Goal: Communication & Community: Answer question/provide support

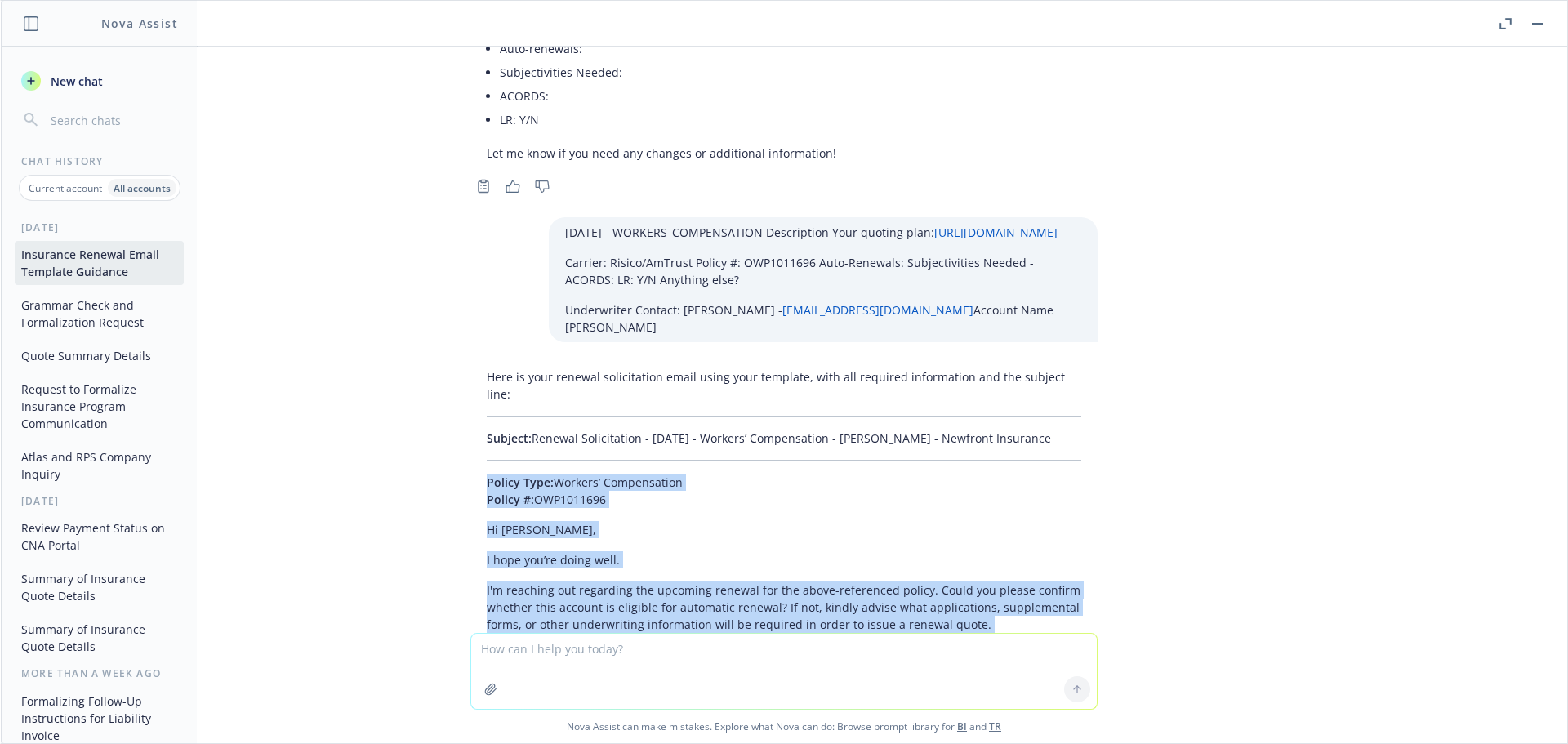
scroll to position [40969, 0]
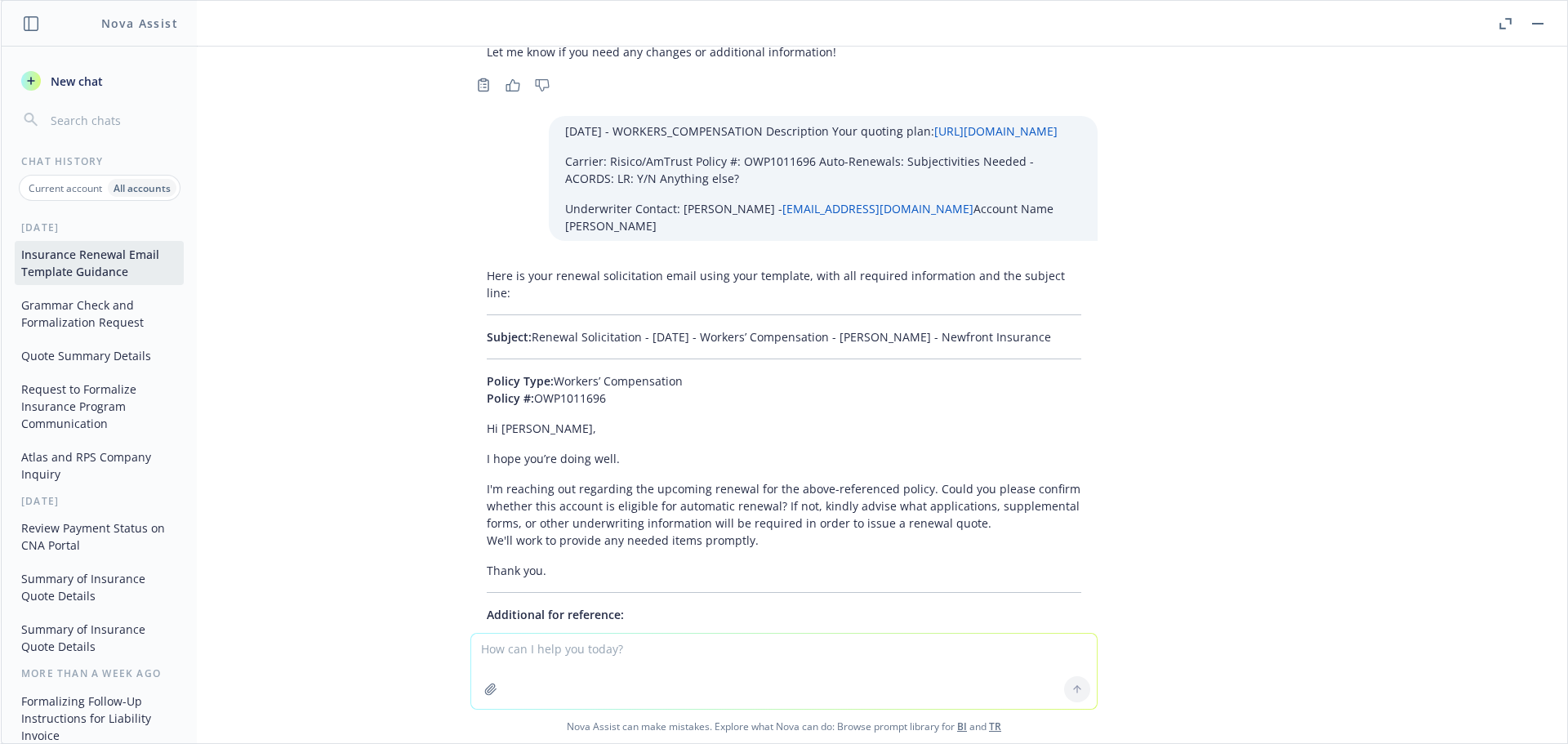
click at [524, 659] on textarea at bounding box center [784, 670] width 626 height 75
paste textarea "01/01/26 - Getac Inc - WORKERS_COMPENSATION Description Your quoting plan: http…"
type textarea "01/01/26 - Getac Inc - WORKERS_COMPENSATION Description Your quoting plan: http…"
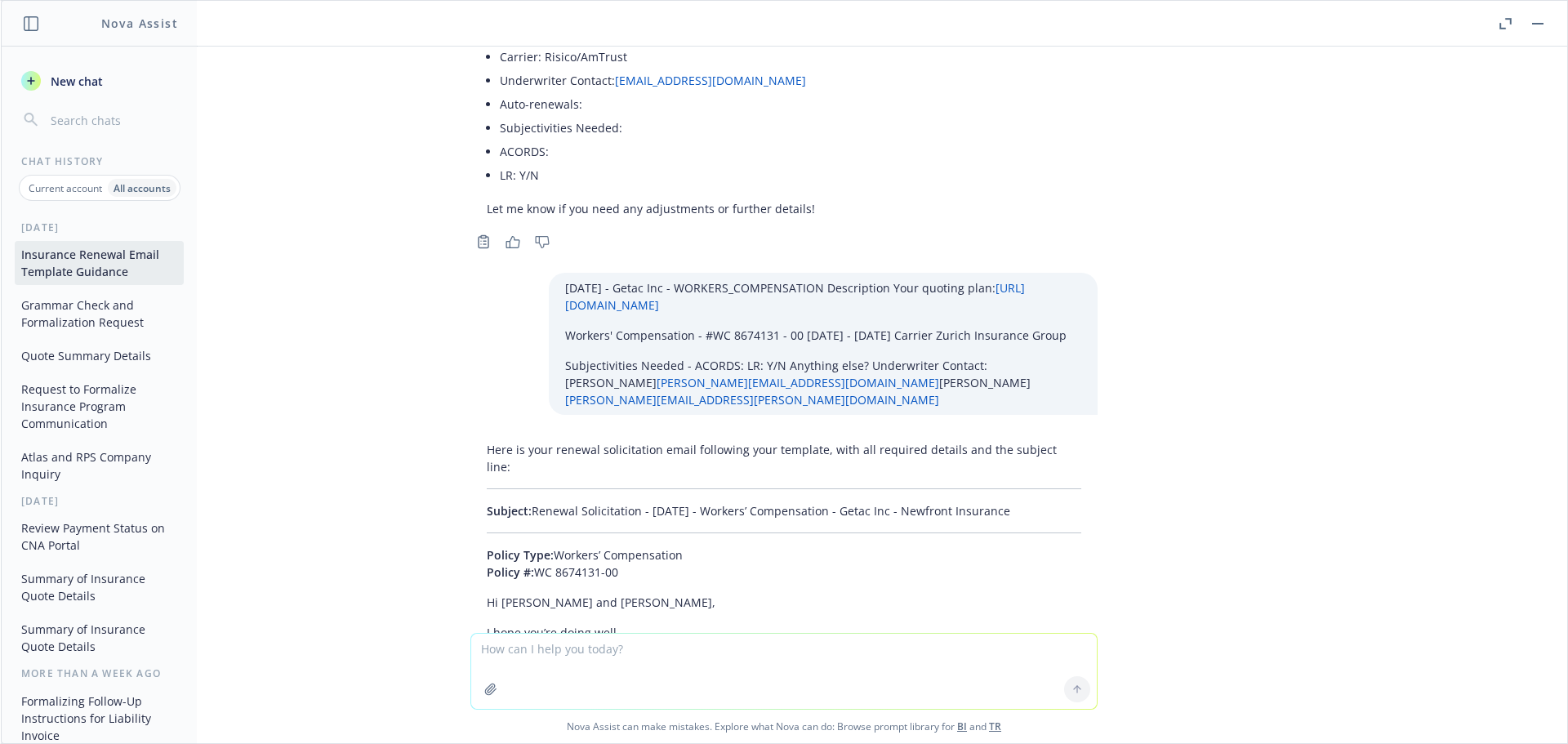
scroll to position [41555, 0]
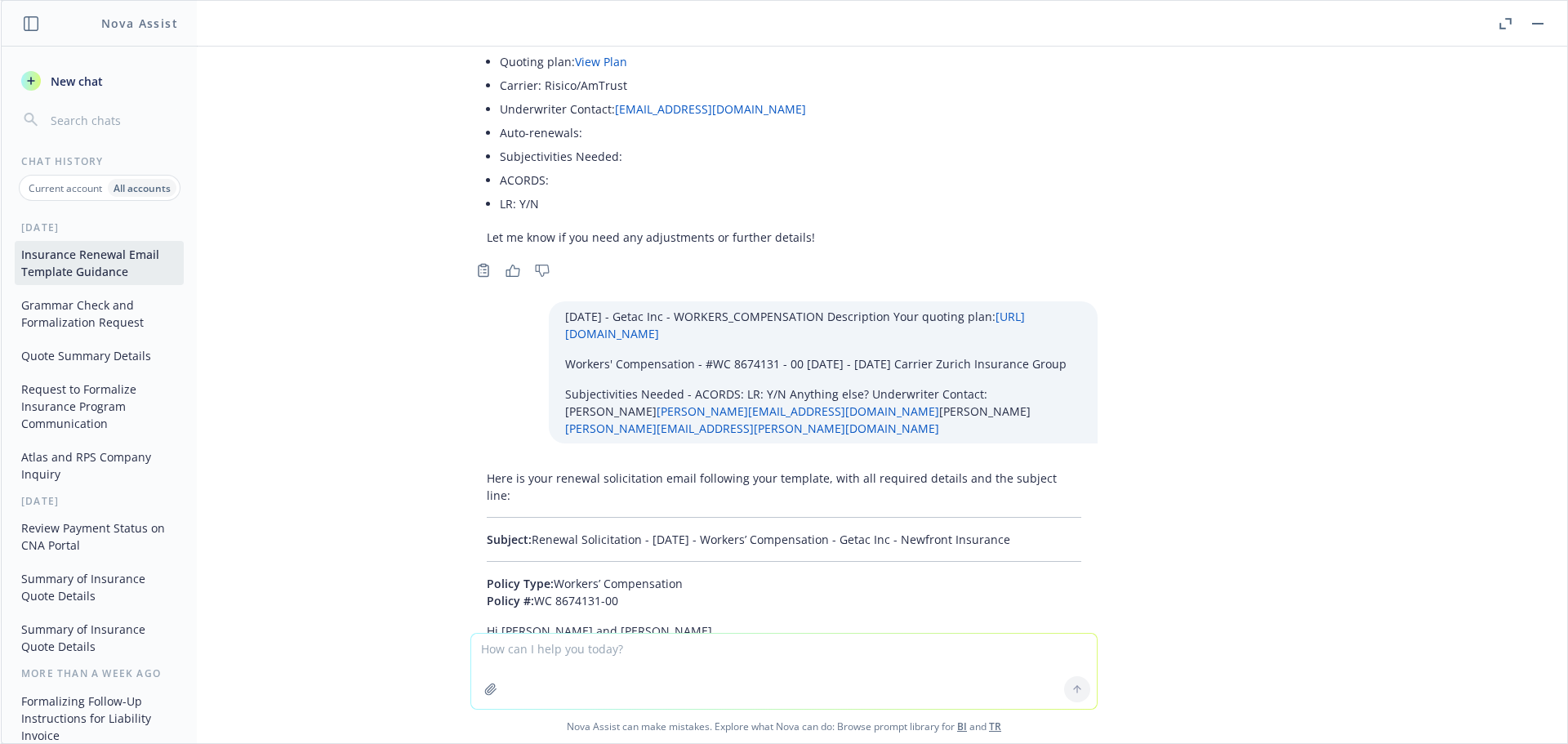
drag, startPoint x: 1011, startPoint y: 248, endPoint x: 524, endPoint y: 239, distance: 487.1
click at [524, 531] on p "Subject: Renewal Solicitation - 01/01/2026 - Workers’ Compensation - Getac Inc …" at bounding box center [784, 540] width 595 height 17
copy p "Renewal Solicitation - 01/01/2026 - Workers’ Compensation - Getac Inc - Newfron…"
drag, startPoint x: 464, startPoint y: 294, endPoint x: 647, endPoint y: 469, distance: 253.2
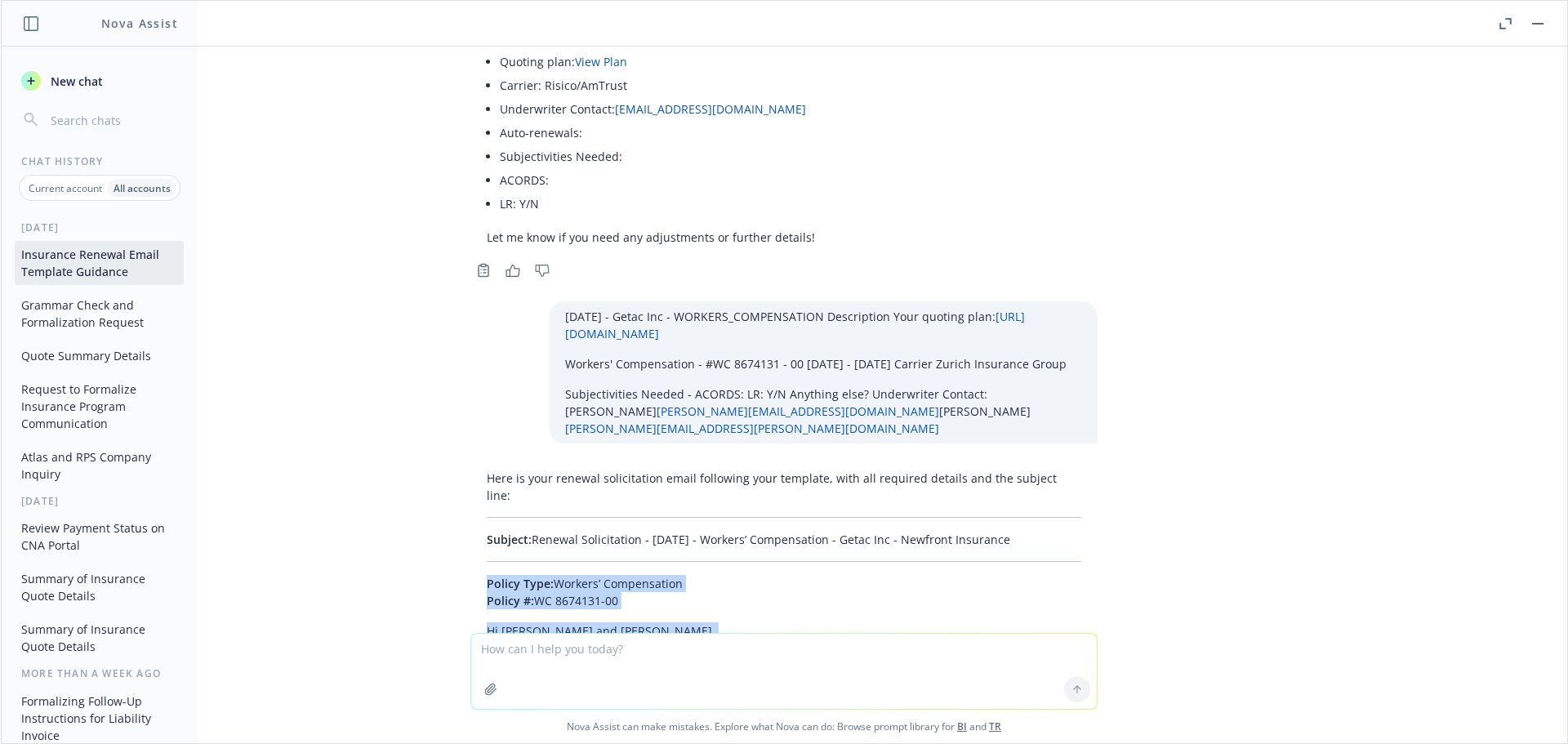
copy div "Policy Type: Workers’ Compensation Policy #: WC 8674131-00 Hi Amy and Alex, I h…"
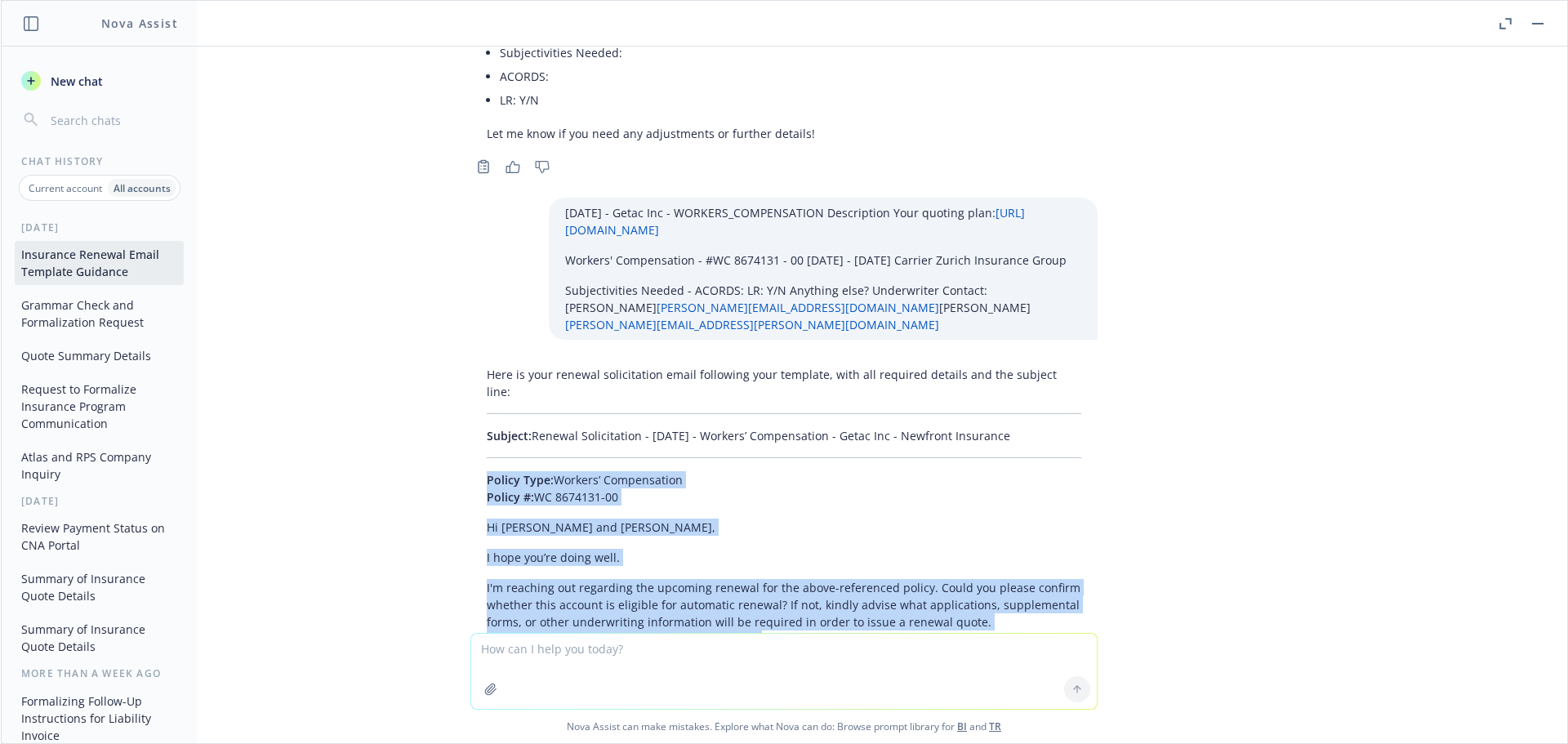
scroll to position [41741, 0]
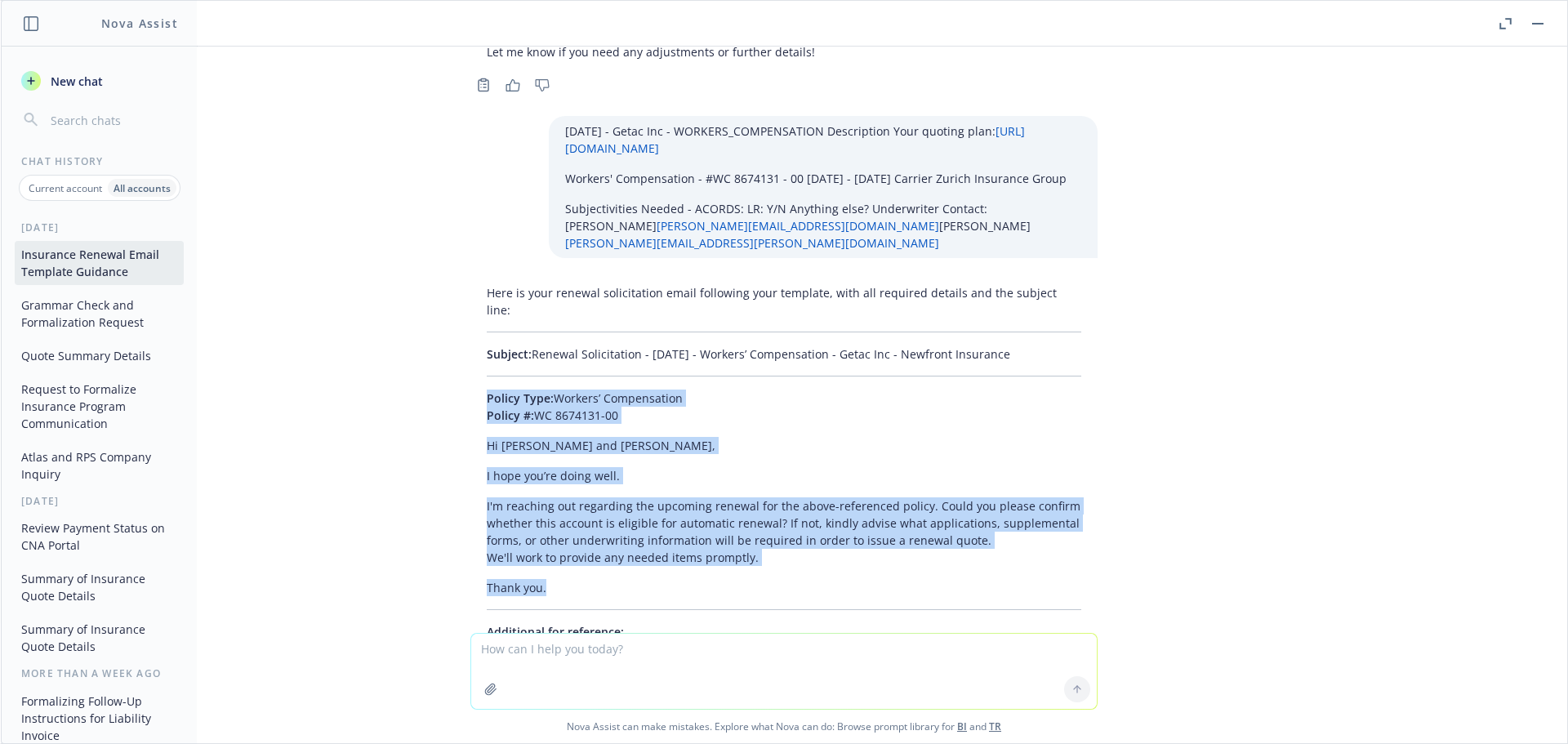
click at [543, 648] on textarea at bounding box center [784, 670] width 626 height 75
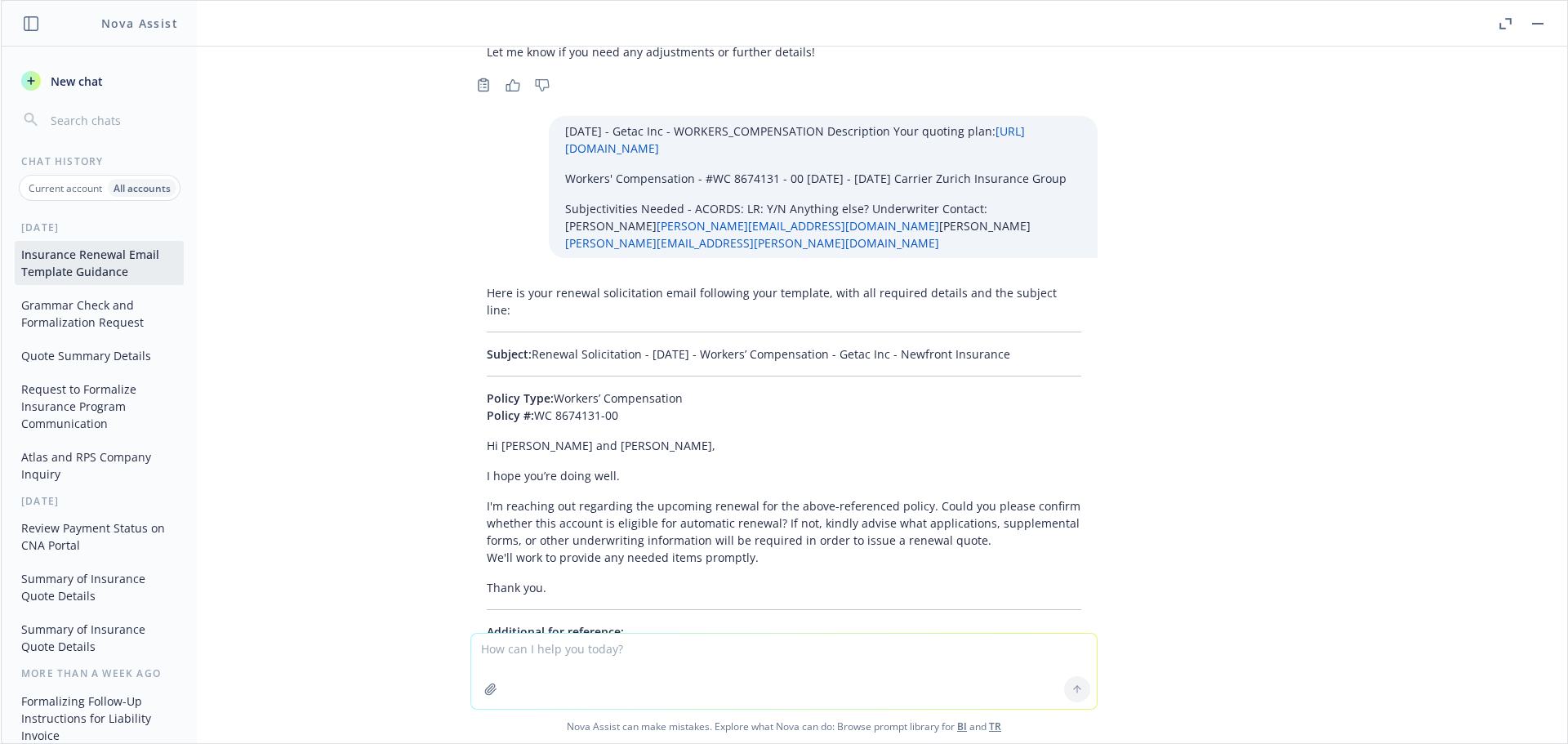
paste textarea "01/01/26 - WORKERS_COMPENSATION Description Your quoting plan: https://dash.new…"
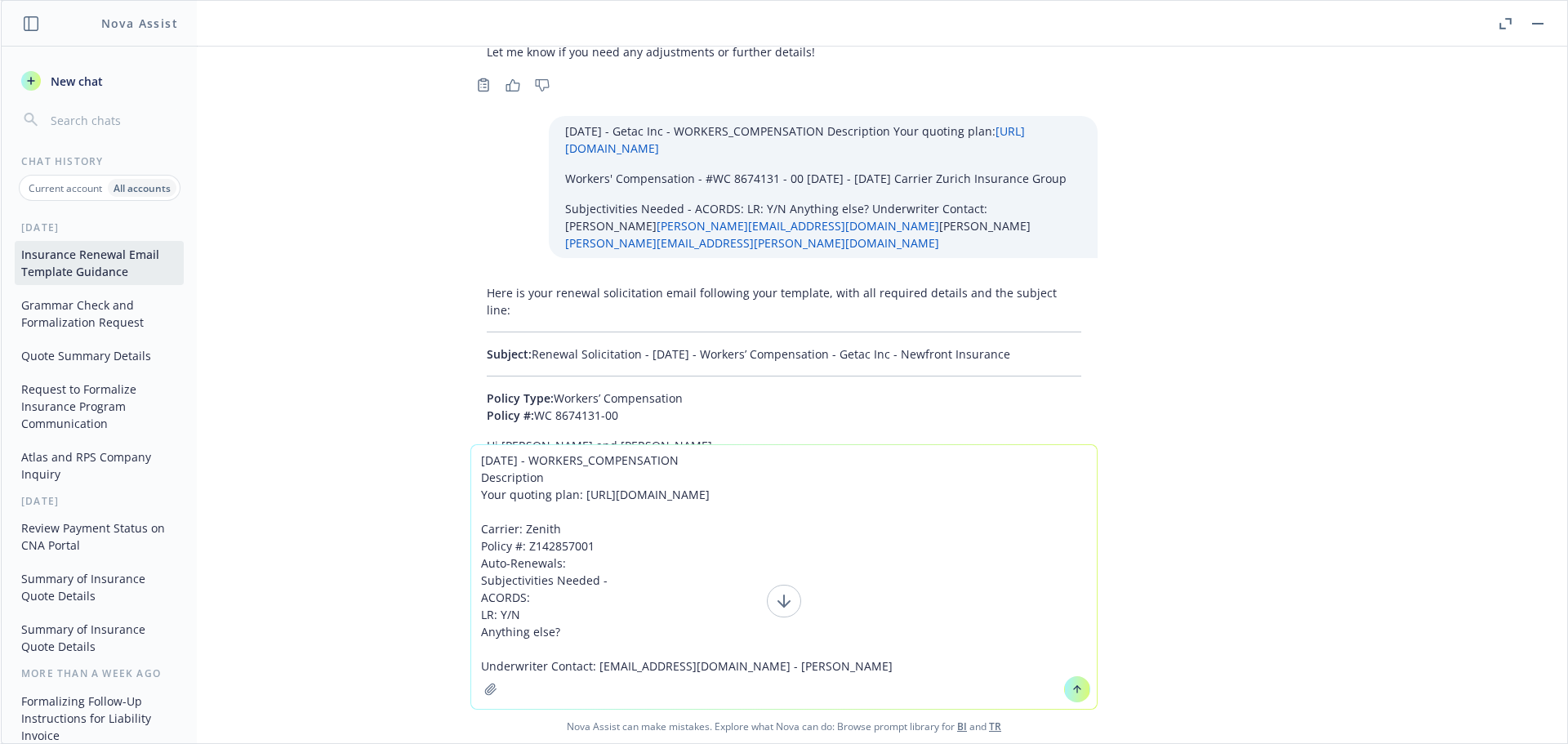
click at [907, 671] on textarea "01/01/26 - WORKERS_COMPENSATION Description Your quoting plan: https://dash.new…" at bounding box center [784, 576] width 626 height 264
paste textarea "Flavor Wave, Inc."
type textarea "01/01/26 - WORKERS_COMPENSATION Description Your quoting plan: https://dash.new…"
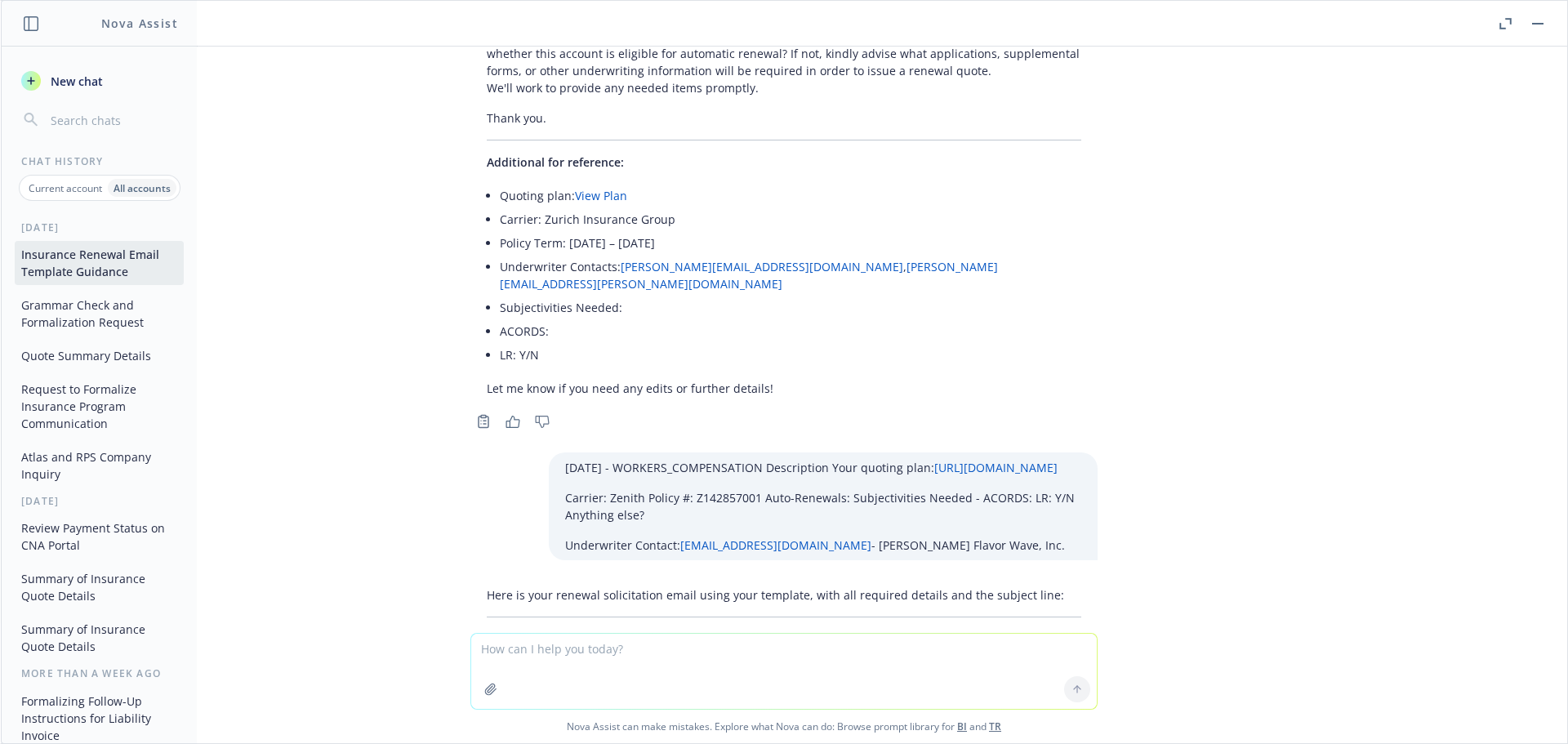
scroll to position [42228, 0]
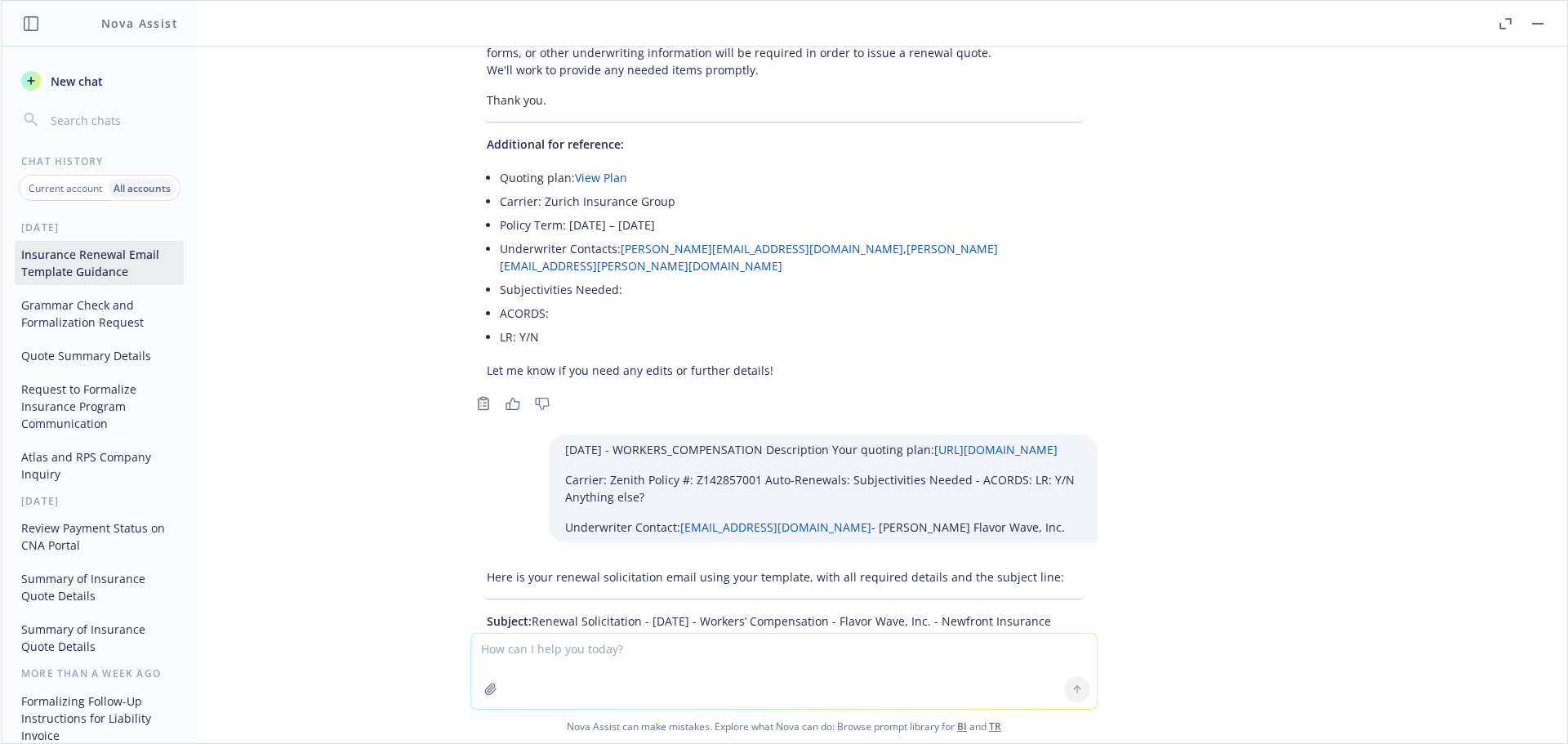
drag, startPoint x: 1058, startPoint y: 329, endPoint x: 525, endPoint y: 326, distance: 533.0
click at [525, 612] on p "Subject: Renewal Solicitation - 01/01/2026 - Workers’ Compensation - Flavor Wav…" at bounding box center [784, 621] width 595 height 17
copy p "Renewal Solicitation - 01/01/2026 - Workers’ Compensation - Flavor Wave, Inc. -…"
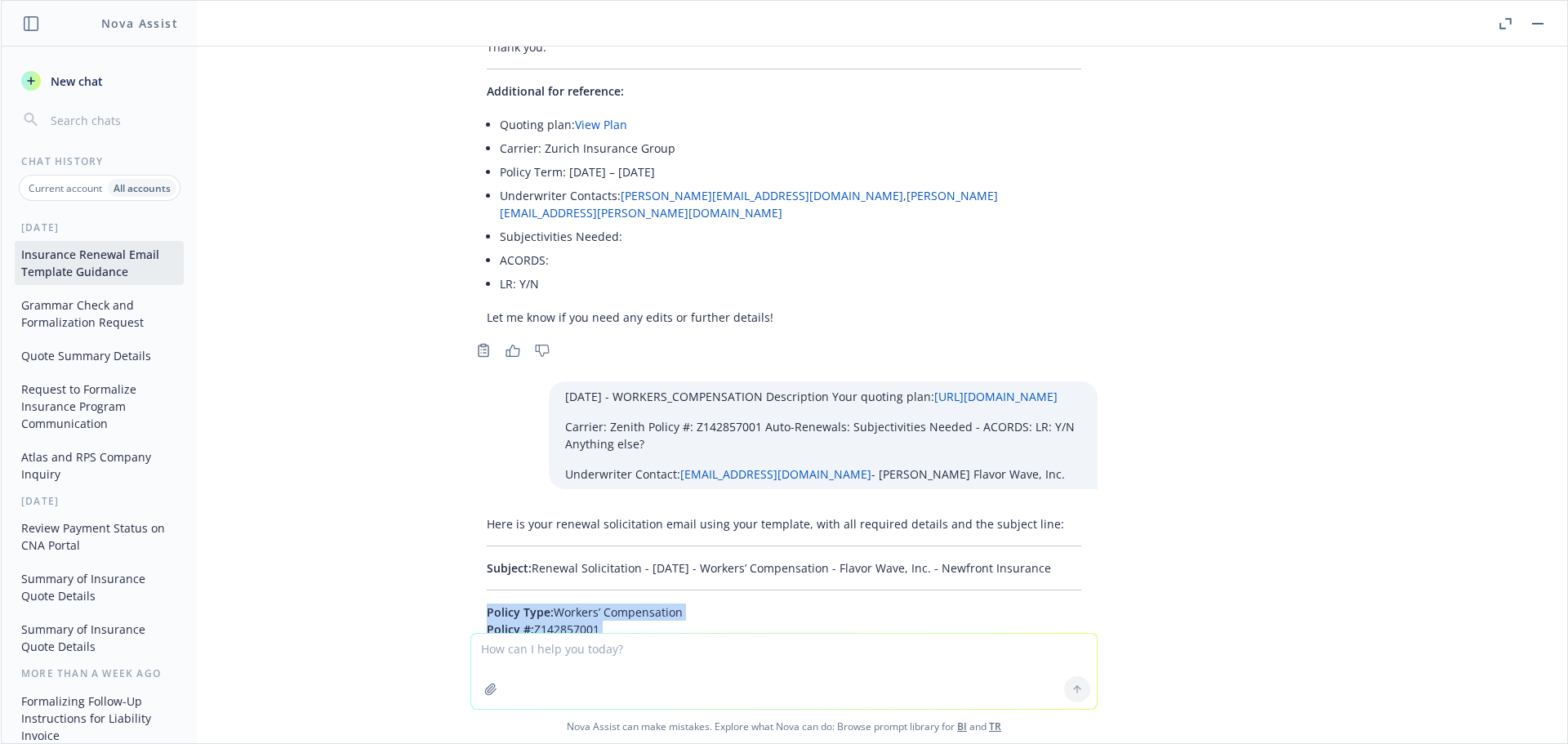
scroll to position [42310, 0]
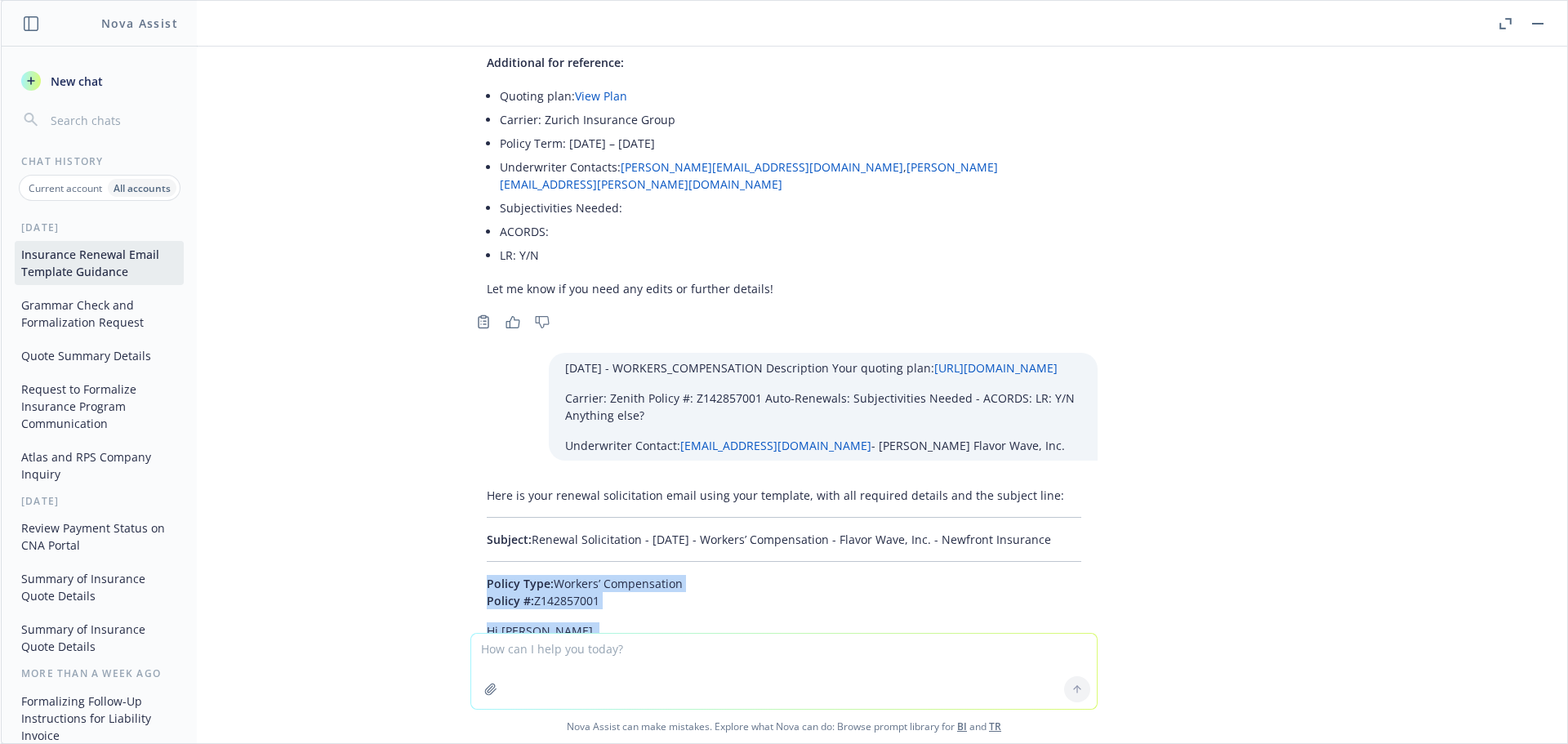
drag, startPoint x: 455, startPoint y: 374, endPoint x: 624, endPoint y: 478, distance: 198.4
copy div "Policy Type: Workers’ Compensation Policy #: Z142857001 Hi Jesse, I hope you’re…"
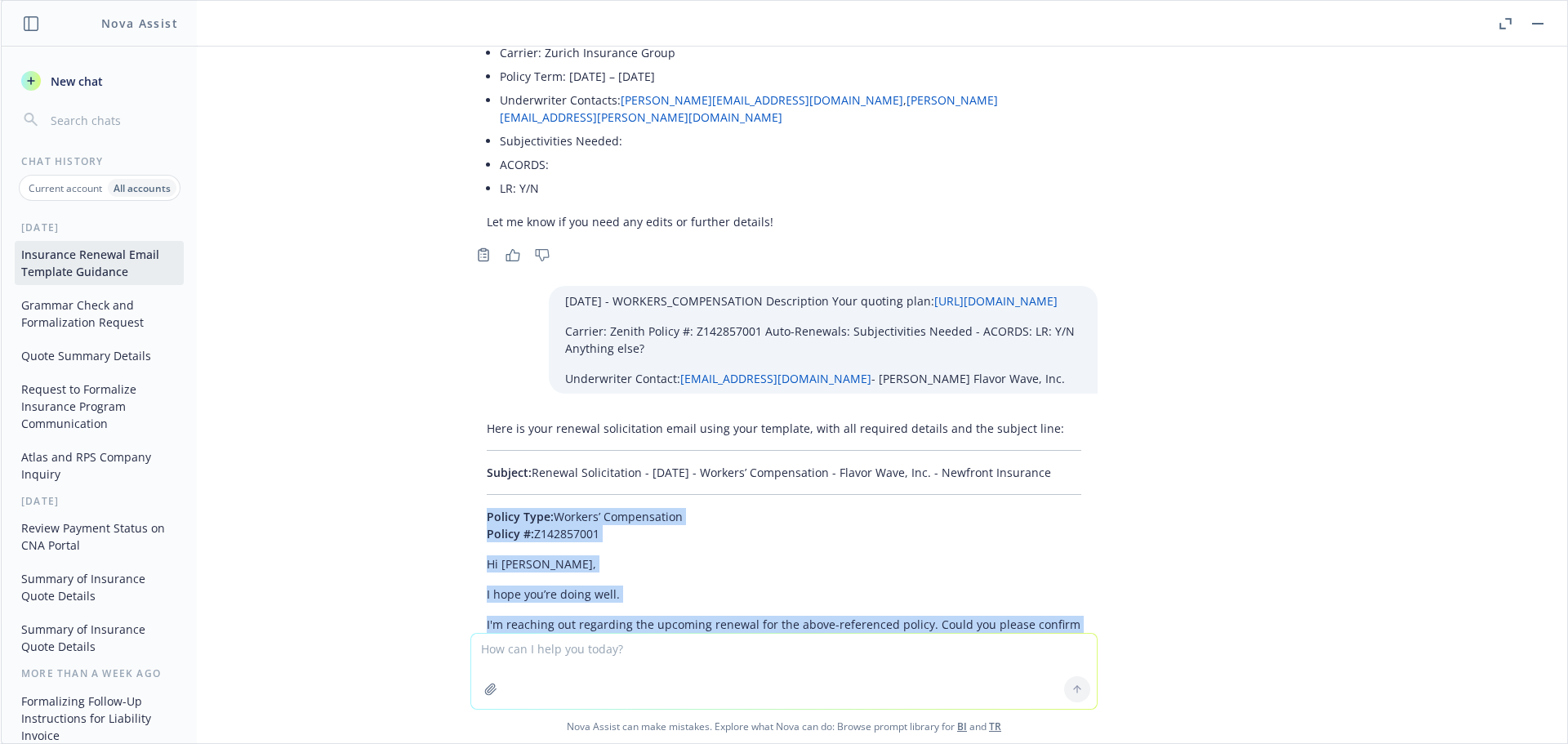
scroll to position [42495, 0]
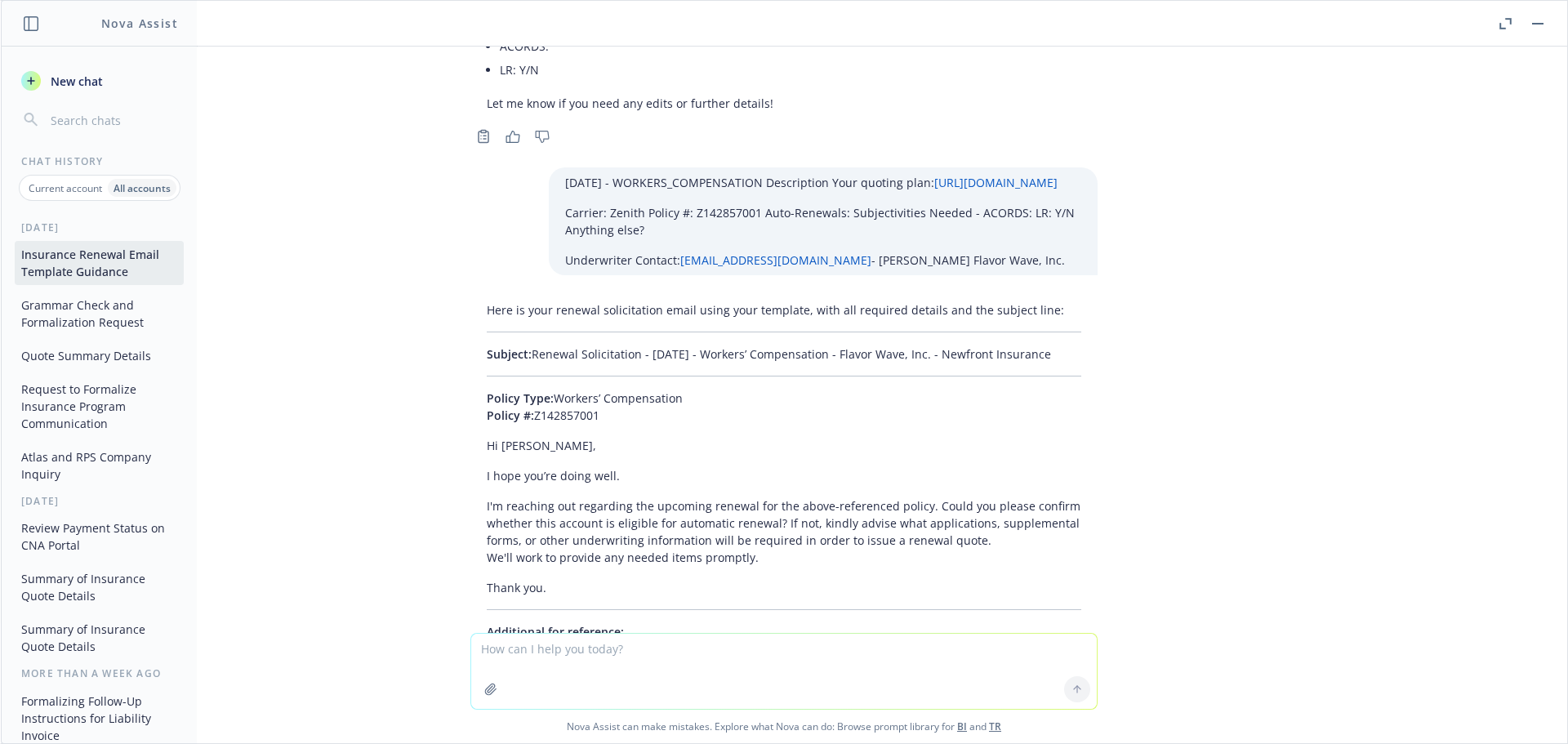
click at [537, 647] on textarea at bounding box center [784, 670] width 626 height 75
paste textarea "01/01/26 - CRIME Description Your quoting plan: https://dash.newfront.com/quoti…"
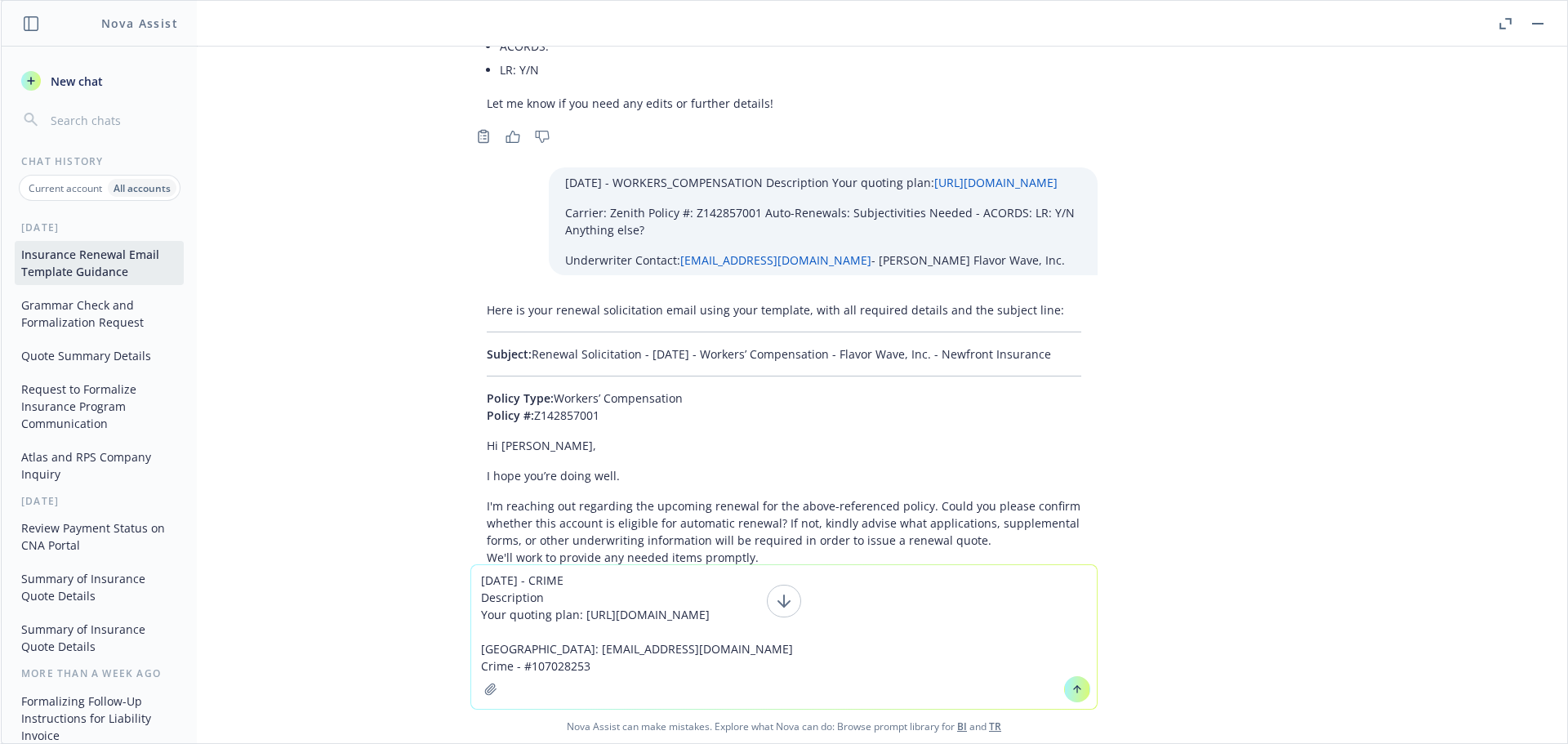
click at [751, 669] on textarea "01/01/26 - CRIME Description Your quoting plan: https://dash.newfront.com/quoti…" at bounding box center [784, 637] width 626 height 144
paste textarea "THE MADISON OWNERS ASSOCIATION OF PASADENA"
type textarea "01/01/26 - CRIME Description Your quoting plan: https://dash.newfront.com/quoti…"
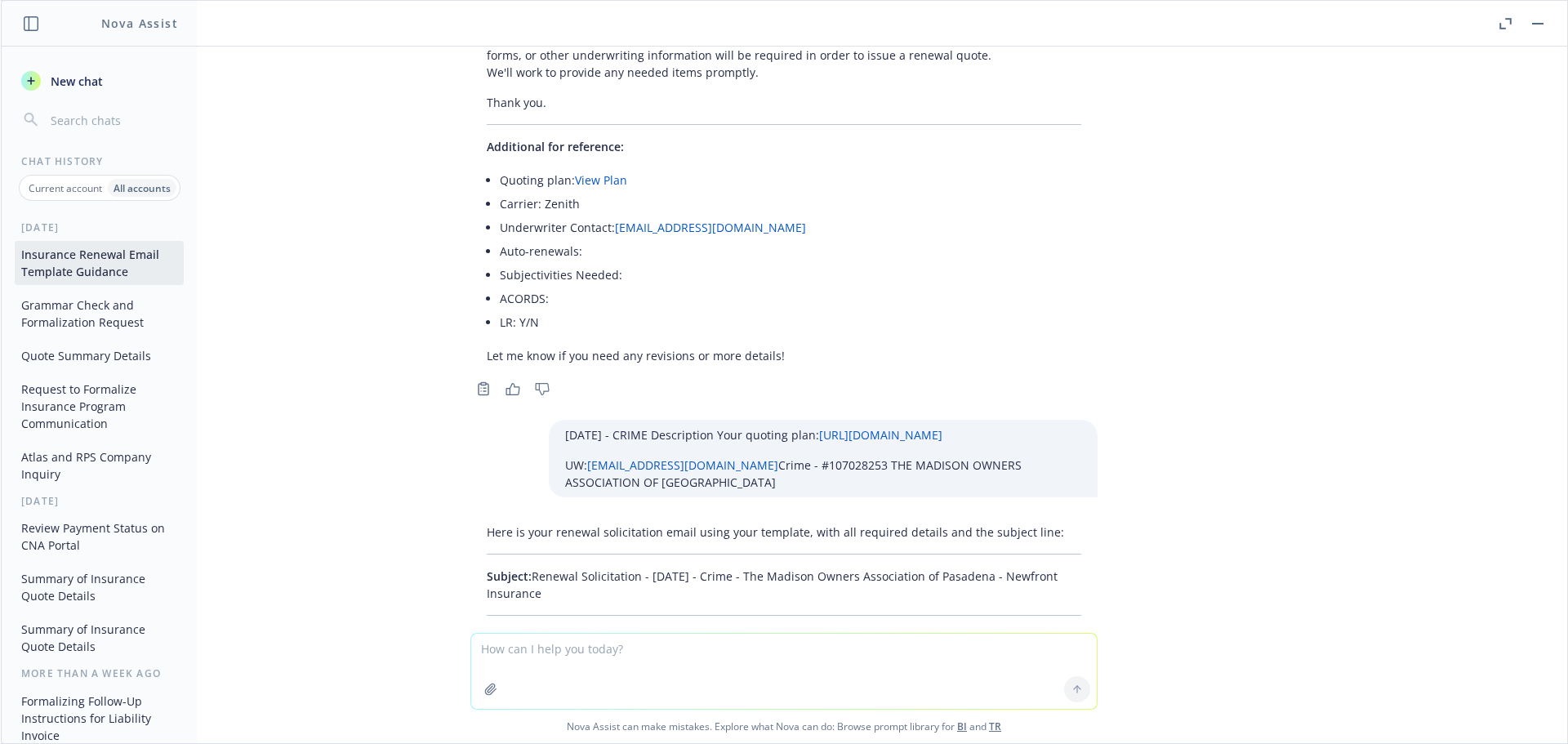
scroll to position [42985, 0]
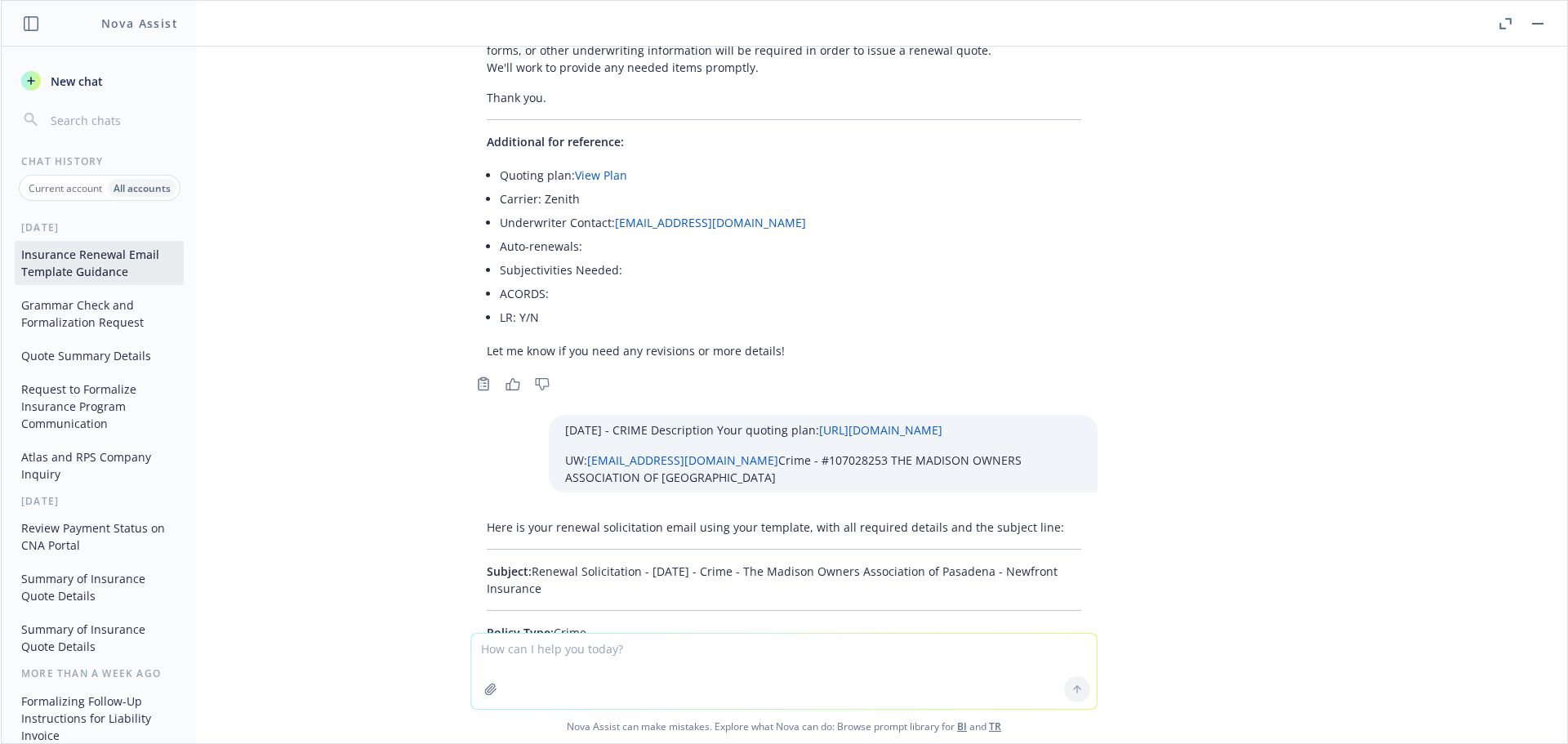
drag, startPoint x: 686, startPoint y: 321, endPoint x: 524, endPoint y: 294, distance: 164.2
click at [524, 562] on p "Subject: Renewal Solicitation - 01/01/2026 - Crime - The Madison Owners Associa…" at bounding box center [784, 579] width 595 height 34
copy p "Renewal Solicitation - 01/01/2026 - Crime - The Madison Owners Association of P…"
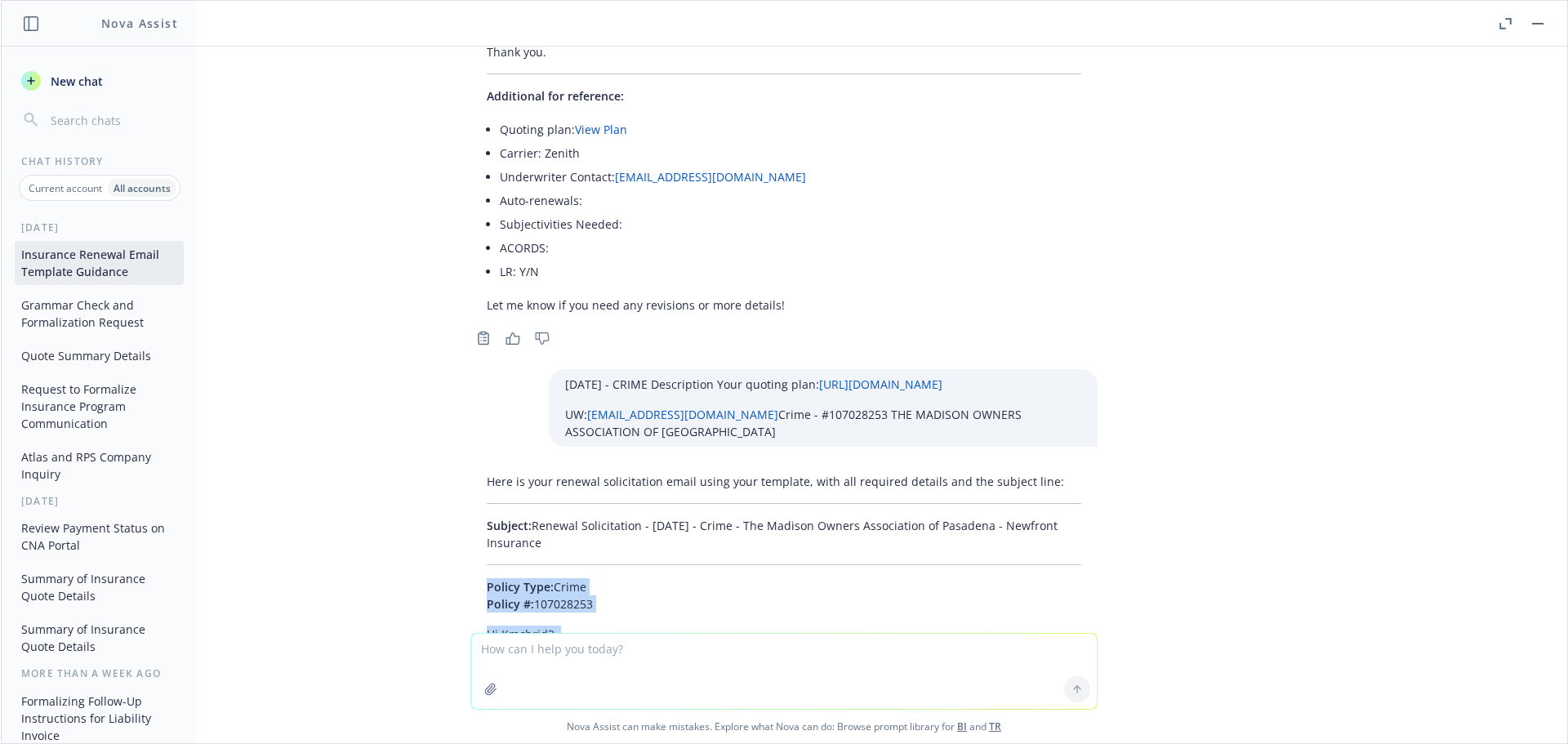
scroll to position [43067, 0]
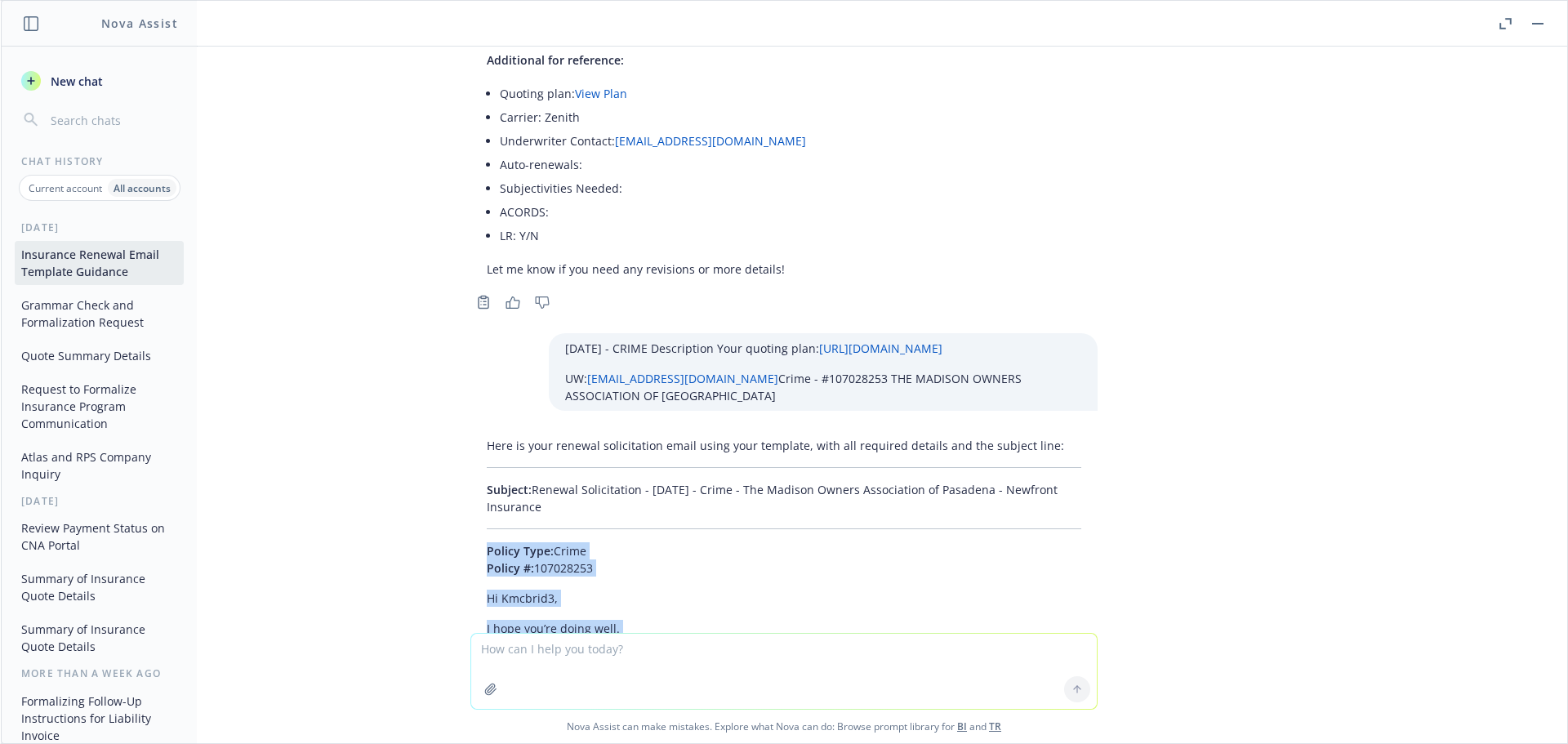
drag, startPoint x: 450, startPoint y: 360, endPoint x: 648, endPoint y: 462, distance: 222.7
click at [648, 462] on div "Here is your renewal solicitation email using your template, with all required …" at bounding box center [784, 675] width 653 height 489
copy div "Policy Type: Crime Policy #: 107028253 Hi Kmcbrid3, I hope you’re doing well. I…"
click at [603, 656] on textarea at bounding box center [784, 670] width 626 height 75
paste textarea "01/01/26 - NetBase Quid, Inc. - WORKERS_COMPENSATION Description Your quoting p…"
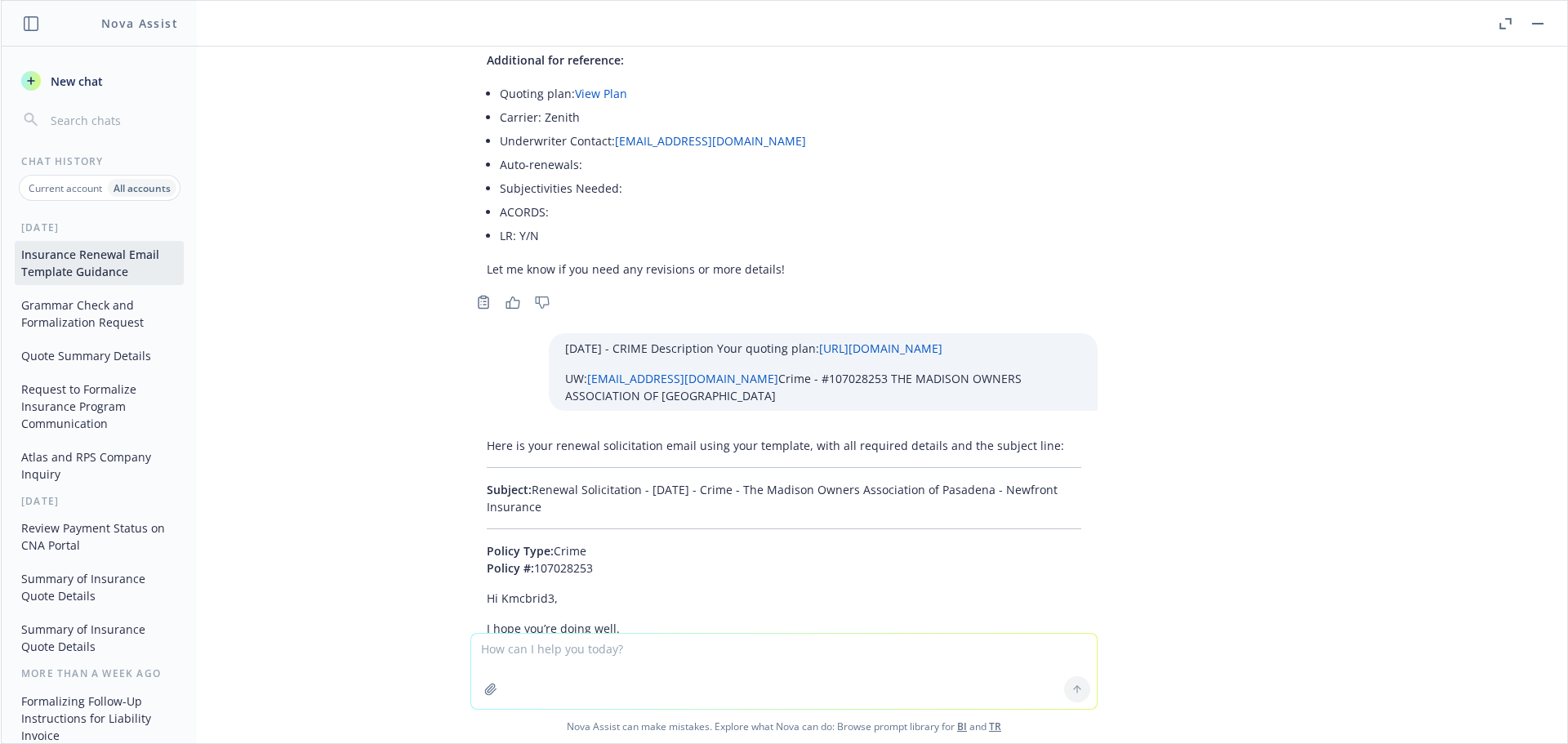
type textarea "01/01/26 - NetBase Quid, Inc. - WORKERS_COMPENSATION Description Your quoting p…"
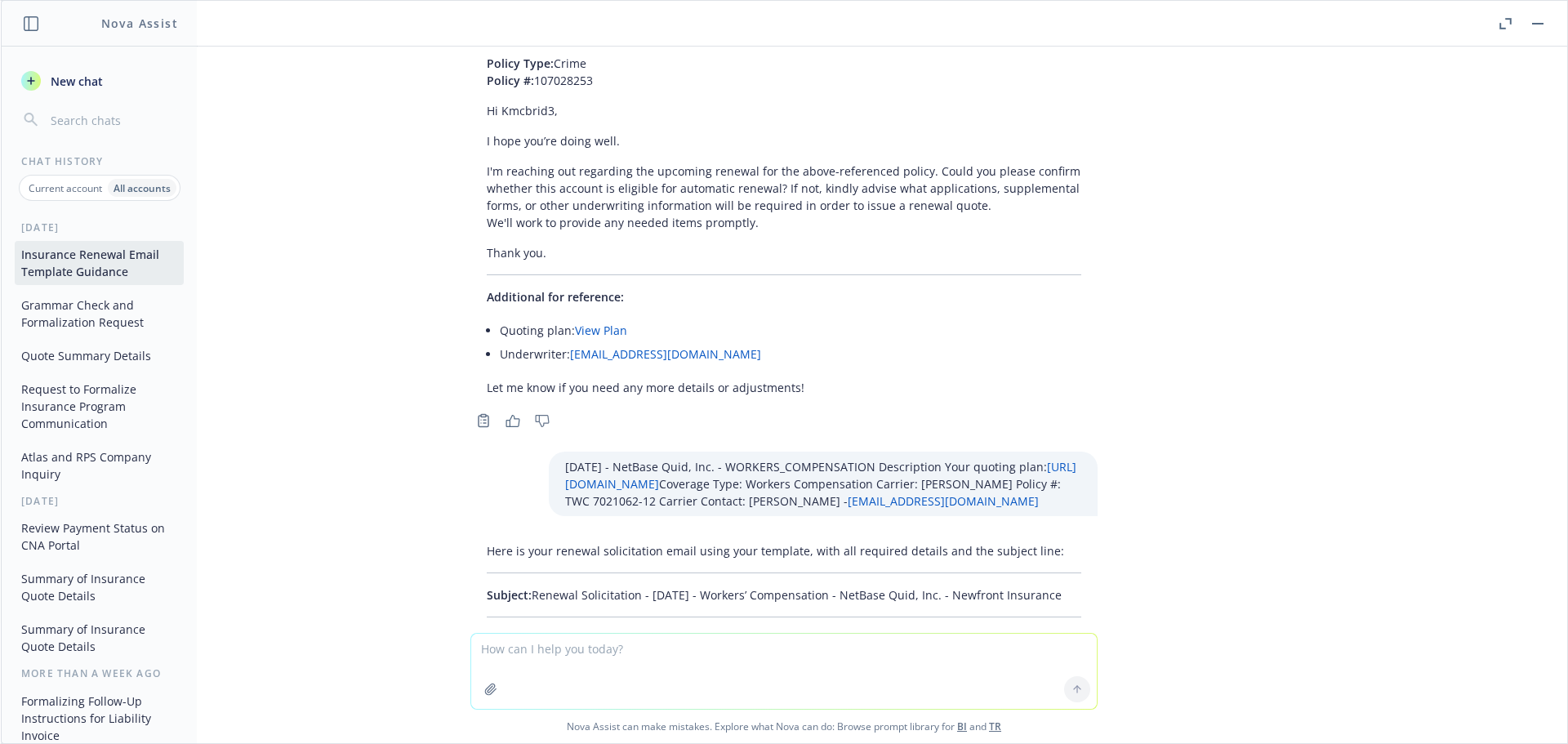
scroll to position [43556, 0]
drag, startPoint x: 1061, startPoint y: 338, endPoint x: 522, endPoint y: 341, distance: 539.0
copy p "Renewal Solicitation - 01/01/2026 - Workers’ Compensation - NetBase Quid, Inc. …"
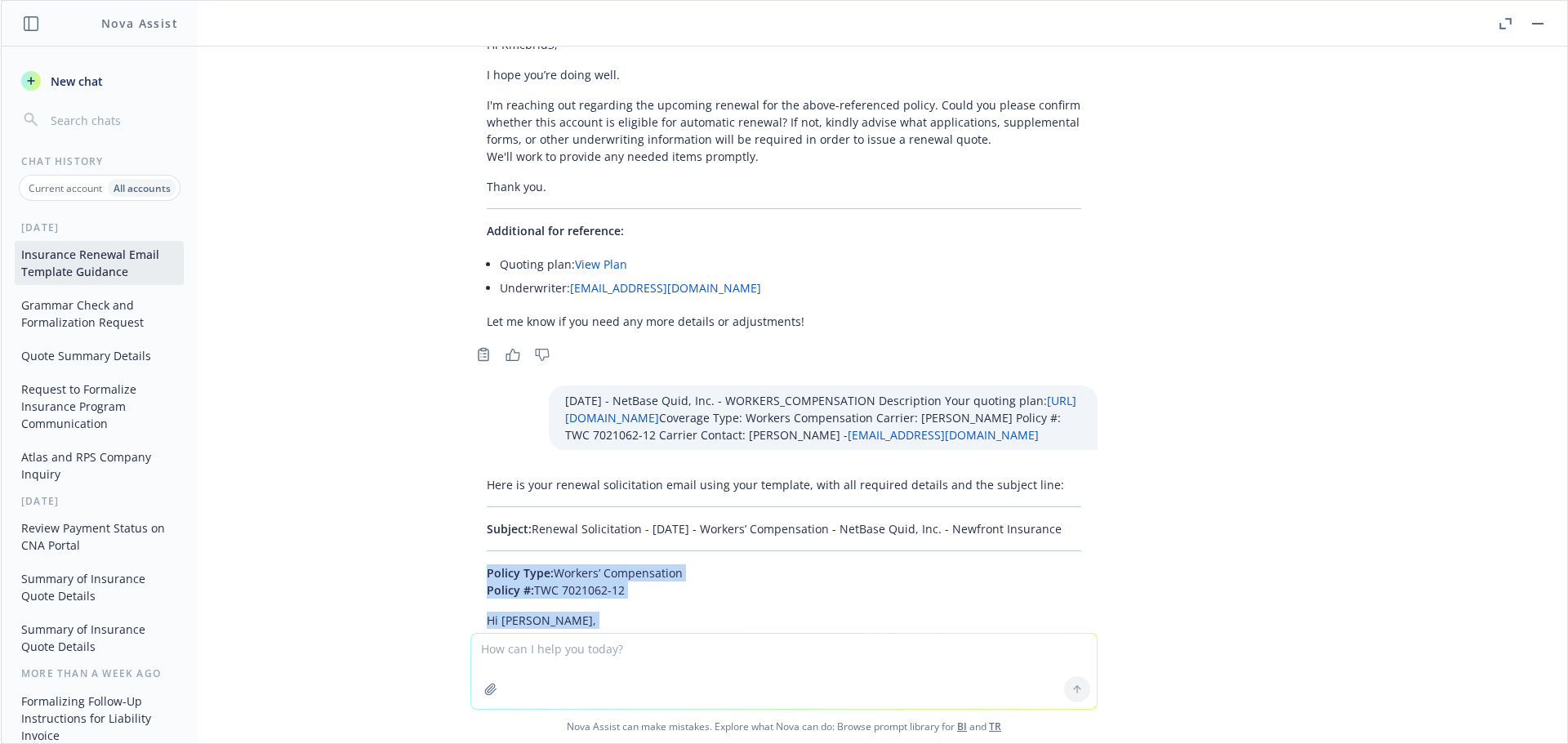
scroll to position [43639, 0]
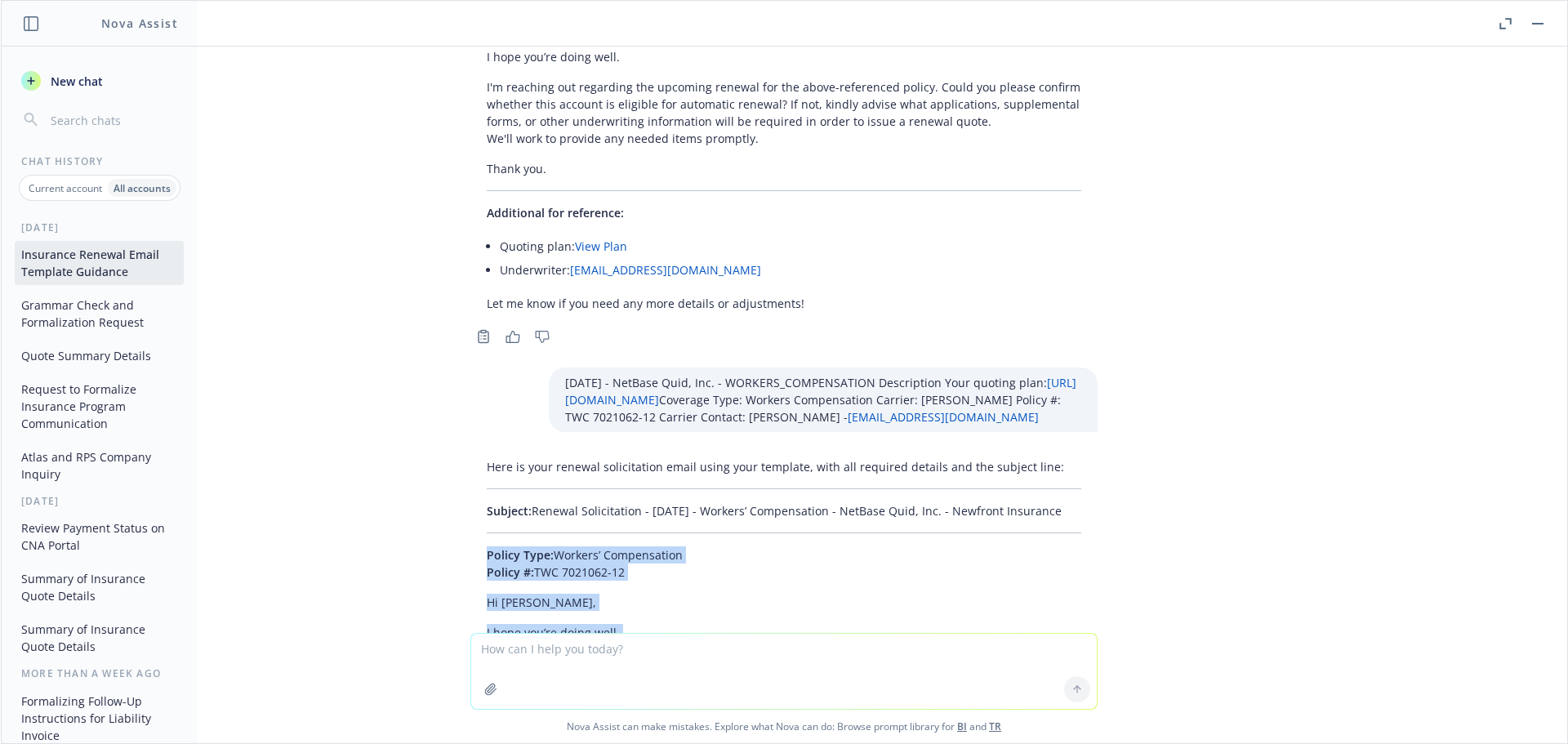
drag, startPoint x: 461, startPoint y: 379, endPoint x: 619, endPoint y: 480, distance: 187.5
click at [619, 480] on div "Here is your renewal solicitation email using your template, with all required …" at bounding box center [784, 684] width 627 height 467
copy div "Policy Type: Workers’ Compensation Policy #: TWC 7021062-12 Hi Ken, I hope you’…"
click at [541, 639] on textarea at bounding box center [784, 670] width 626 height 75
paste textarea "01/01/26 - COMMERCIAL_PROPERTY, COMMERCIAL_AUTO Description Your quoting plan: …"
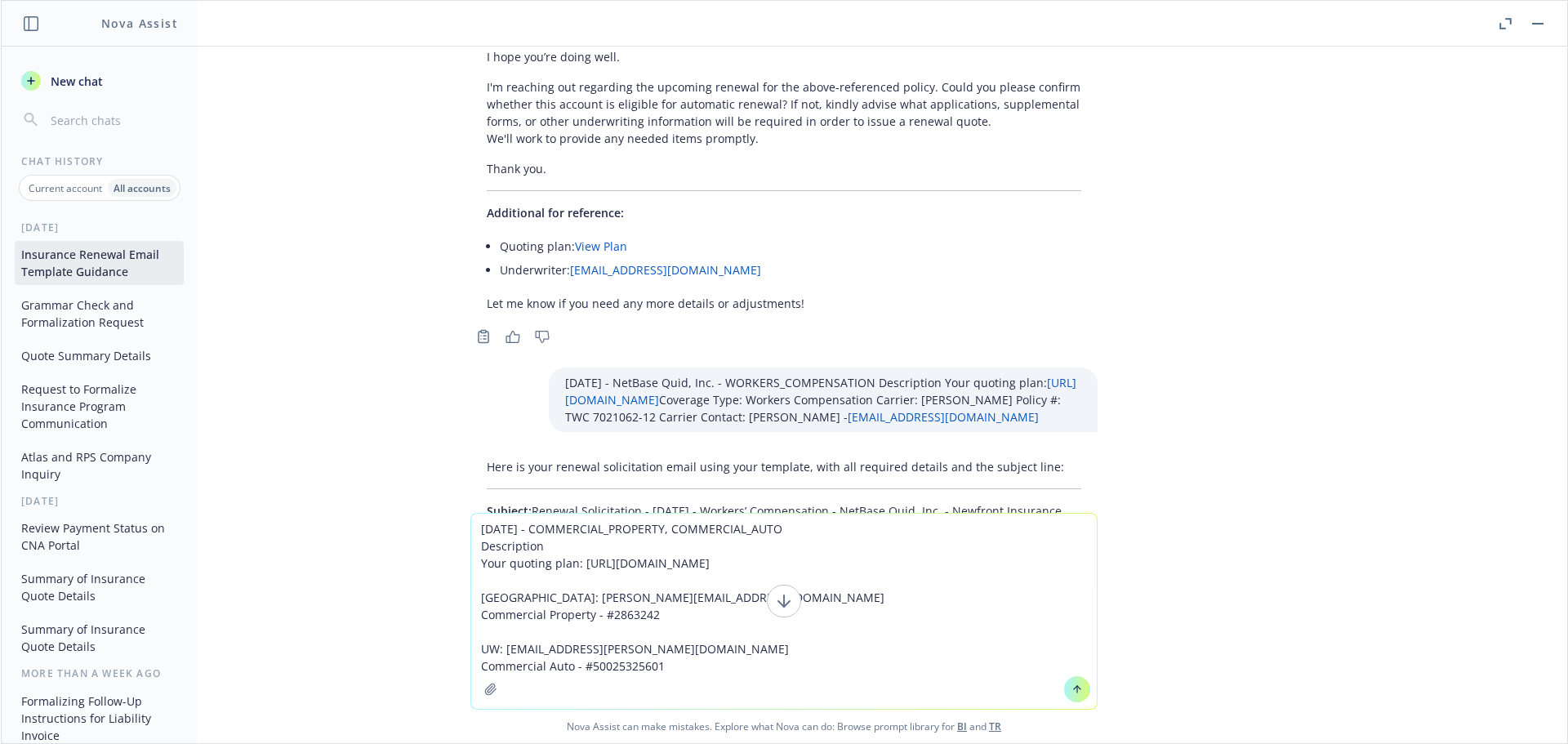
click at [773, 668] on textarea "01/01/26 - COMMERCIAL_PROPERTY, COMMERCIAL_AUTO Description Your quoting plan: …" at bounding box center [784, 611] width 626 height 195
paste textarea "Engineered Construction Services Corp."
type textarea "01/01/26 - COMMERCIAL_PROPERTY, COMMERCIAL_AUTO Description Your quoting plan: …"
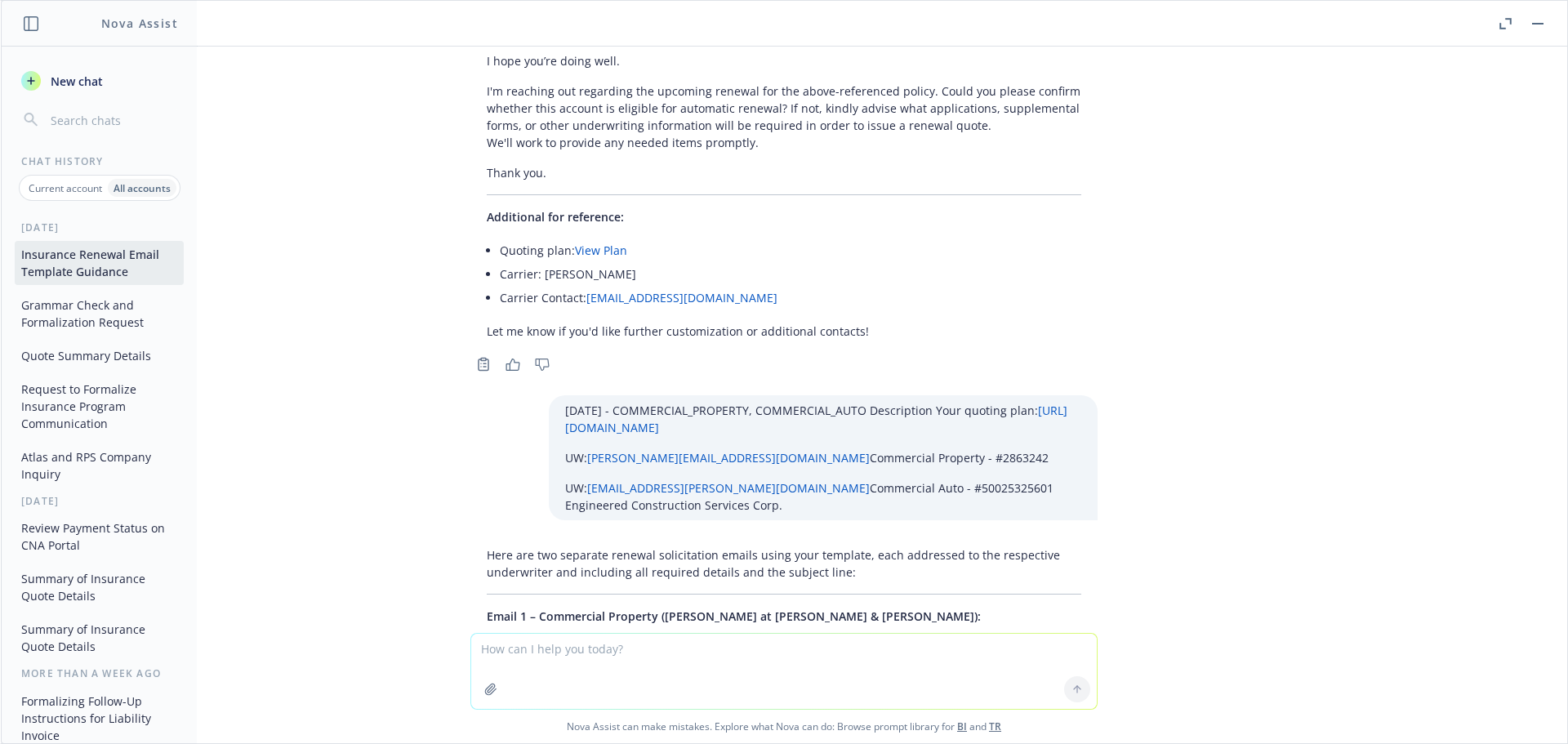
scroll to position [44781, 0]
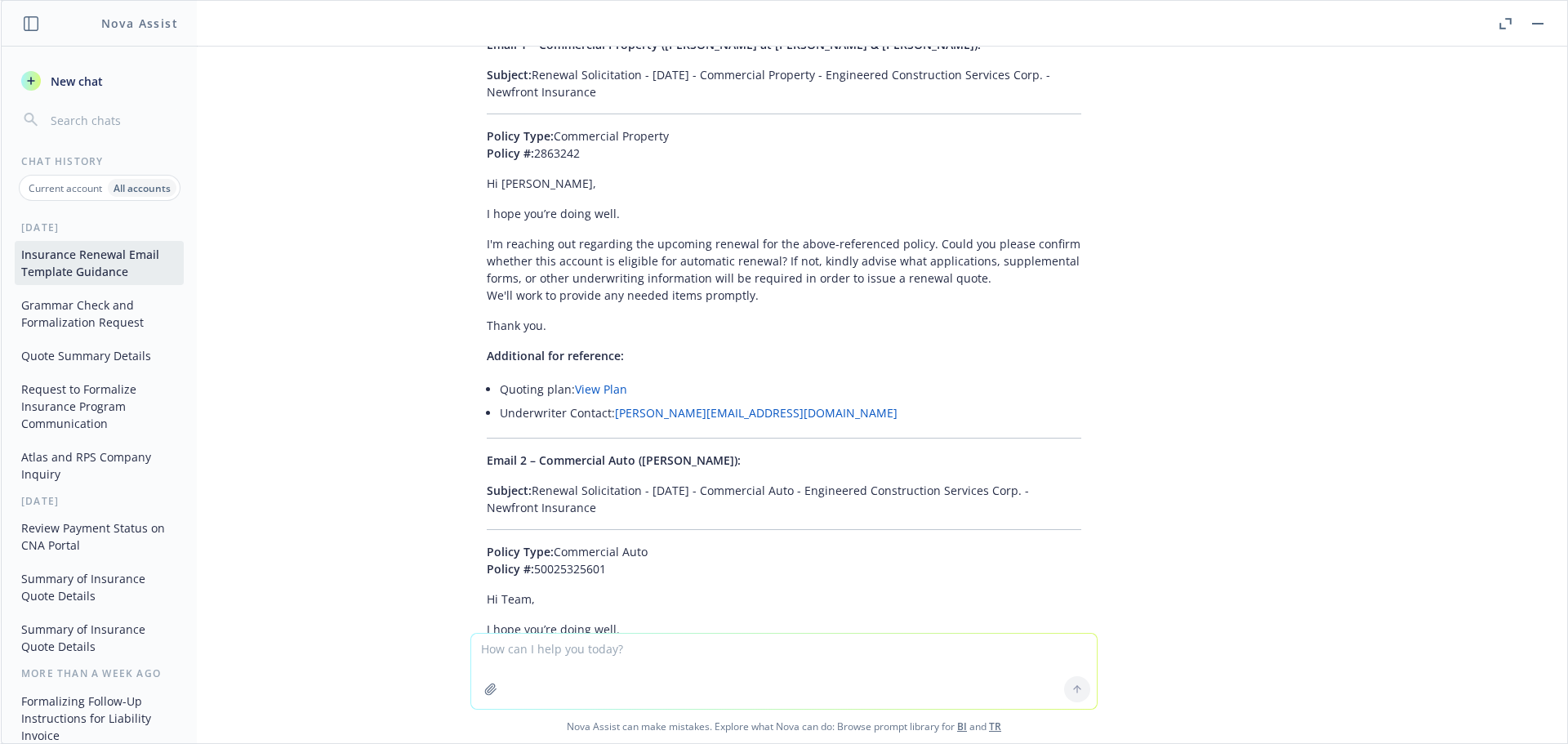
drag, startPoint x: 597, startPoint y: 249, endPoint x: 524, endPoint y: 232, distance: 75.0
click at [524, 482] on p "Subject: Renewal Solicitation - 01/01/2026 - Commercial Auto - Engineered Const…" at bounding box center [784, 499] width 595 height 34
copy p "Renewal Solicitation - 01/01/2026 - Commercial Auto - Engineered Construction S…"
drag, startPoint x: 466, startPoint y: 297, endPoint x: 685, endPoint y: 495, distance: 295.2
click at [685, 495] on div "Here are two separate renewal solicitation emails using your template, each add…" at bounding box center [784, 429] width 627 height 923
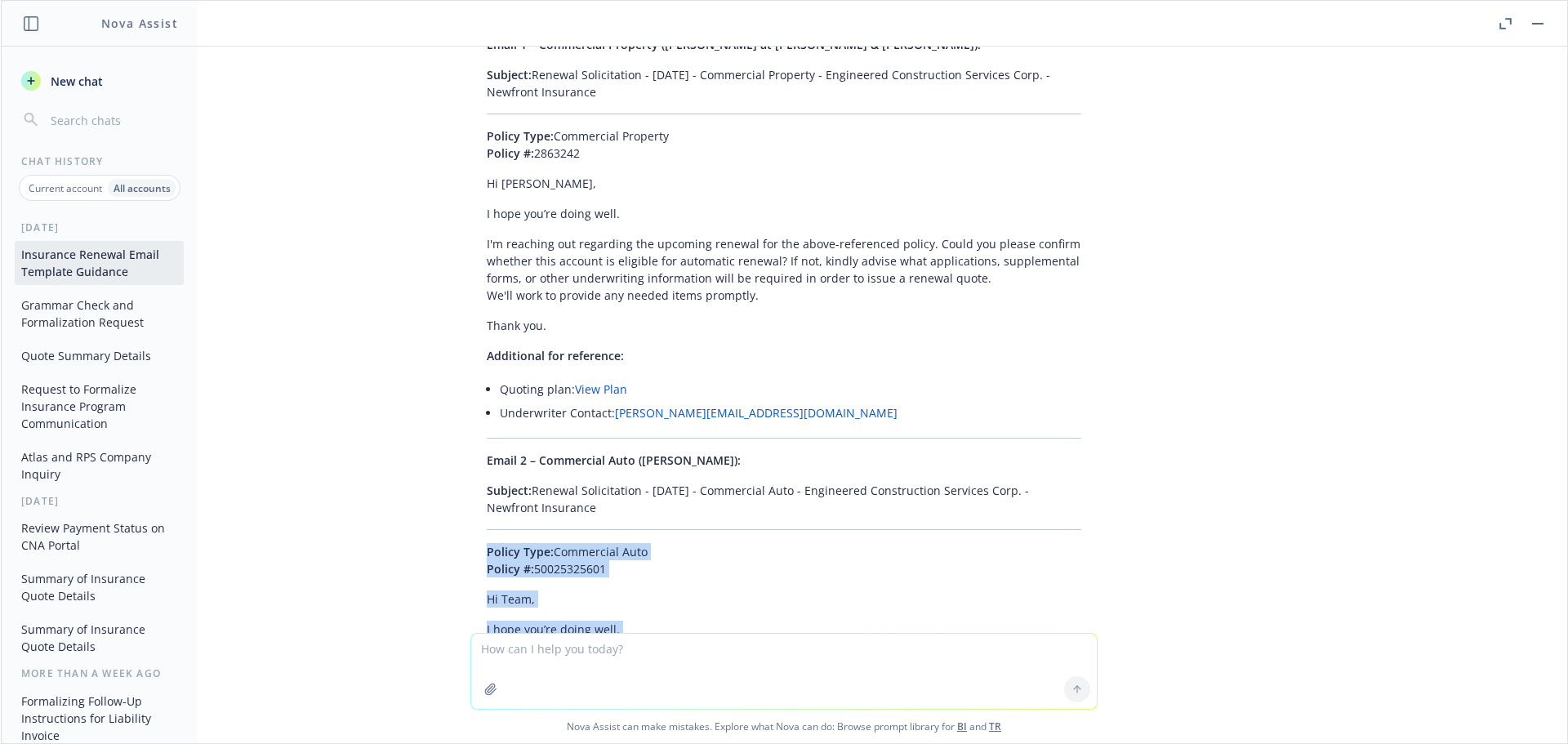
copy div "Policy Type: Commercial Auto Policy #: 50025325601 Hi Team, I hope you’re doing…"
click at [569, 648] on textarea at bounding box center [784, 670] width 626 height 75
paste textarea "01/01/26 - DIRECTORS_AND_OFFICERS Description Your quoting plan: https://dash.n…"
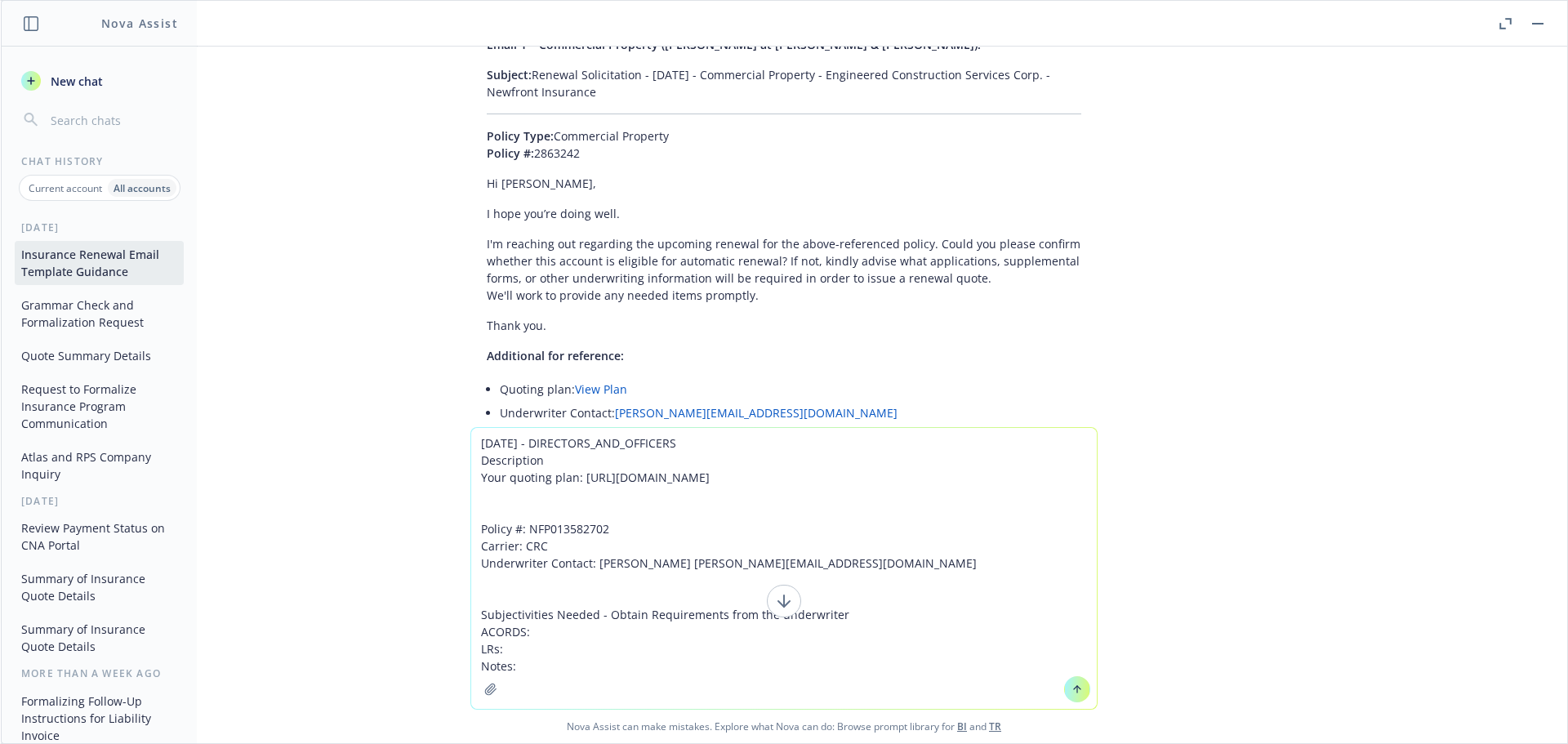
click at [602, 675] on textarea "01/01/26 - DIRECTORS_AND_OFFICERS Description Your quoting plan: https://dash.n…" at bounding box center [784, 568] width 626 height 281
paste textarea "NPX Charitable, Inc."
type textarea "01/01/26 - DIRECTORS_AND_OFFICERS Description Your quoting plan: https://dash.n…"
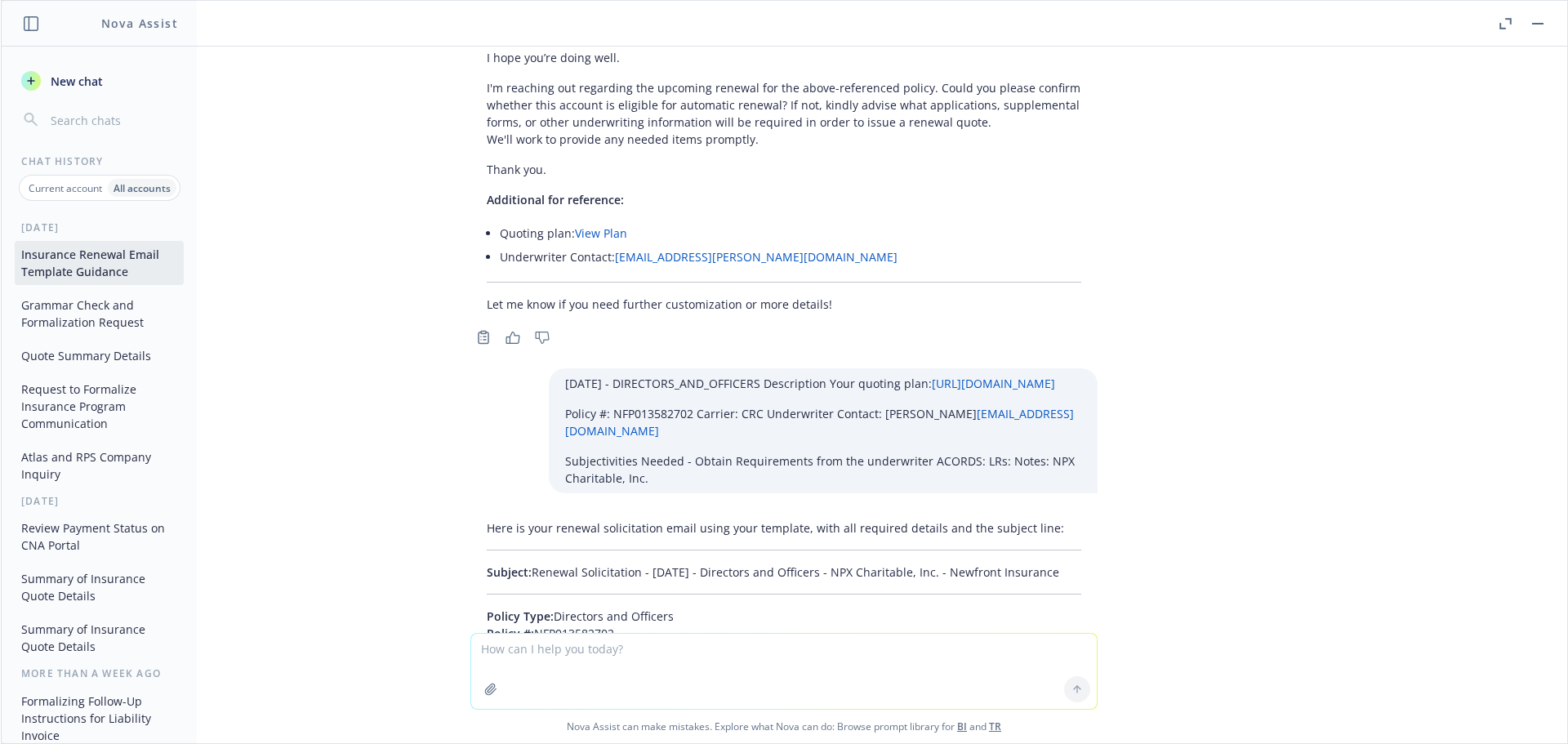
scroll to position [45434, 0]
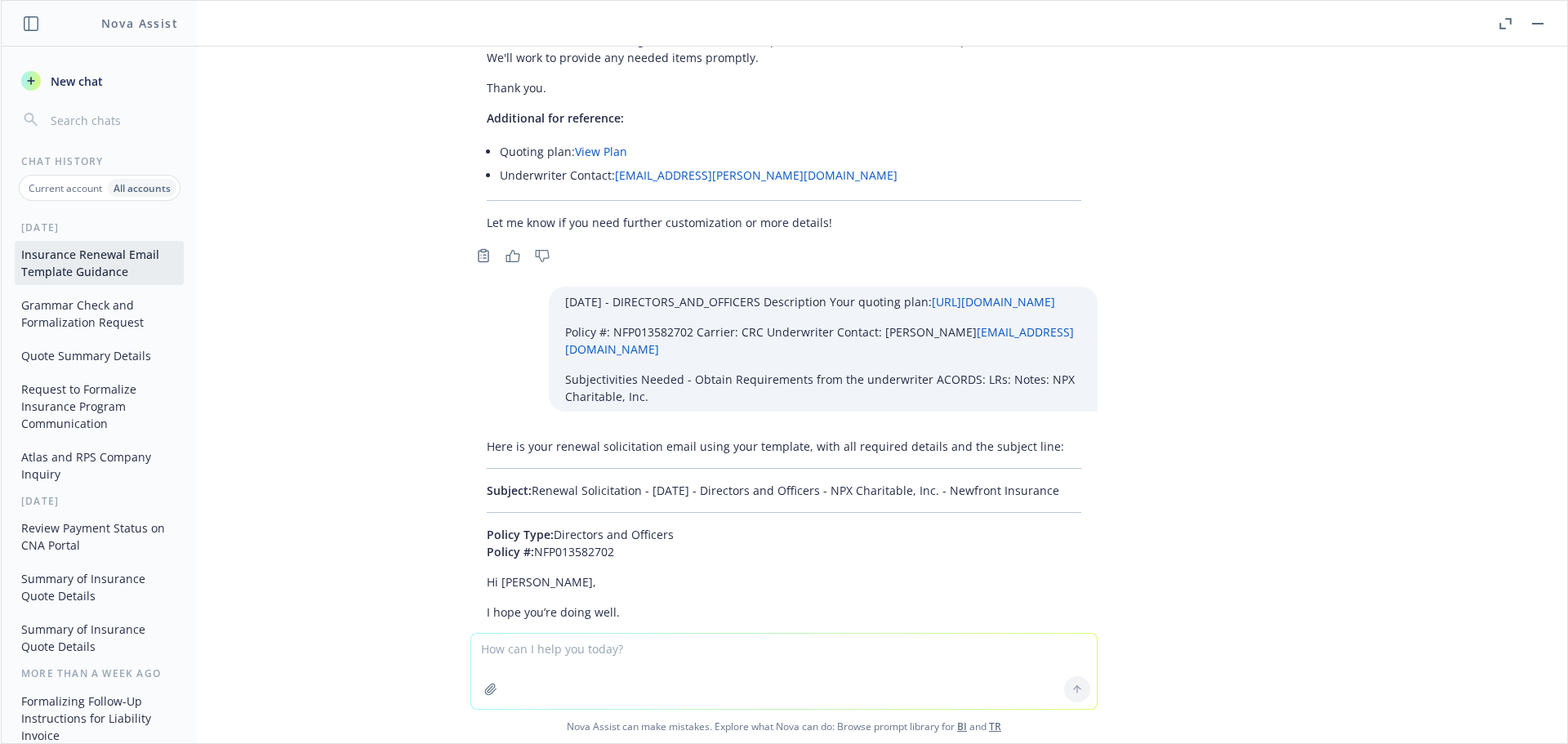
drag, startPoint x: 1010, startPoint y: 238, endPoint x: 522, endPoint y: 235, distance: 488.0
click at [522, 431] on div "Here is your renewal solicitation email using your template, with all required …" at bounding box center [784, 711] width 627 height 561
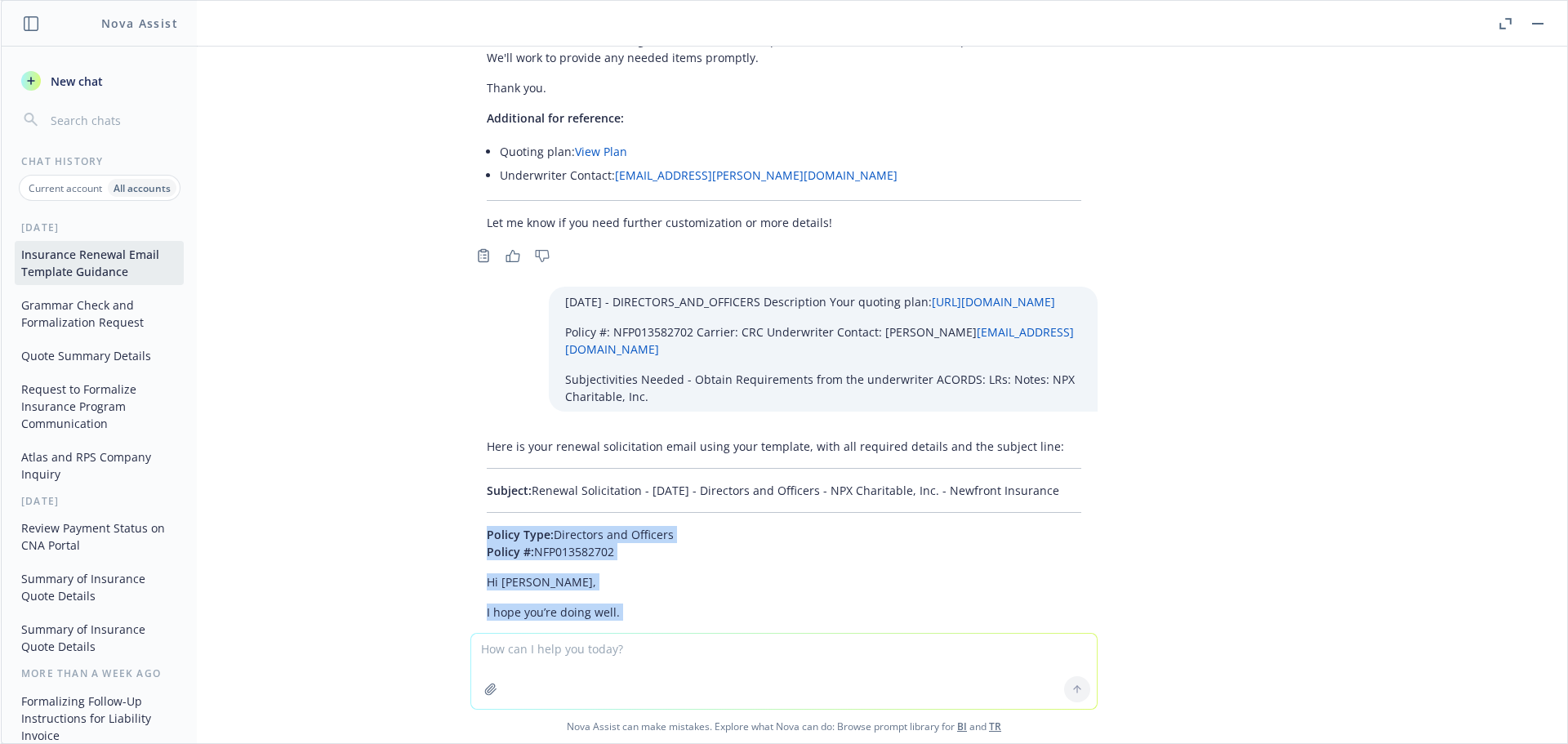
drag, startPoint x: 466, startPoint y: 275, endPoint x: 633, endPoint y: 461, distance: 250.0
click at [633, 461] on div "Here is your renewal solicitation email using your template, with all required …" at bounding box center [784, 711] width 627 height 561
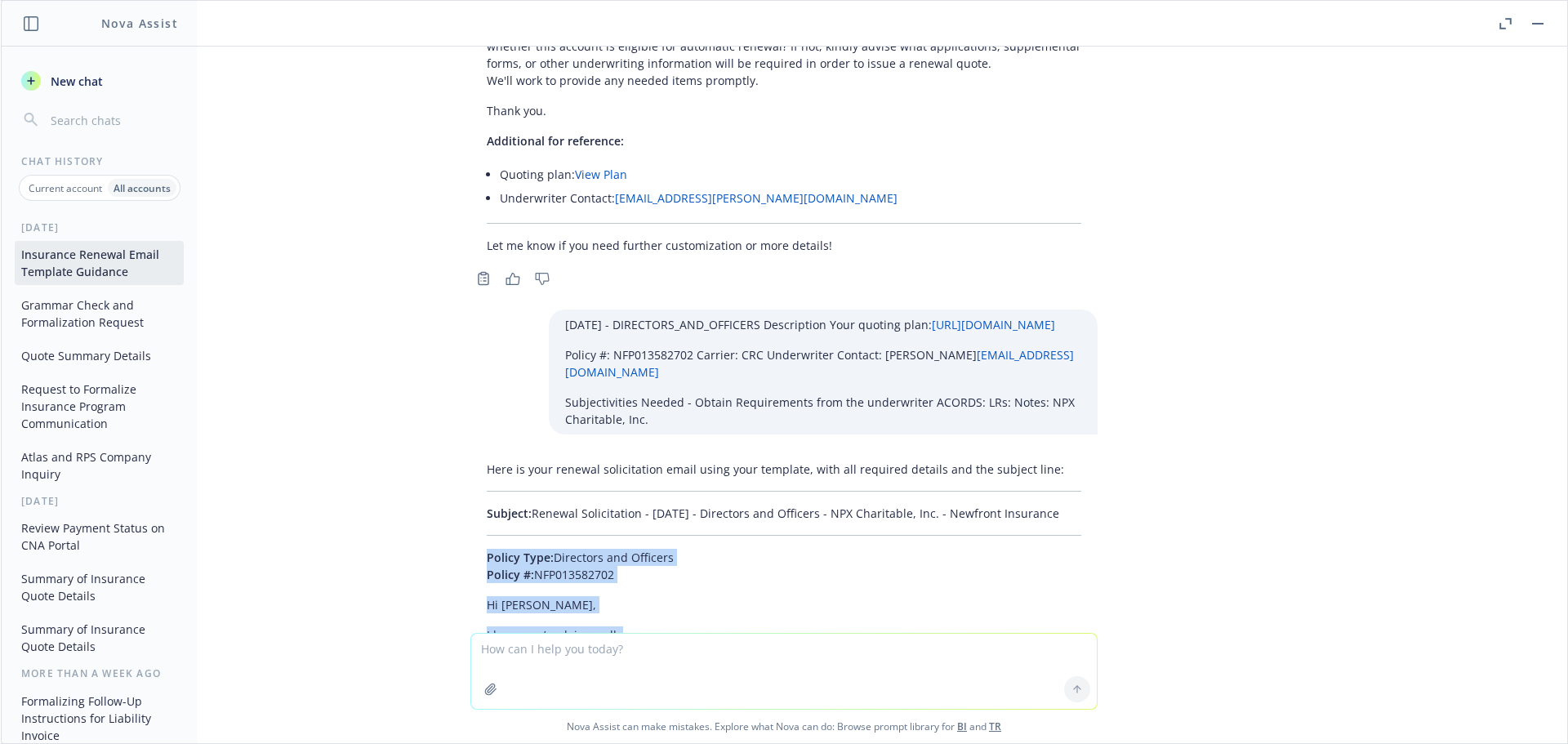
scroll to position [45605, 0]
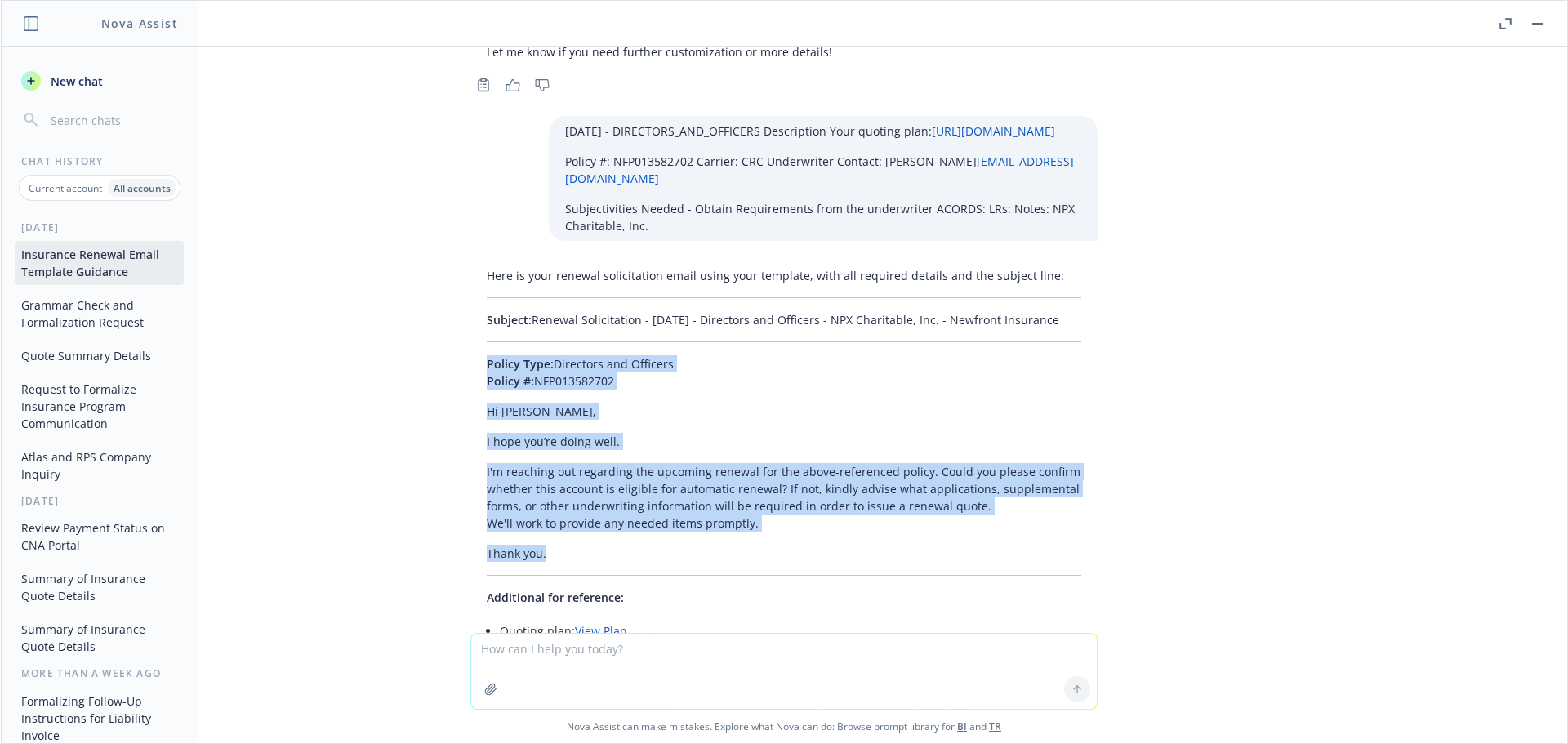
click at [561, 649] on textarea at bounding box center [784, 670] width 626 height 75
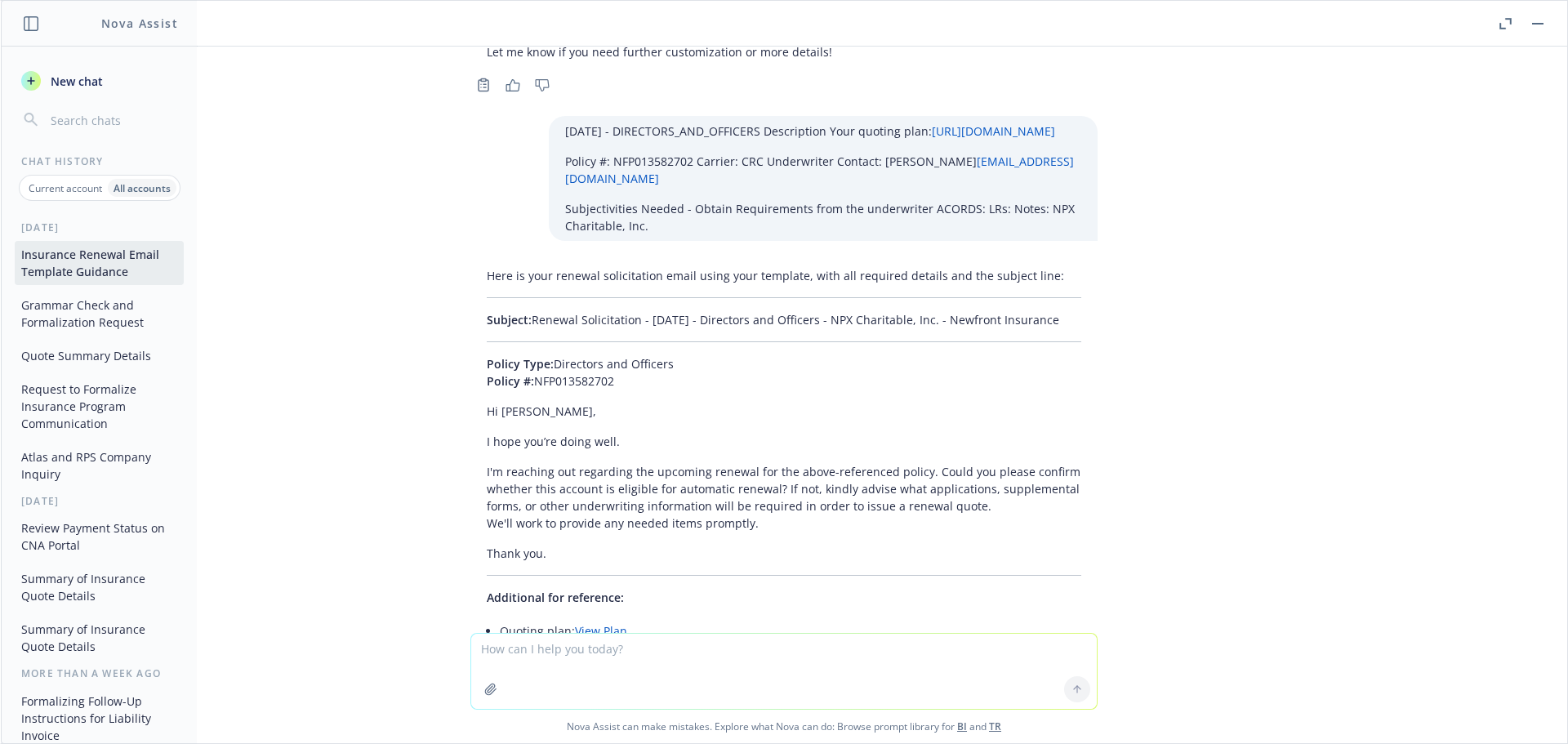
paste textarea "01/01/26 - Riekes Center for Human Enhancement - ACT_WORKPLACE_VIOLENCE_STALKIN…"
type textarea "01/01/26 - Riekes Center for Human Enhancement - ACT_WORKPLACE_VIOLENCE_STALKIN…"
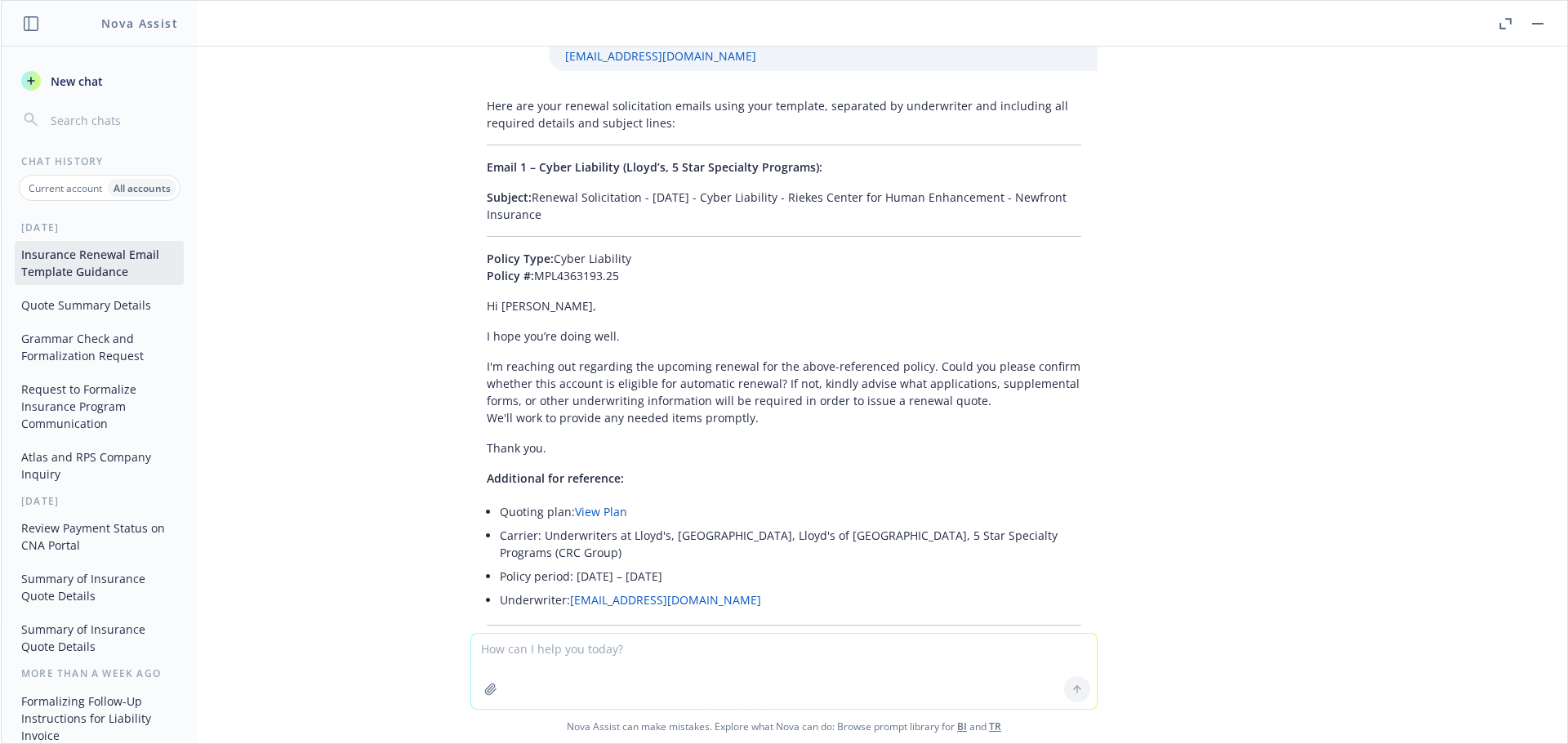
scroll to position [46667, 0]
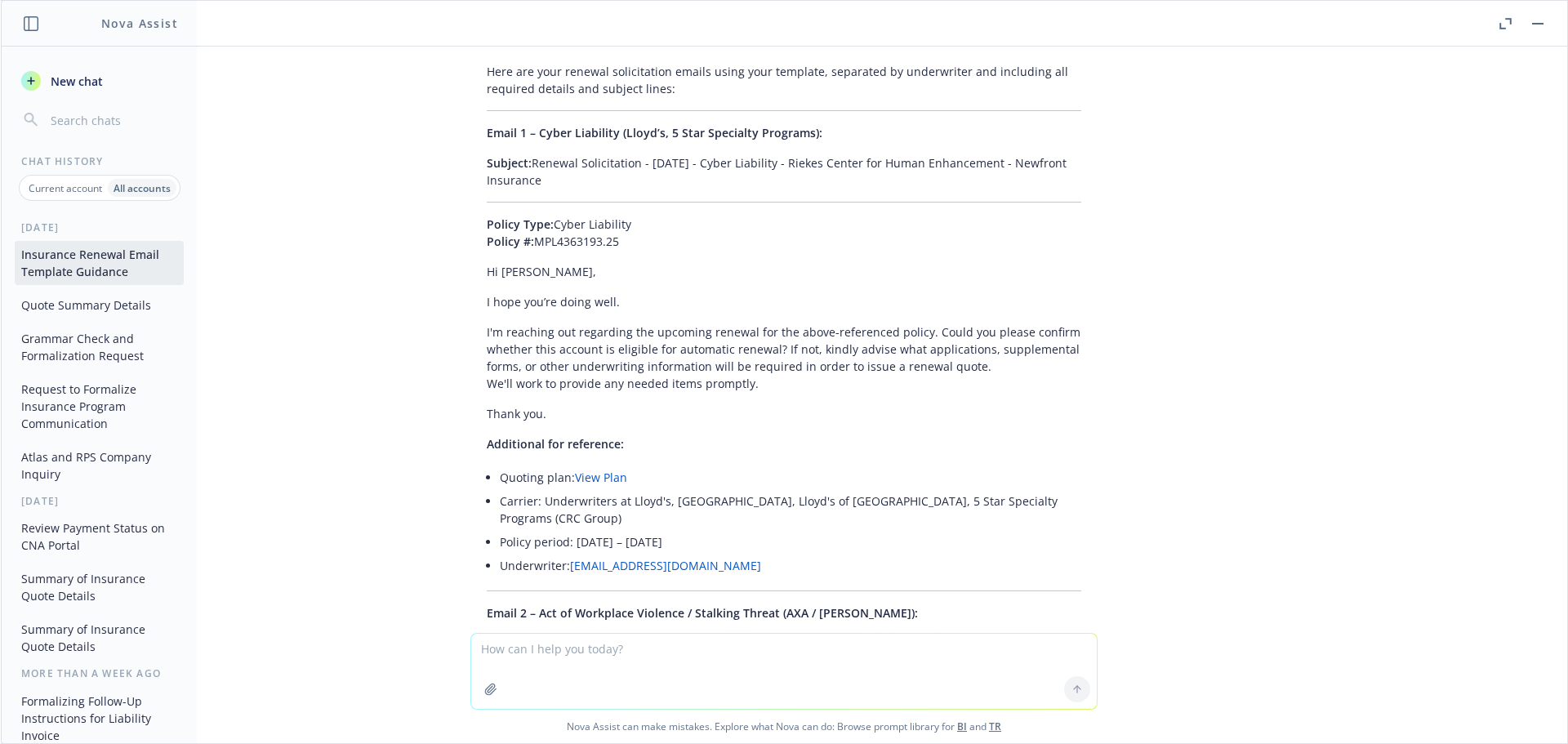
drag, startPoint x: 733, startPoint y: 384, endPoint x: 522, endPoint y: 363, distance: 212.0
click at [522, 634] on p "Subject: Renewal Solicitation - 01/01/2026 - Act of Workplace Violence / Stalki…" at bounding box center [784, 651] width 595 height 34
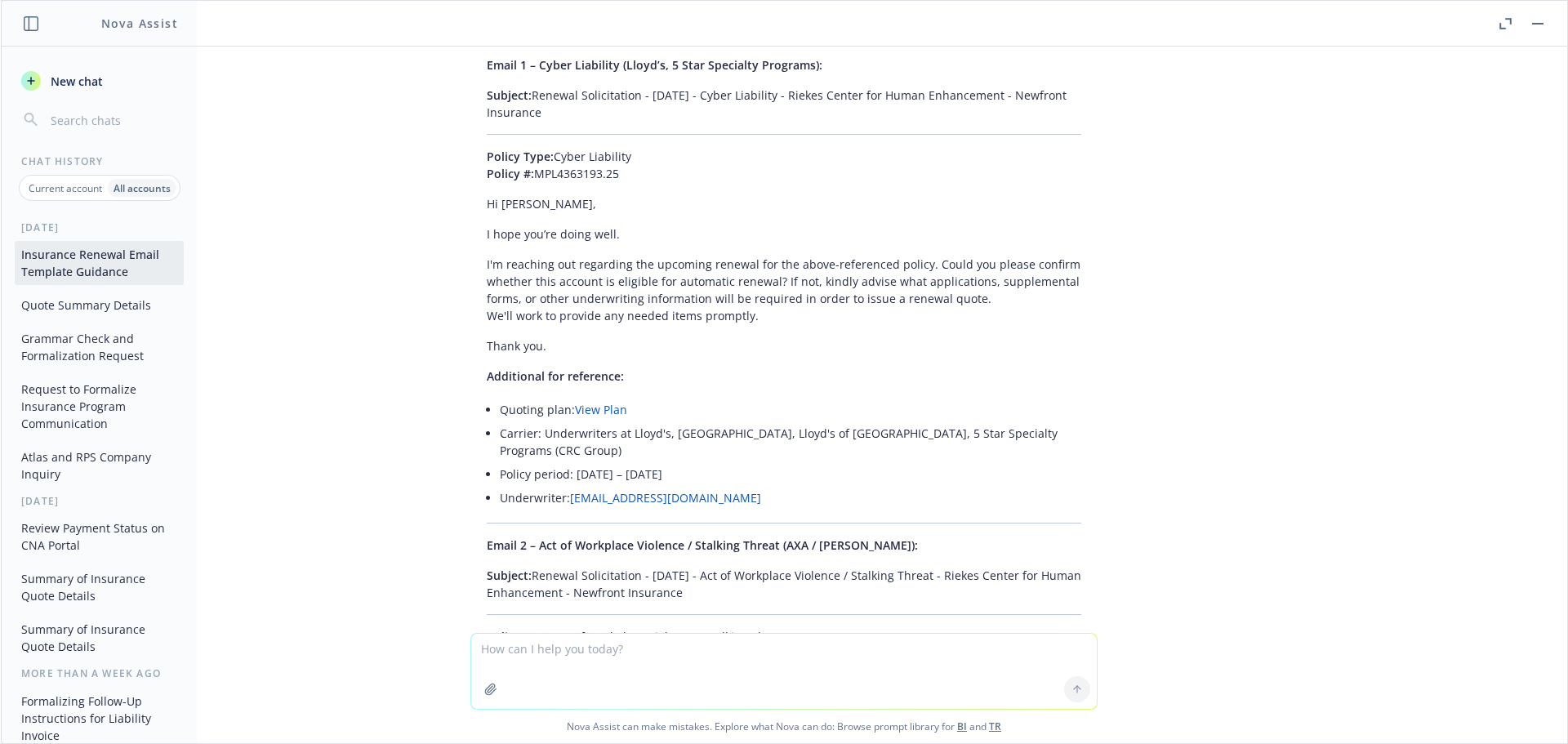
scroll to position [46829, 0]
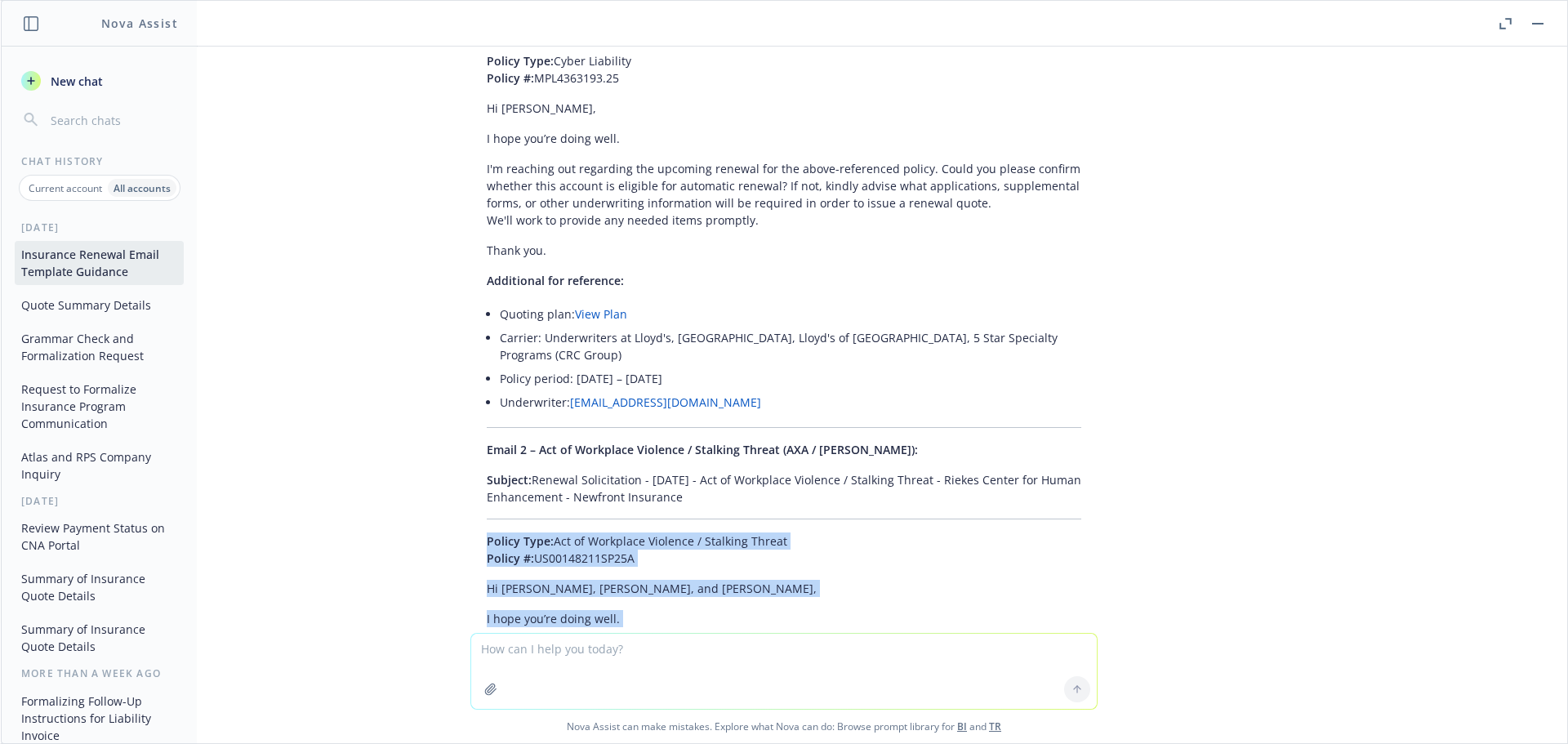
drag, startPoint x: 458, startPoint y: 266, endPoint x: 772, endPoint y: 462, distance: 370.2
click at [772, 462] on div "Here are your renewal solicitation emails using your template, separated by und…" at bounding box center [784, 427] width 627 height 1069
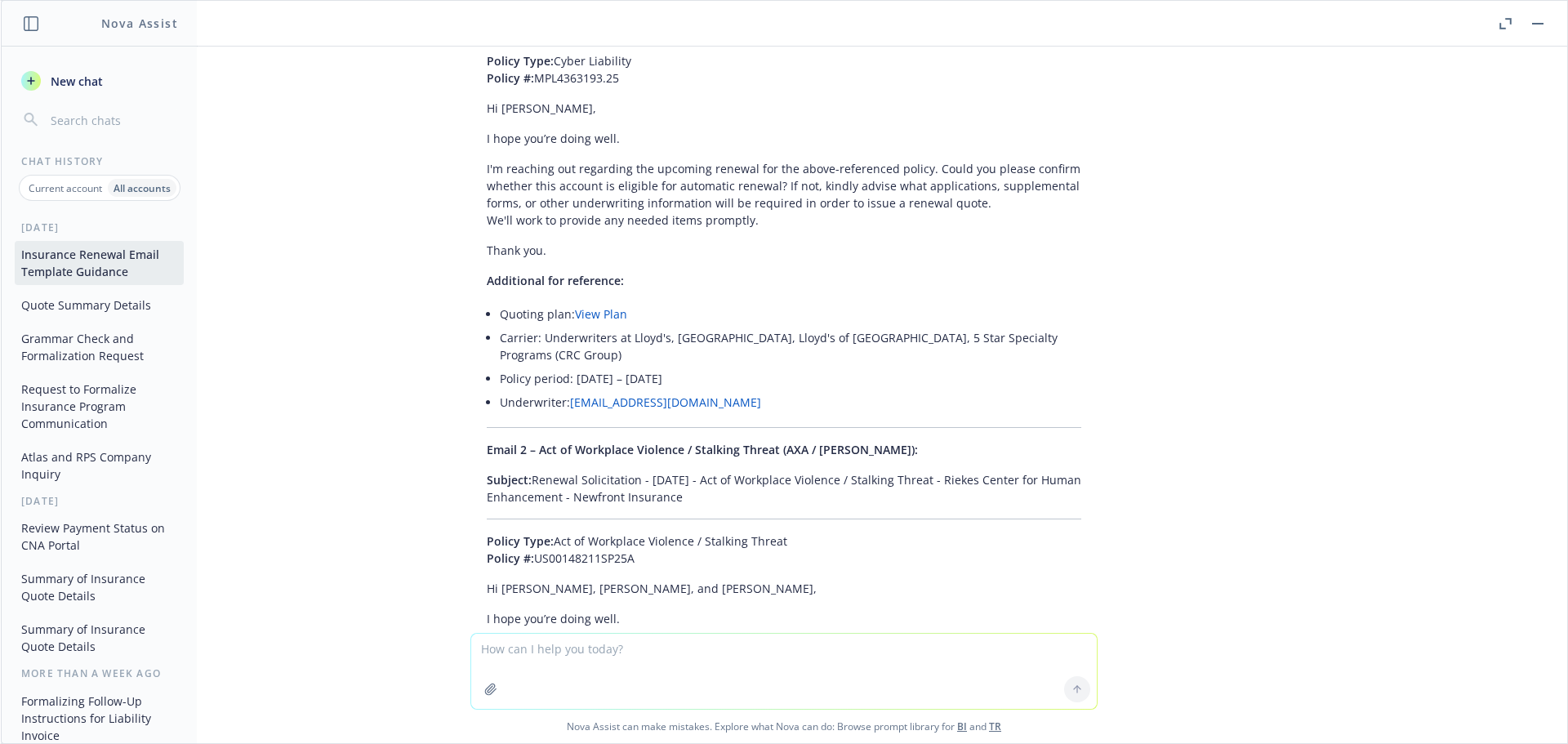
click at [586, 652] on textarea at bounding box center [784, 670] width 626 height 75
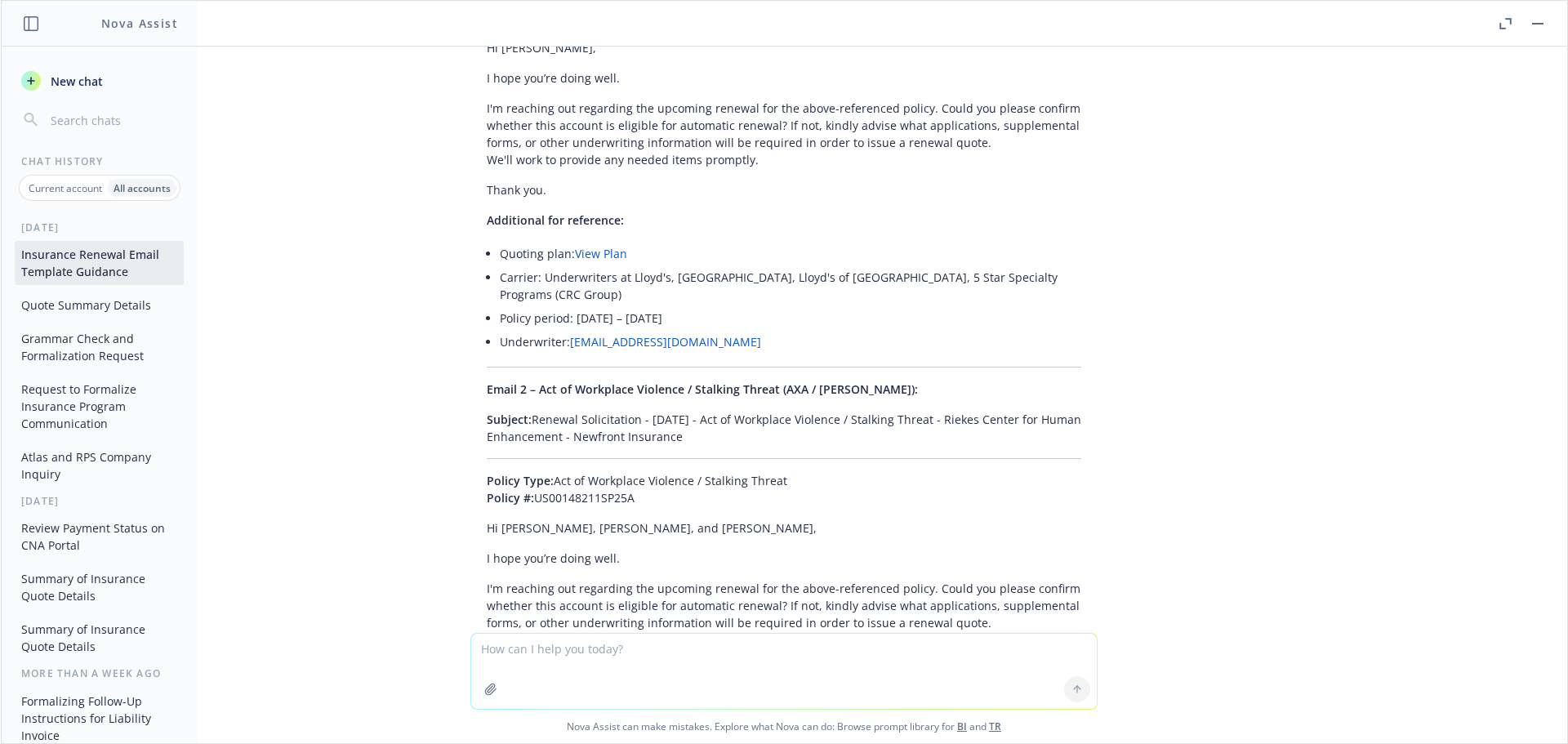
scroll to position [46953, 0]
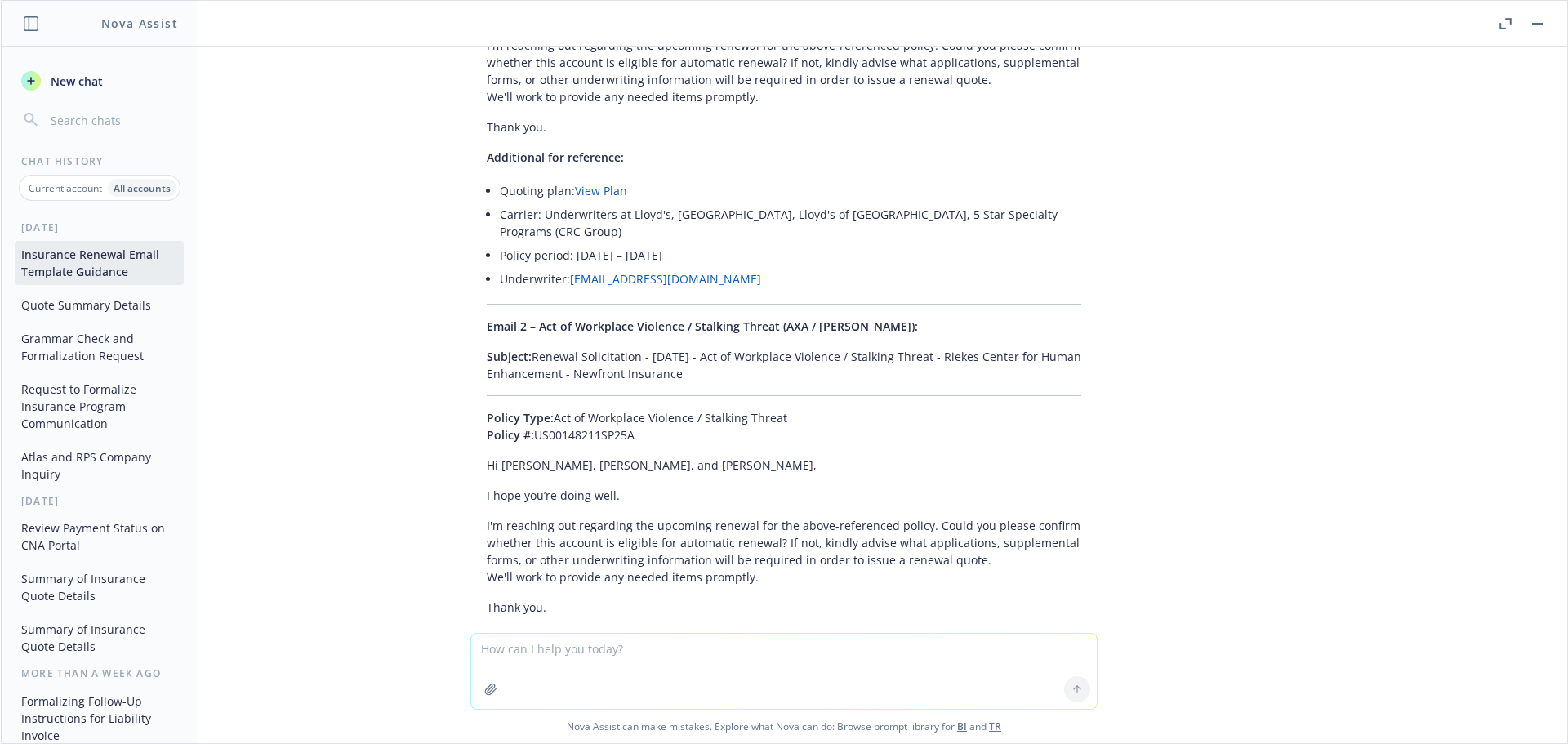
paste textarea "01/01/26 - Secure Asset Management, LLC - PROFESSIONAL_LIABILITY Description Yo…"
type textarea "01/01/26 - Secure Asset Management, LLC - PROFESSIONAL_LIABILITY Description Yo…"
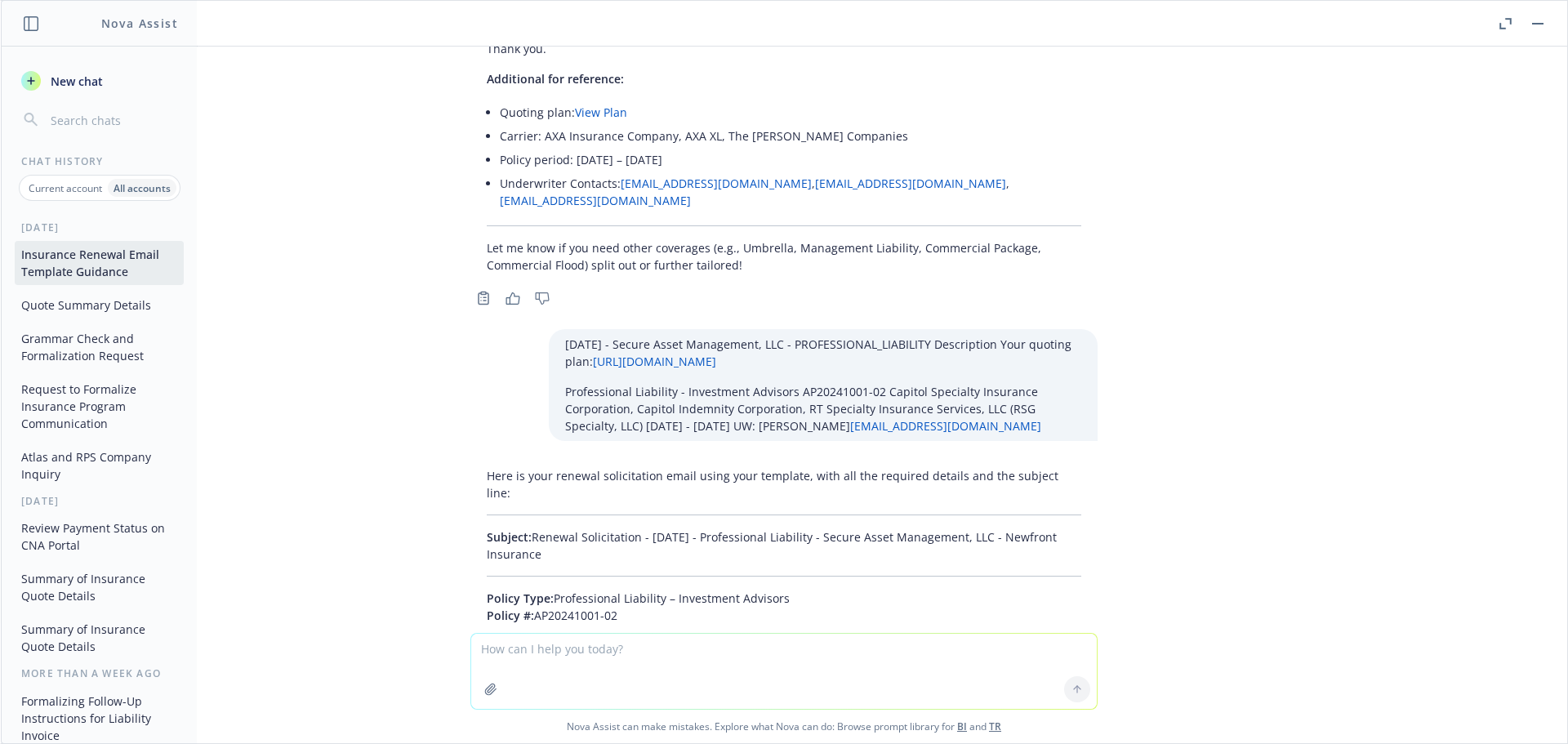
scroll to position [47519, 0]
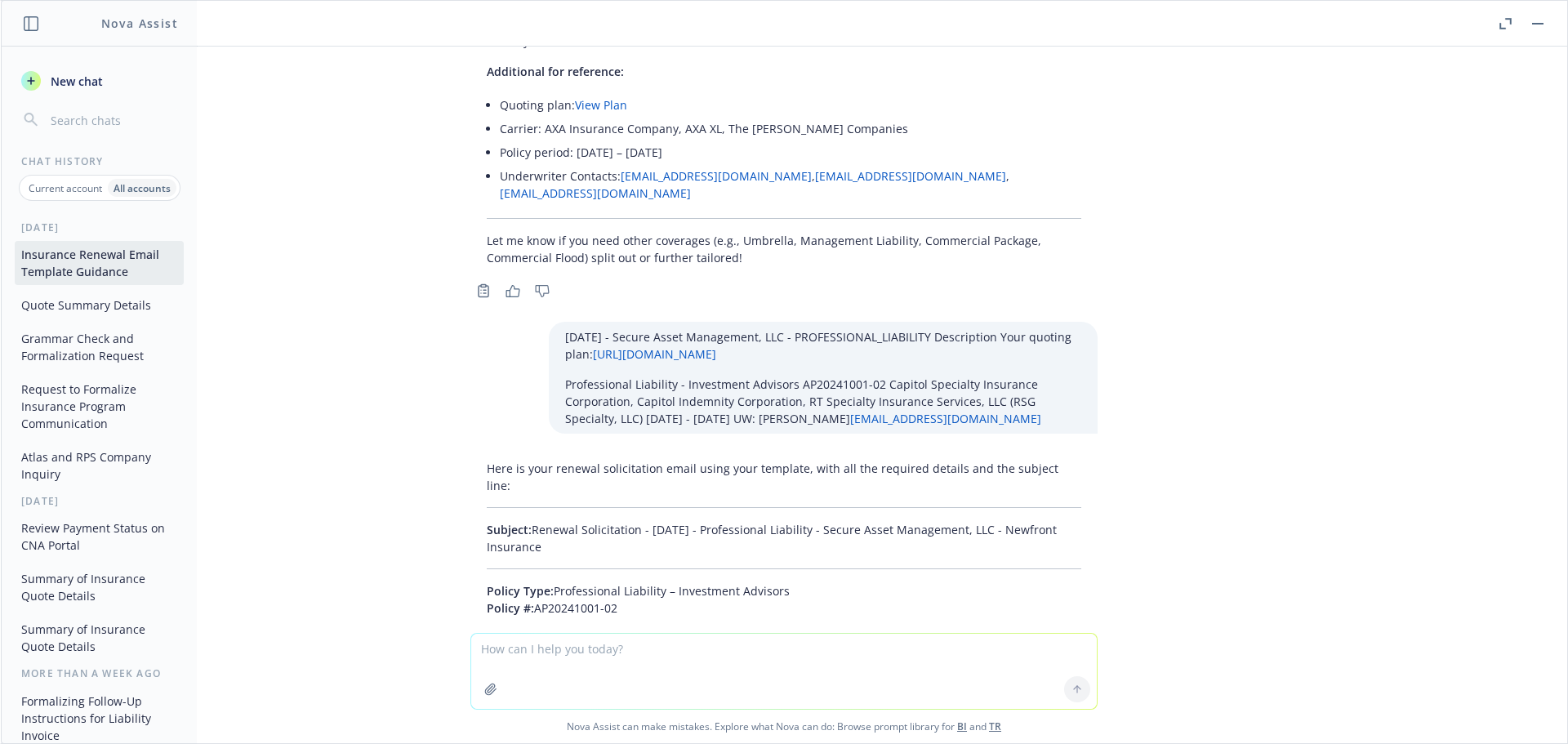
drag, startPoint x: 550, startPoint y: 261, endPoint x: 525, endPoint y: 232, distance: 38.3
click at [525, 521] on p "Subject: Renewal Solicitation - 01/01/2026 - Professional Liability - Secure As…" at bounding box center [784, 538] width 595 height 34
drag, startPoint x: 454, startPoint y: 297, endPoint x: 859, endPoint y: 483, distance: 445.7
click at [859, 483] on div "Here is your renewal solicitation email using your template, with all the requi…" at bounding box center [784, 738] width 653 height 571
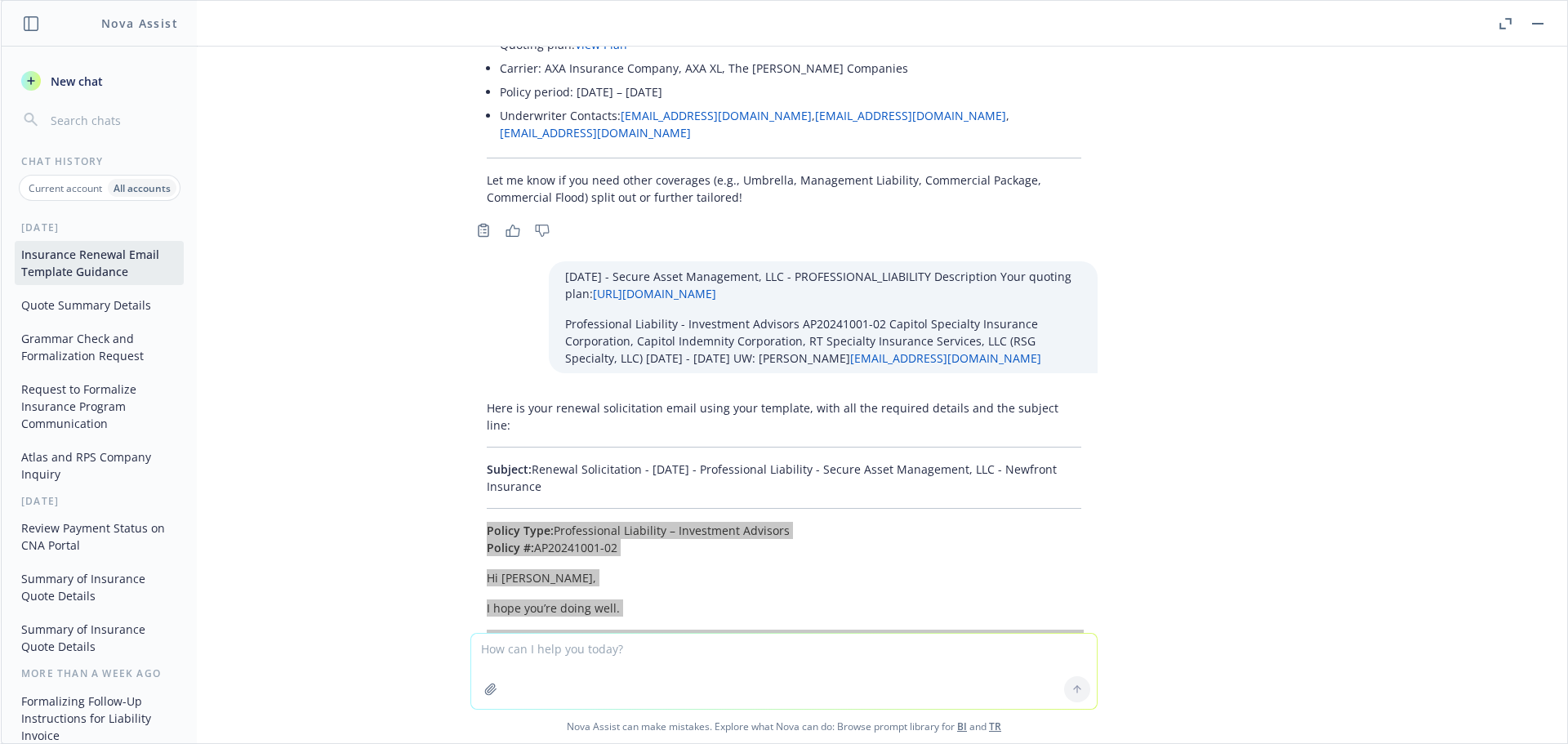
scroll to position [47658, 0]
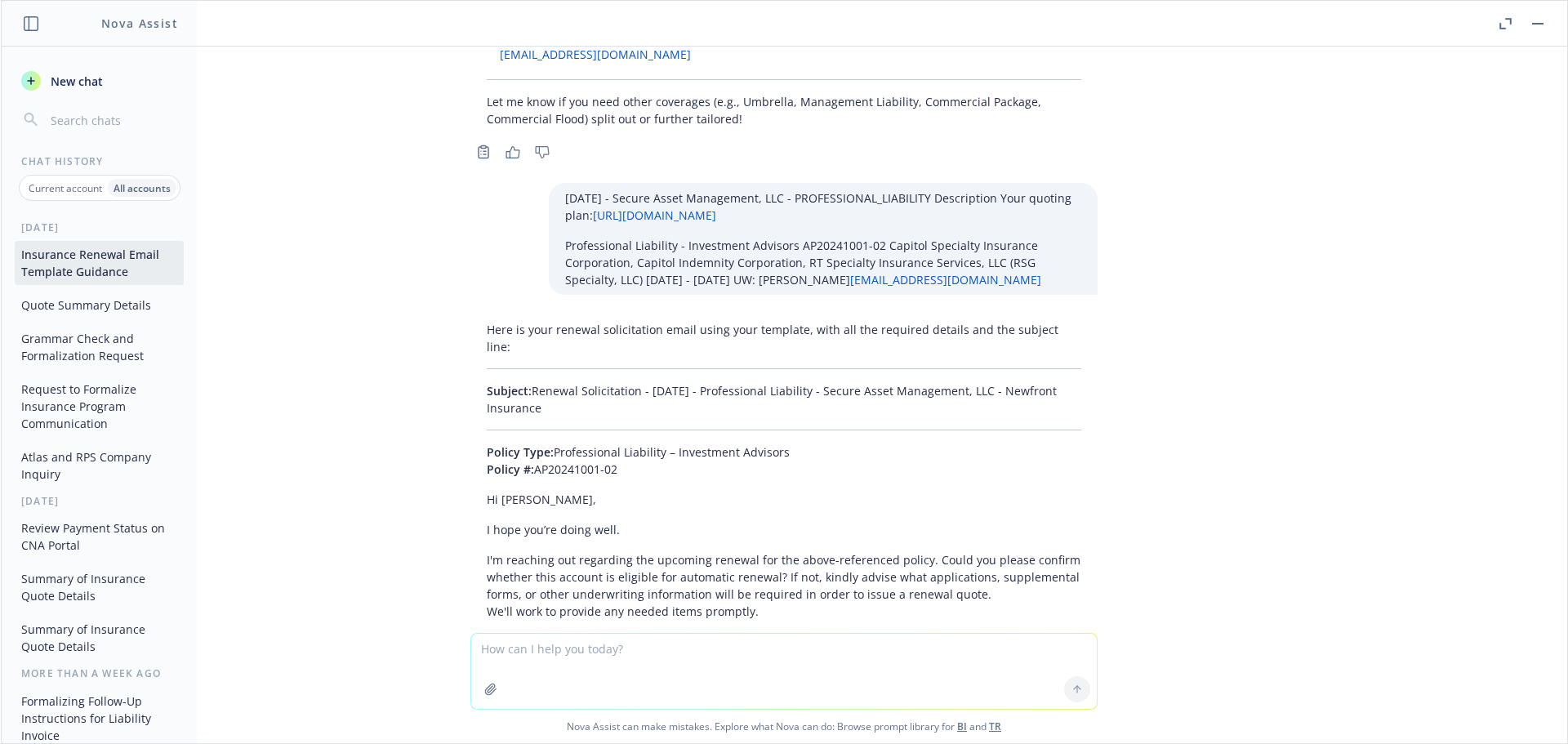
click at [558, 645] on textarea at bounding box center [784, 670] width 626 height 75
paste textarea "01/01/26 - Takex America, Inc - COMMERCIAL_UMBRELLA, WORKERS_COMPENSATION, COMM…"
type textarea "01/01/26 - Takex America, Inc - COMMERCIAL_UMBRELLA, WORKERS_COMPENSATION, COMM…"
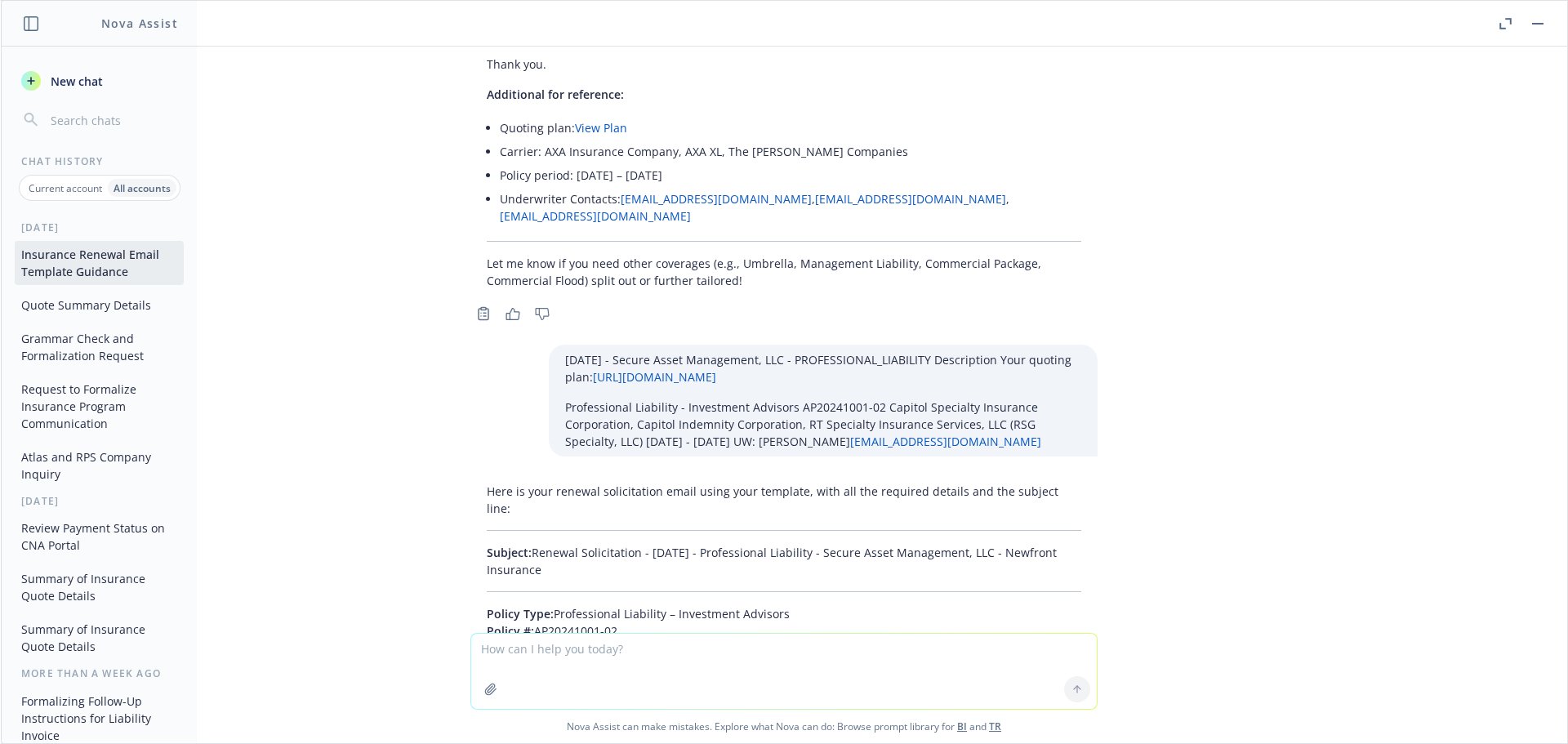
scroll to position [47494, 0]
drag, startPoint x: 622, startPoint y: 289, endPoint x: 523, endPoint y: 261, distance: 102.9
click at [523, 478] on div "Here is your renewal solicitation email using your template, with all the requi…" at bounding box center [784, 749] width 627 height 541
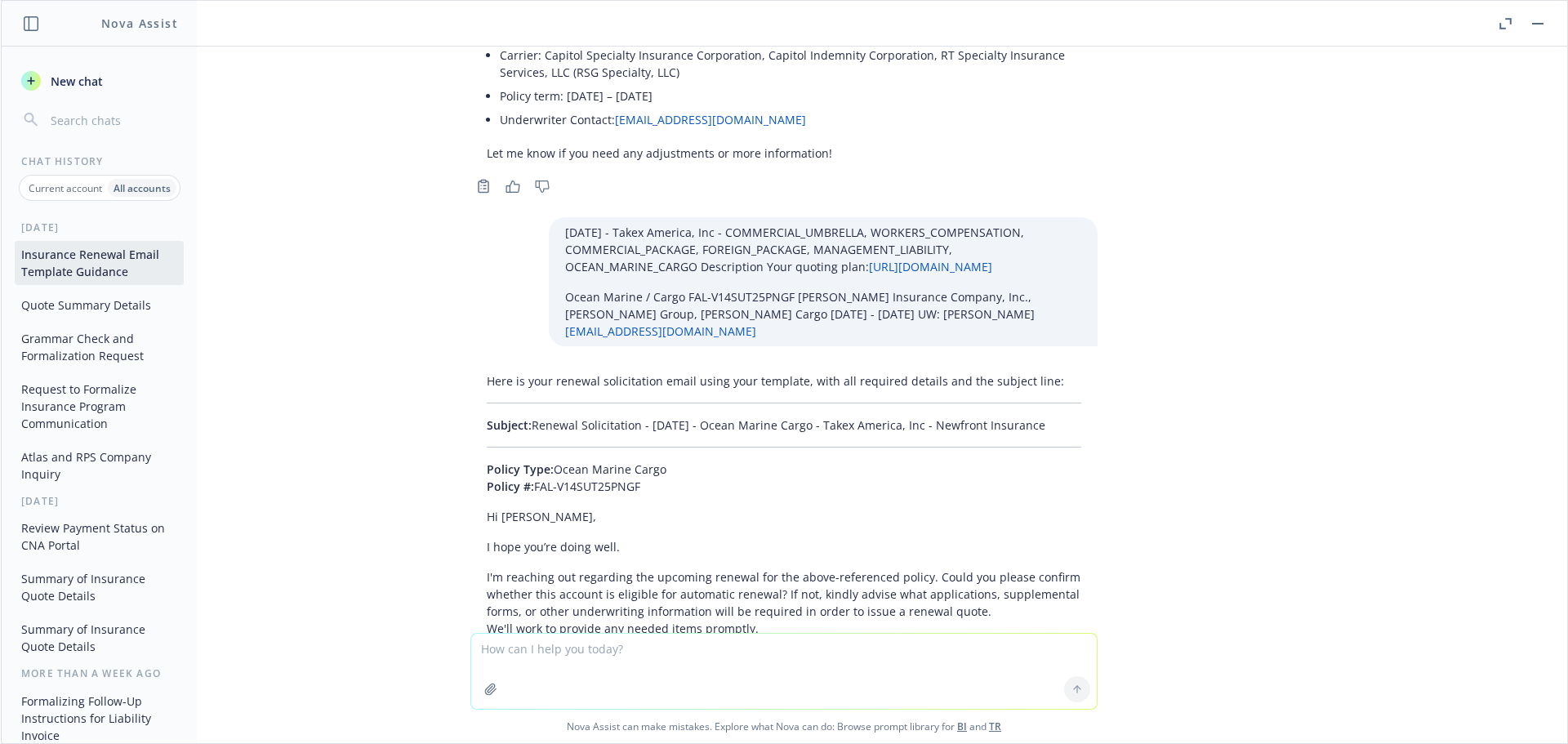
scroll to position [48182, 0]
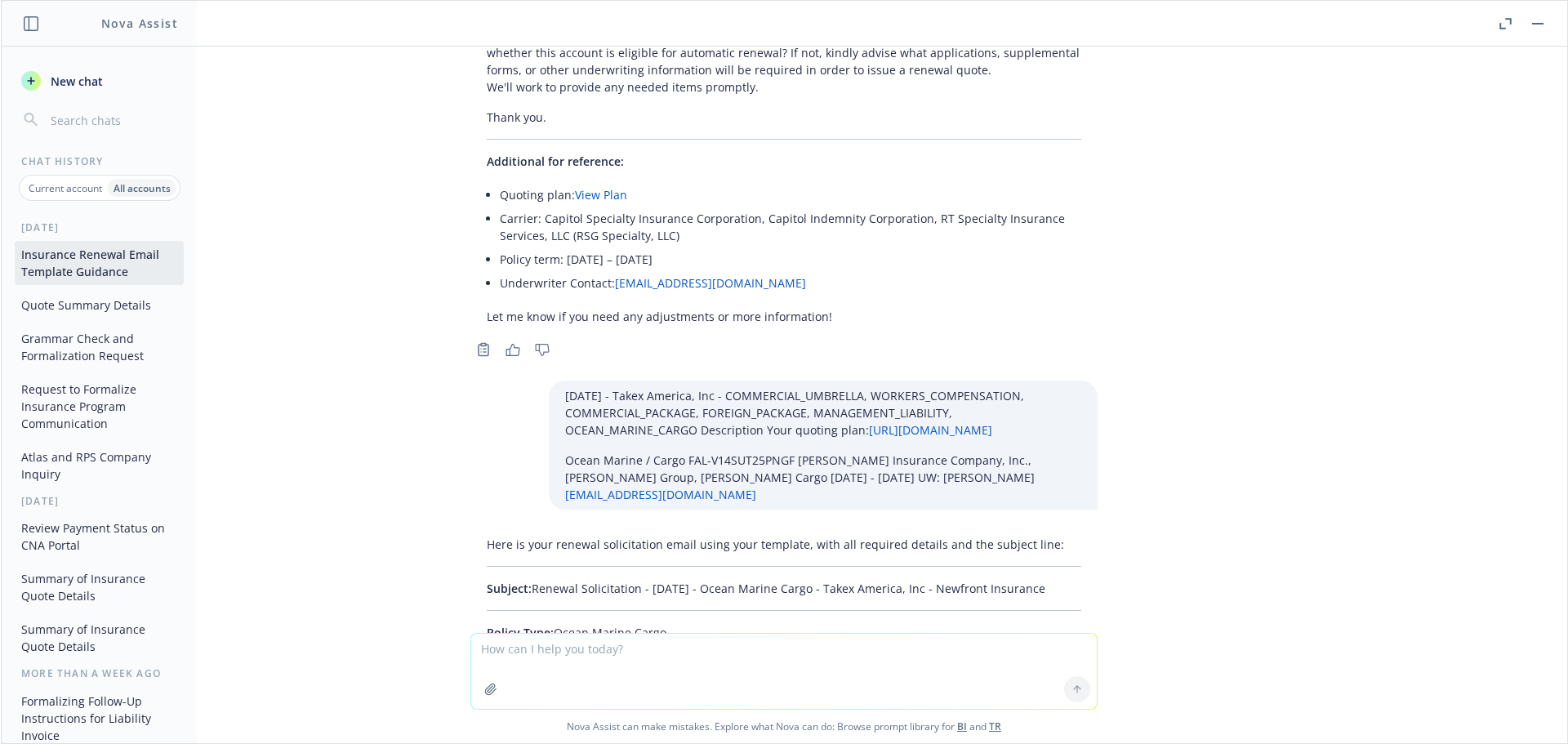
drag, startPoint x: 965, startPoint y: 293, endPoint x: 523, endPoint y: 294, distance: 442.0
click at [523, 579] on p "Subject: Renewal Solicitation - 01/01/2026 - Ocean Marine Cargo - Takex America…" at bounding box center [784, 588] width 595 height 17
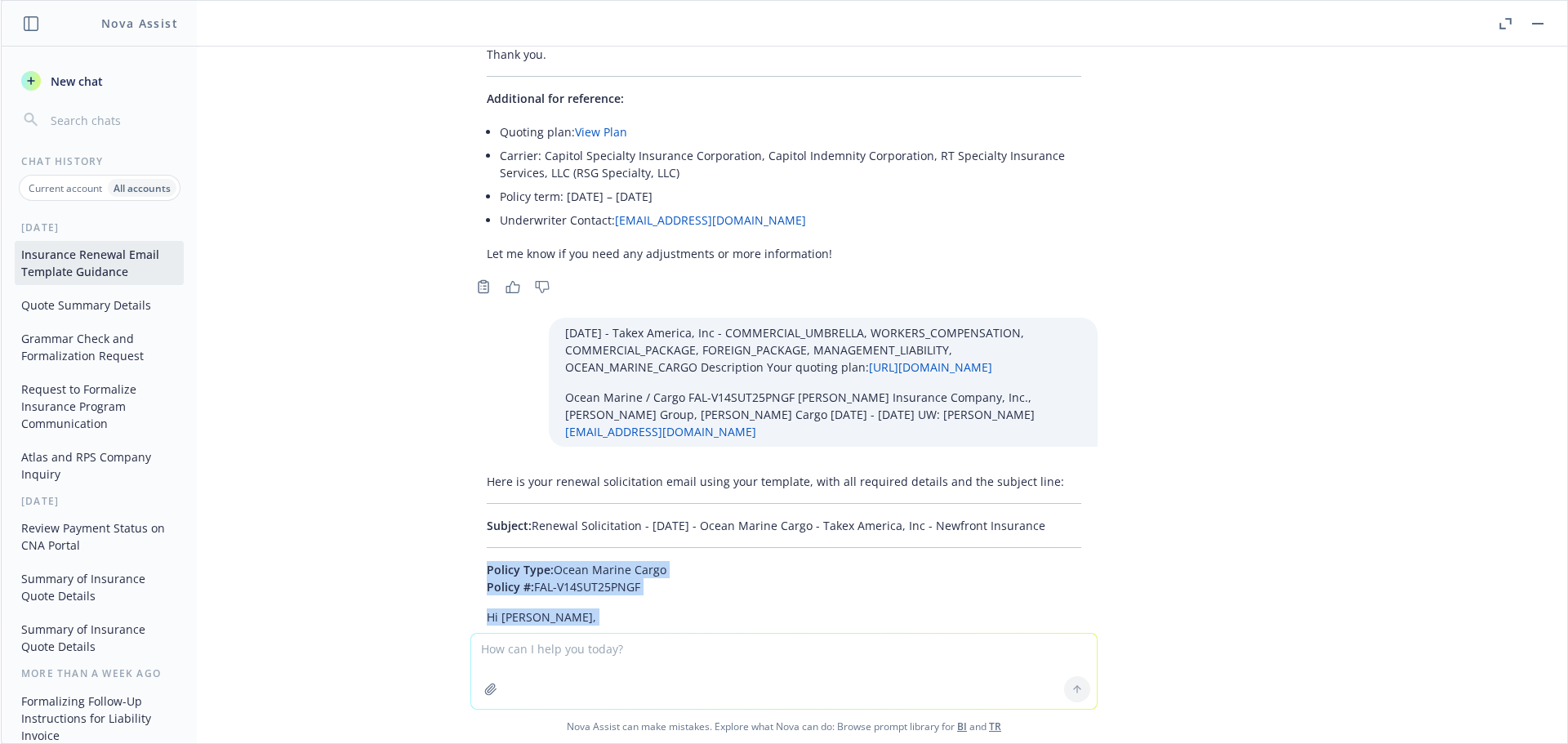
scroll to position [48263, 0]
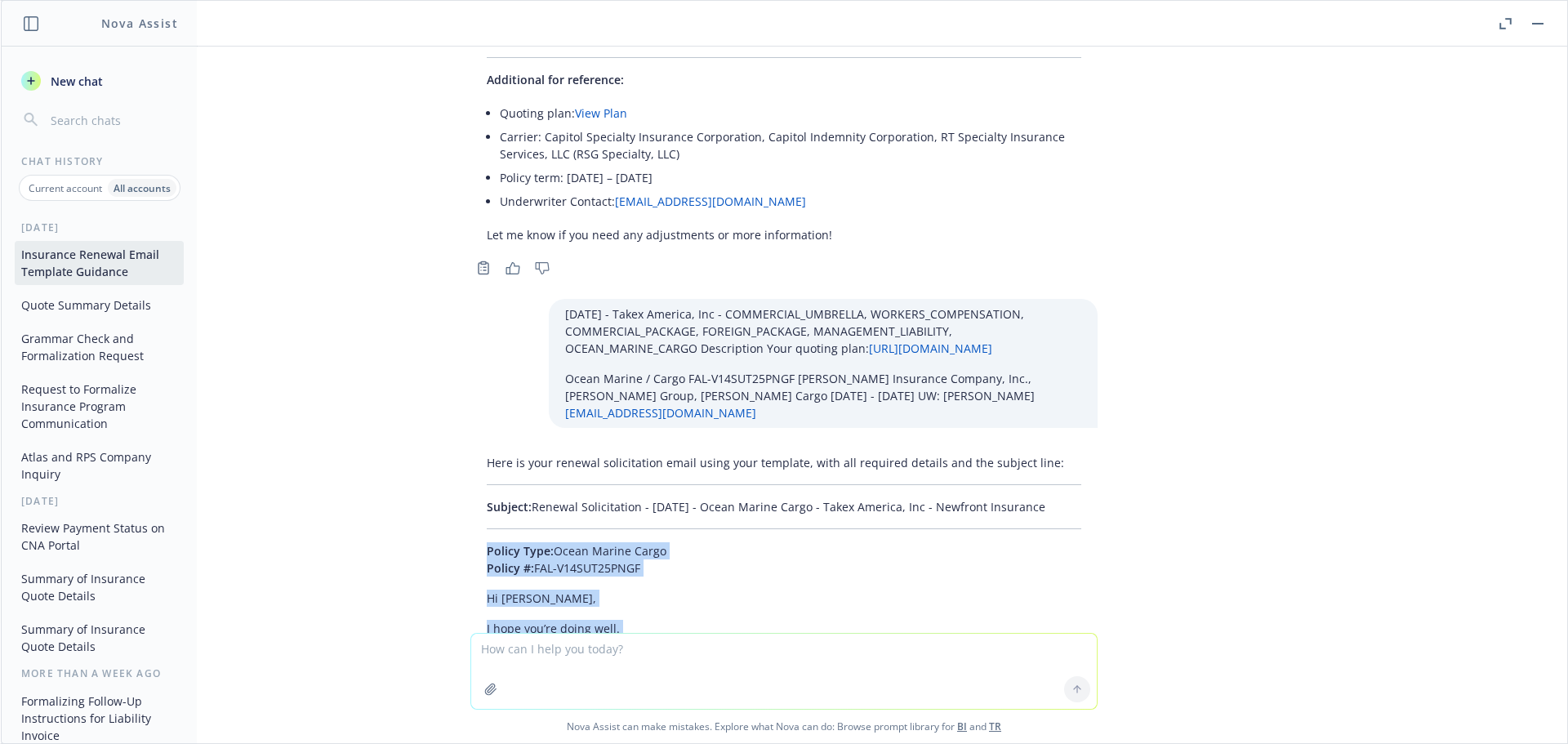
drag, startPoint x: 440, startPoint y: 329, endPoint x: 645, endPoint y: 443, distance: 234.6
click at [645, 443] on div "Absolutely! Please provide the information you want inserted: Renewal date Cove…" at bounding box center [784, 339] width 1566 height 586
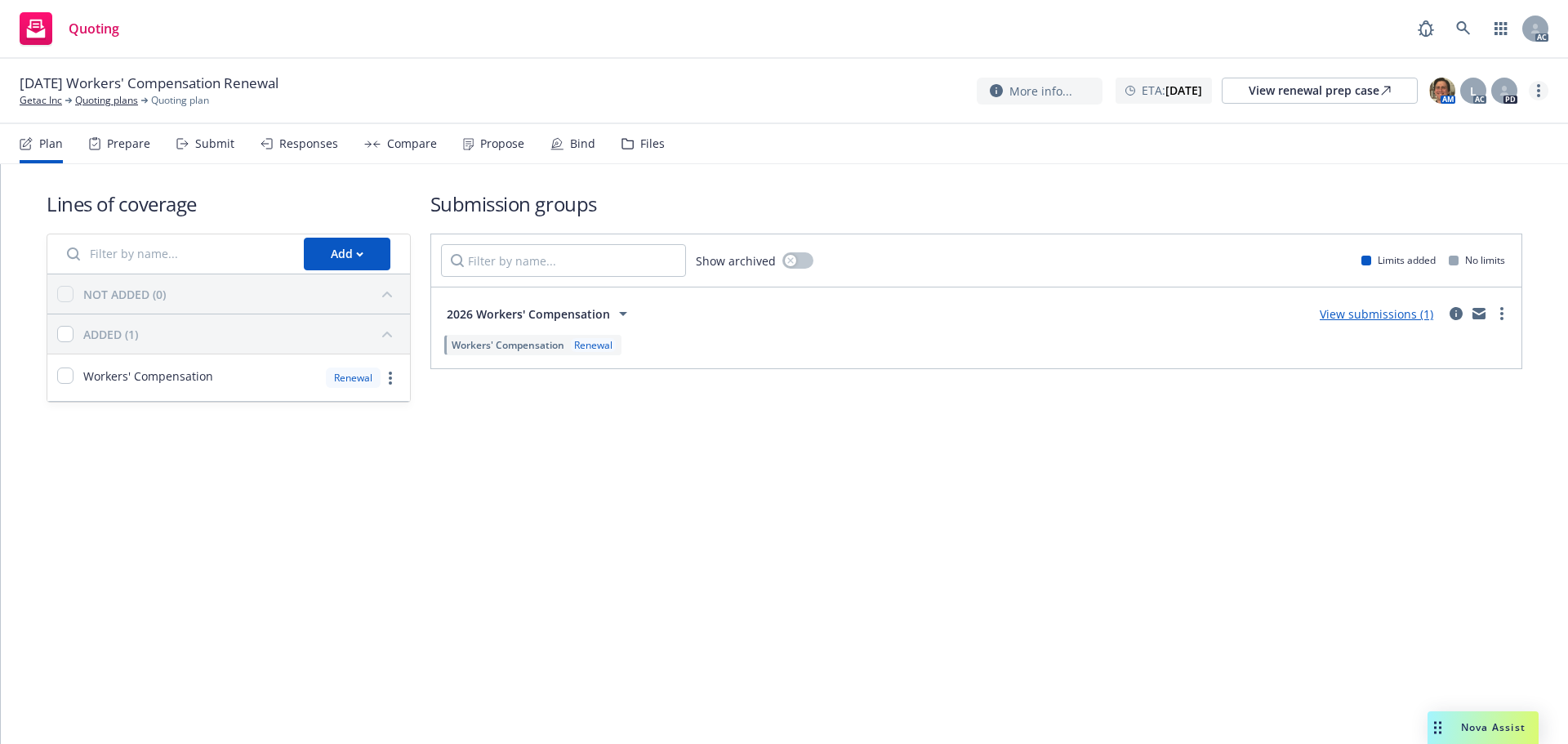
click at [1541, 89] on link "more" at bounding box center [1539, 90] width 20 height 20
click at [1470, 122] on link "Copy logging email" at bounding box center [1456, 124] width 182 height 33
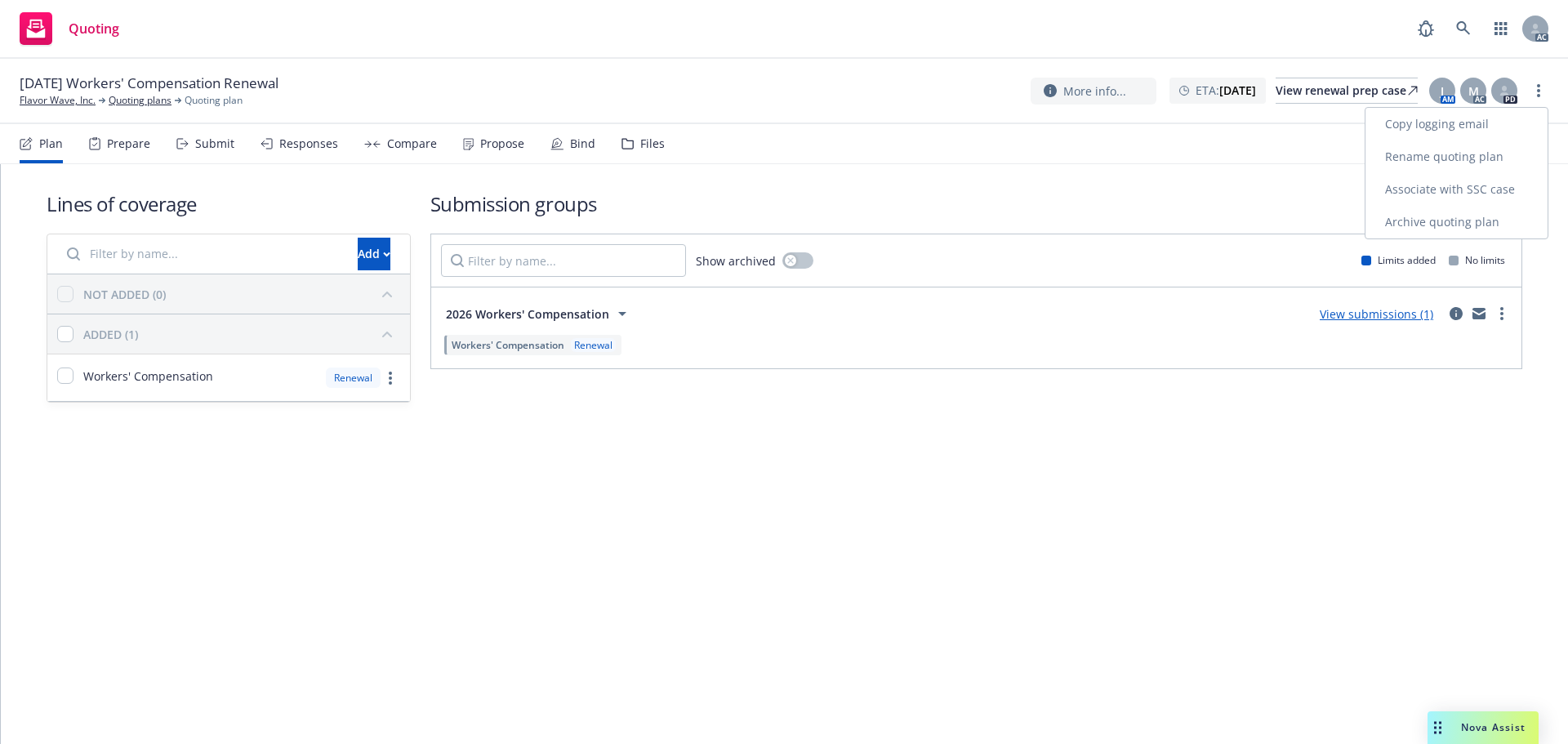
click at [1457, 120] on link "Copy logging email" at bounding box center [1456, 124] width 182 height 33
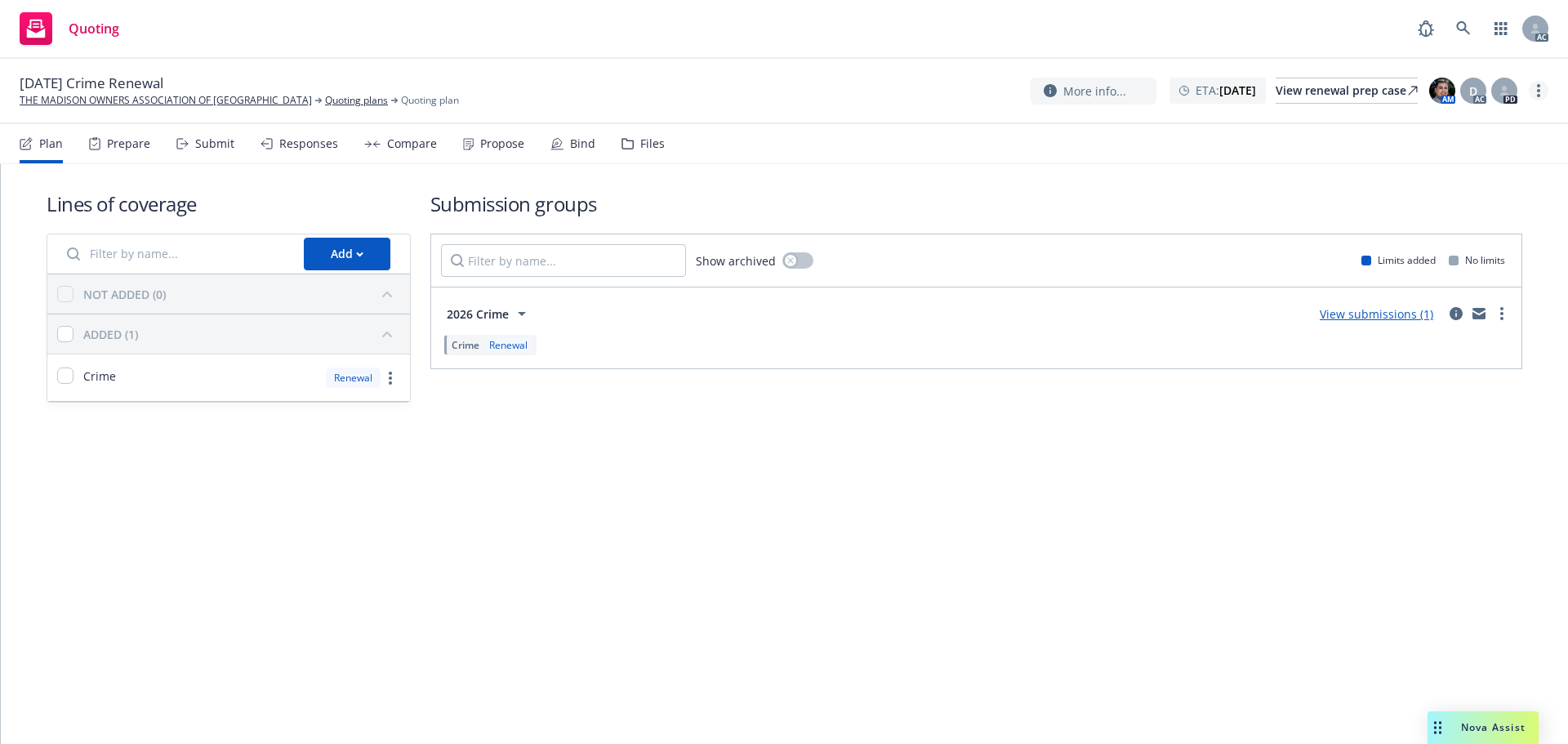
click at [1540, 96] on circle "more" at bounding box center [1538, 95] width 3 height 3
click at [1494, 119] on link "Copy logging email" at bounding box center [1456, 124] width 182 height 33
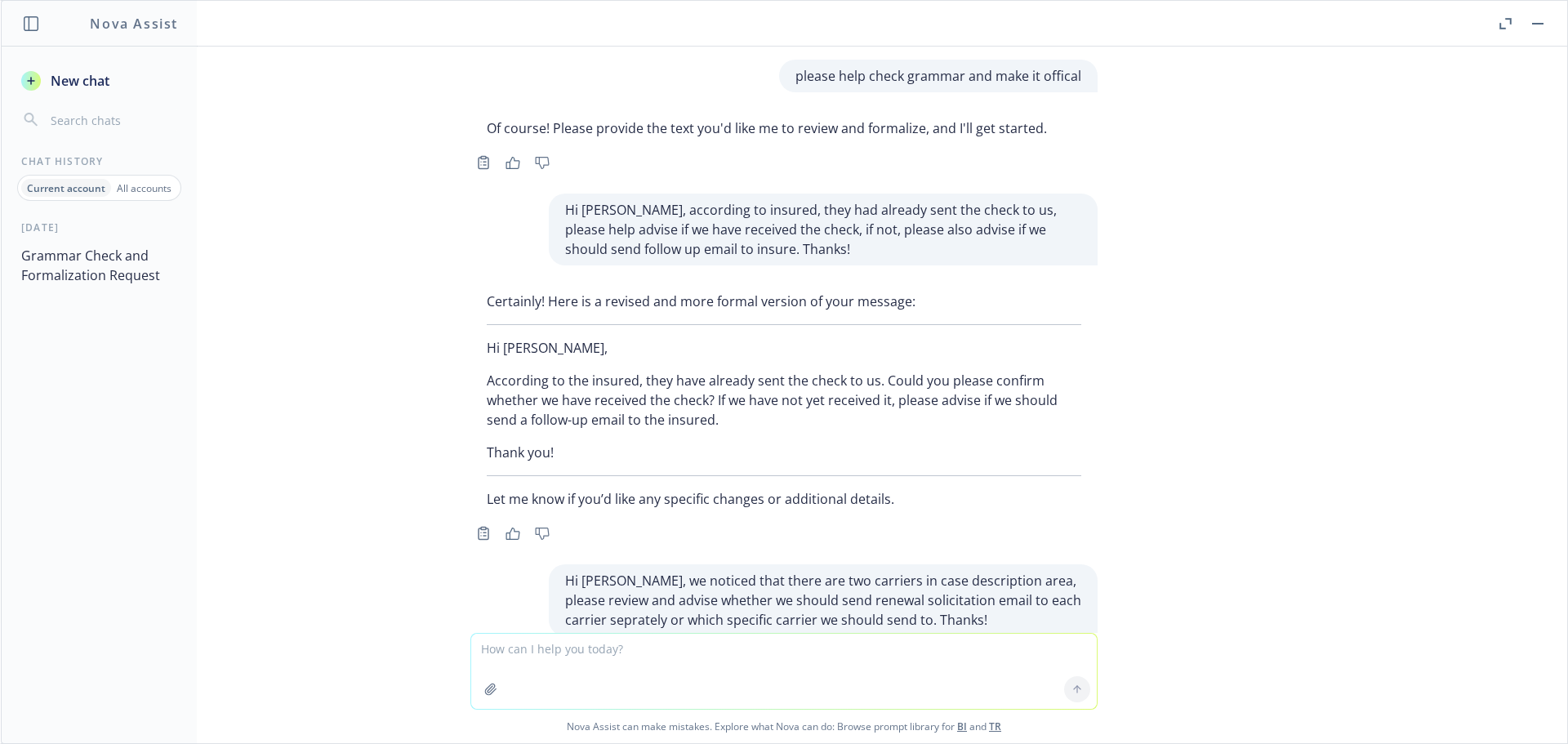
scroll to position [322, 0]
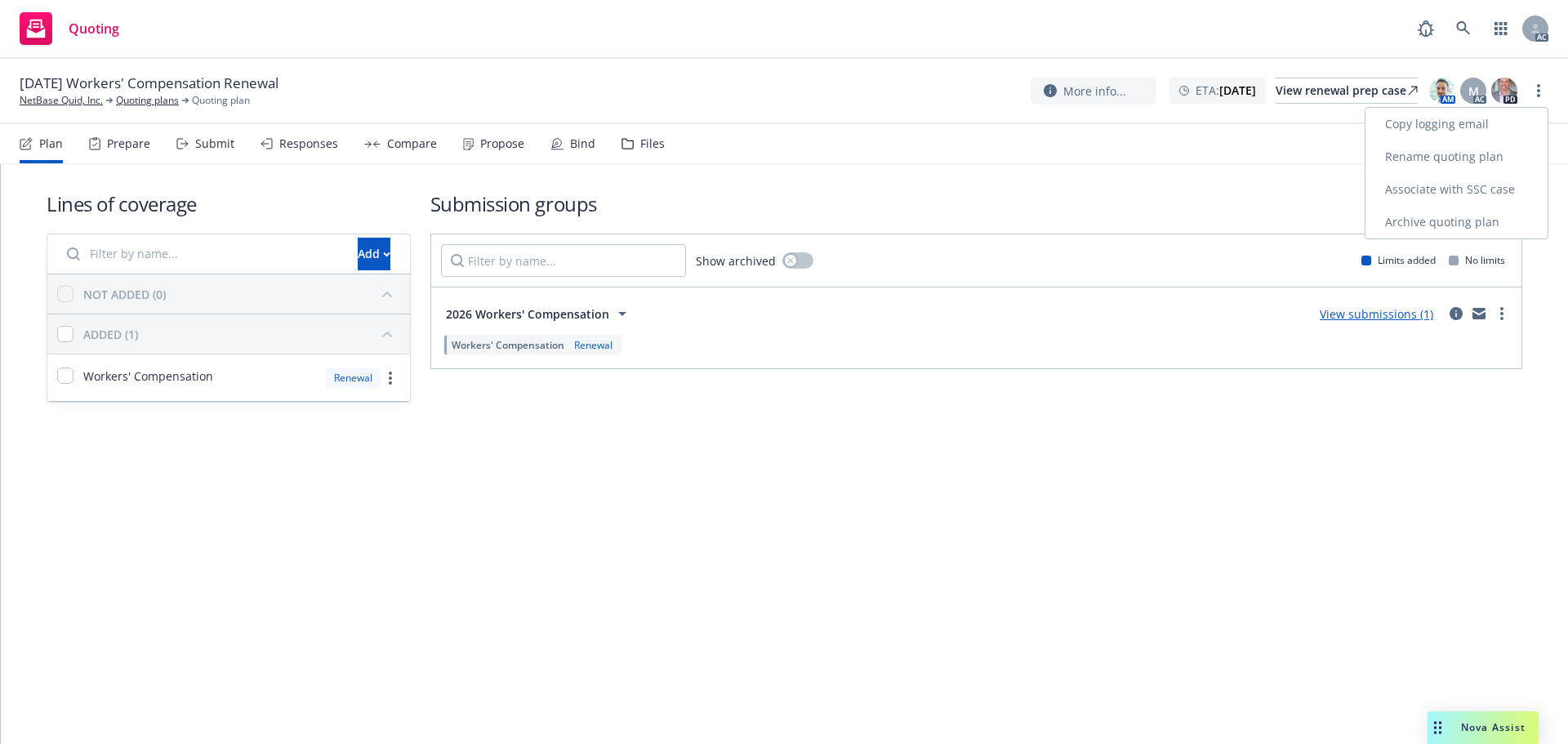
click at [1448, 118] on link "Copy logging email" at bounding box center [1456, 124] width 182 height 33
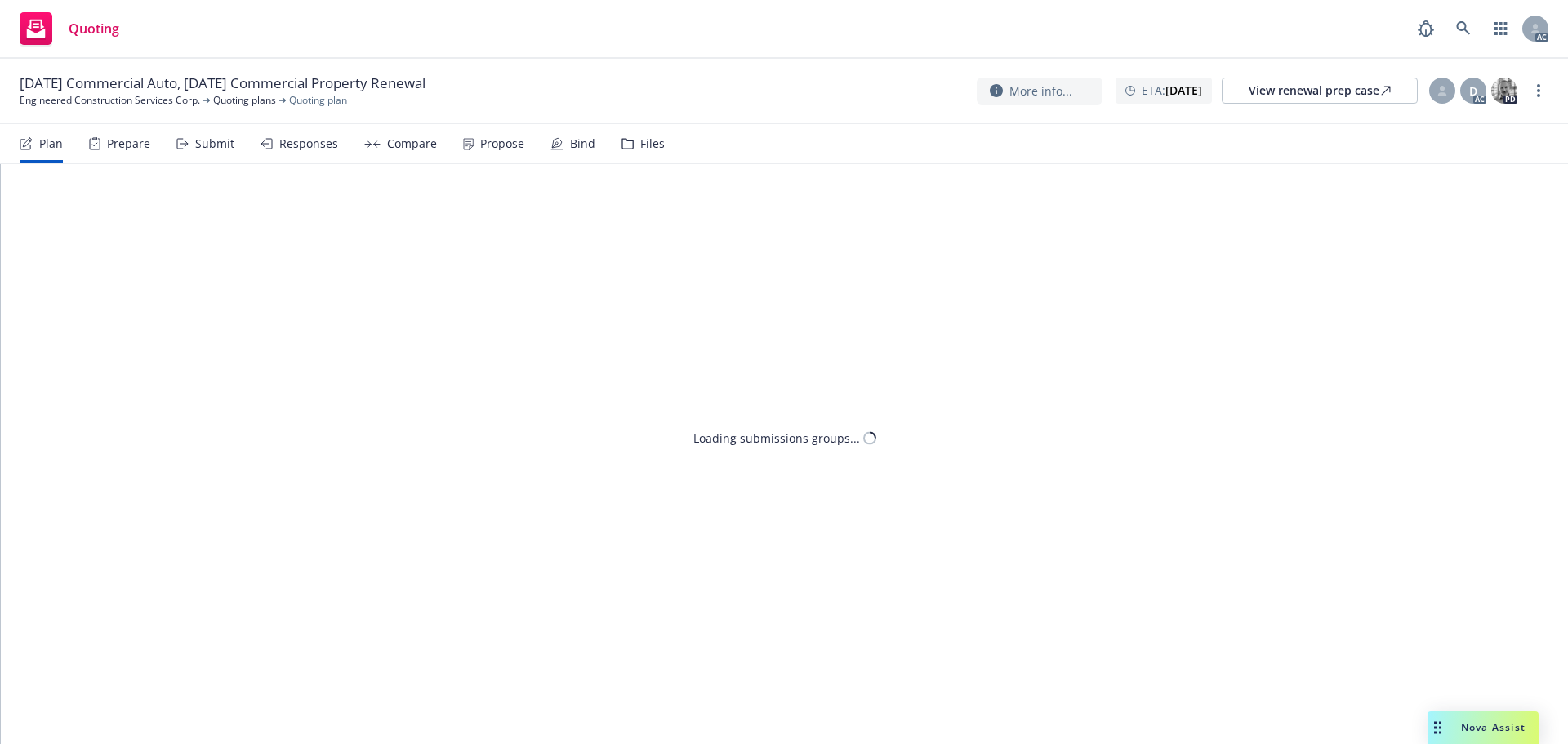
click at [216, 150] on div "Submit" at bounding box center [214, 144] width 39 height 13
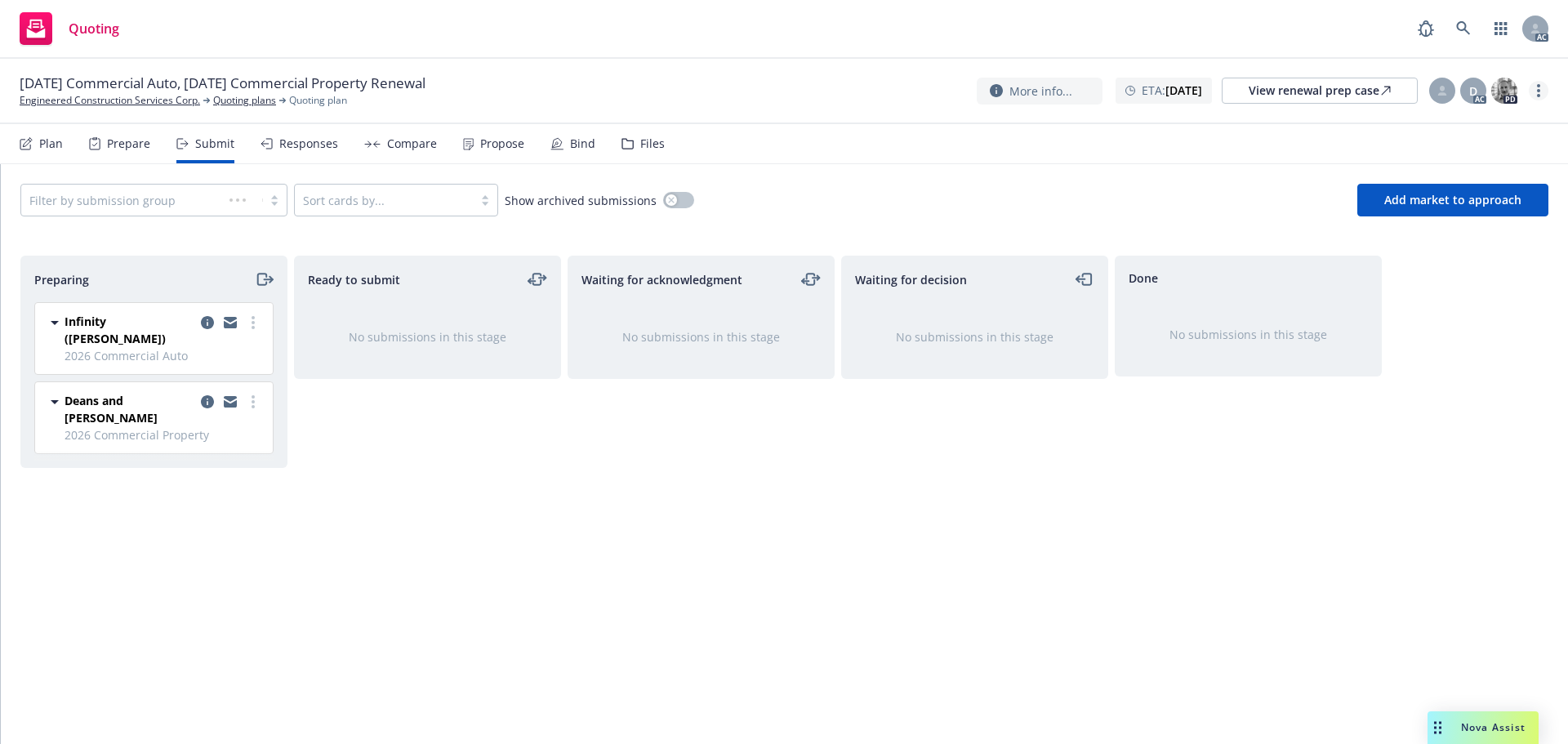
click at [1539, 92] on circle "more" at bounding box center [1538, 90] width 3 height 3
click at [1470, 129] on link "Copy logging email" at bounding box center [1456, 124] width 182 height 33
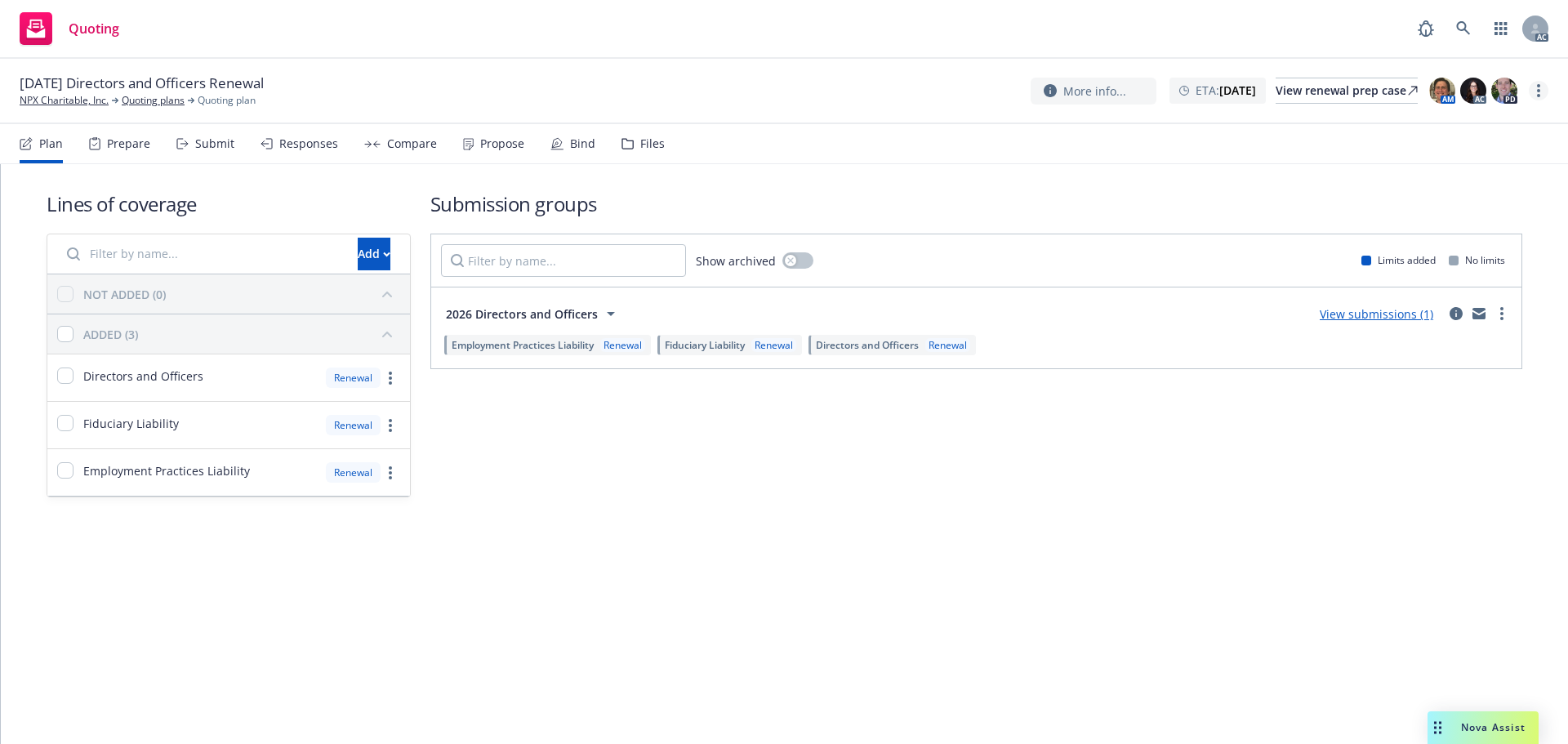
click at [1540, 91] on circle "more" at bounding box center [1538, 90] width 3 height 3
click at [1436, 115] on link "Copy logging email" at bounding box center [1456, 124] width 182 height 33
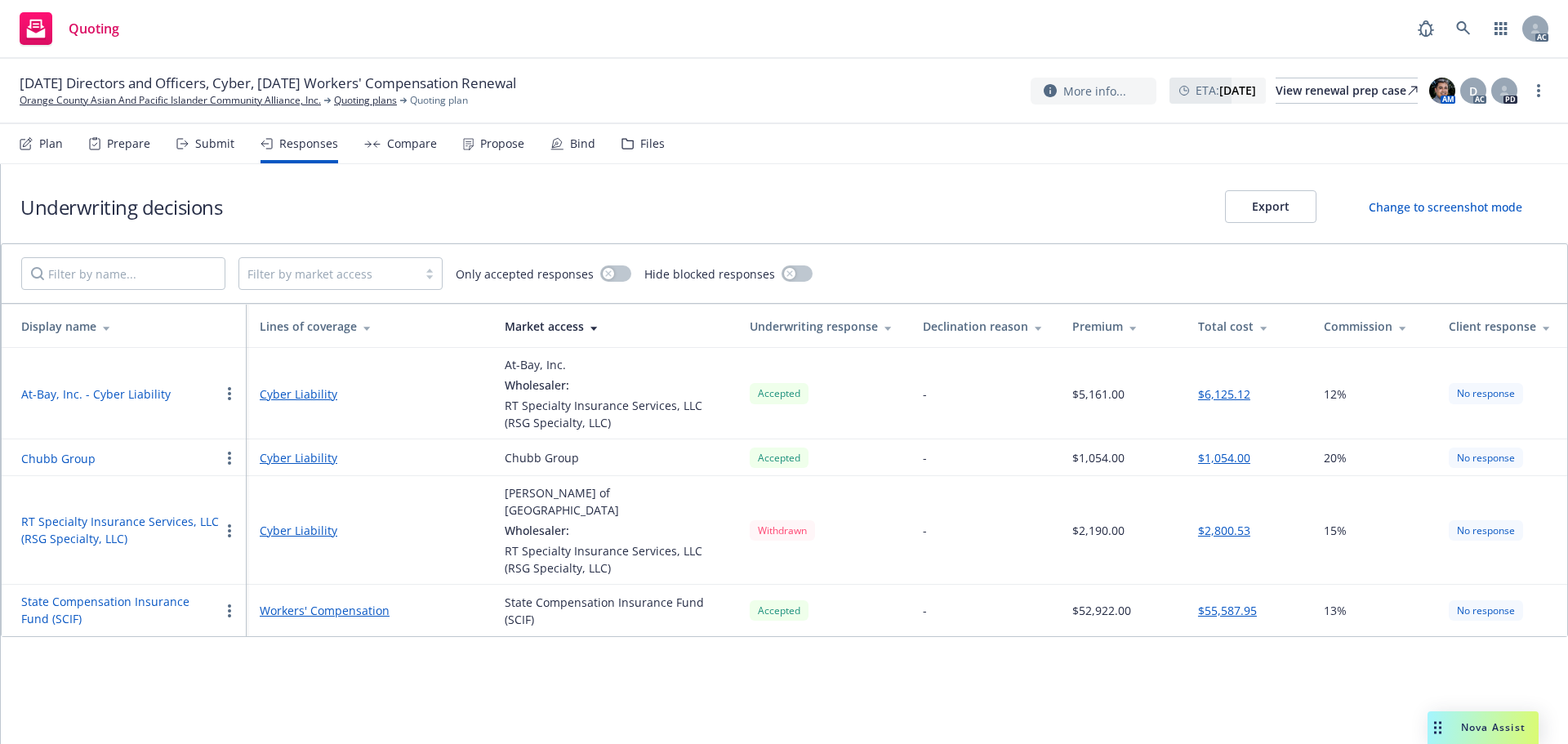
click at [104, 593] on button "State Compensation Insurance Fund (SCIF)" at bounding box center [120, 610] width 199 height 34
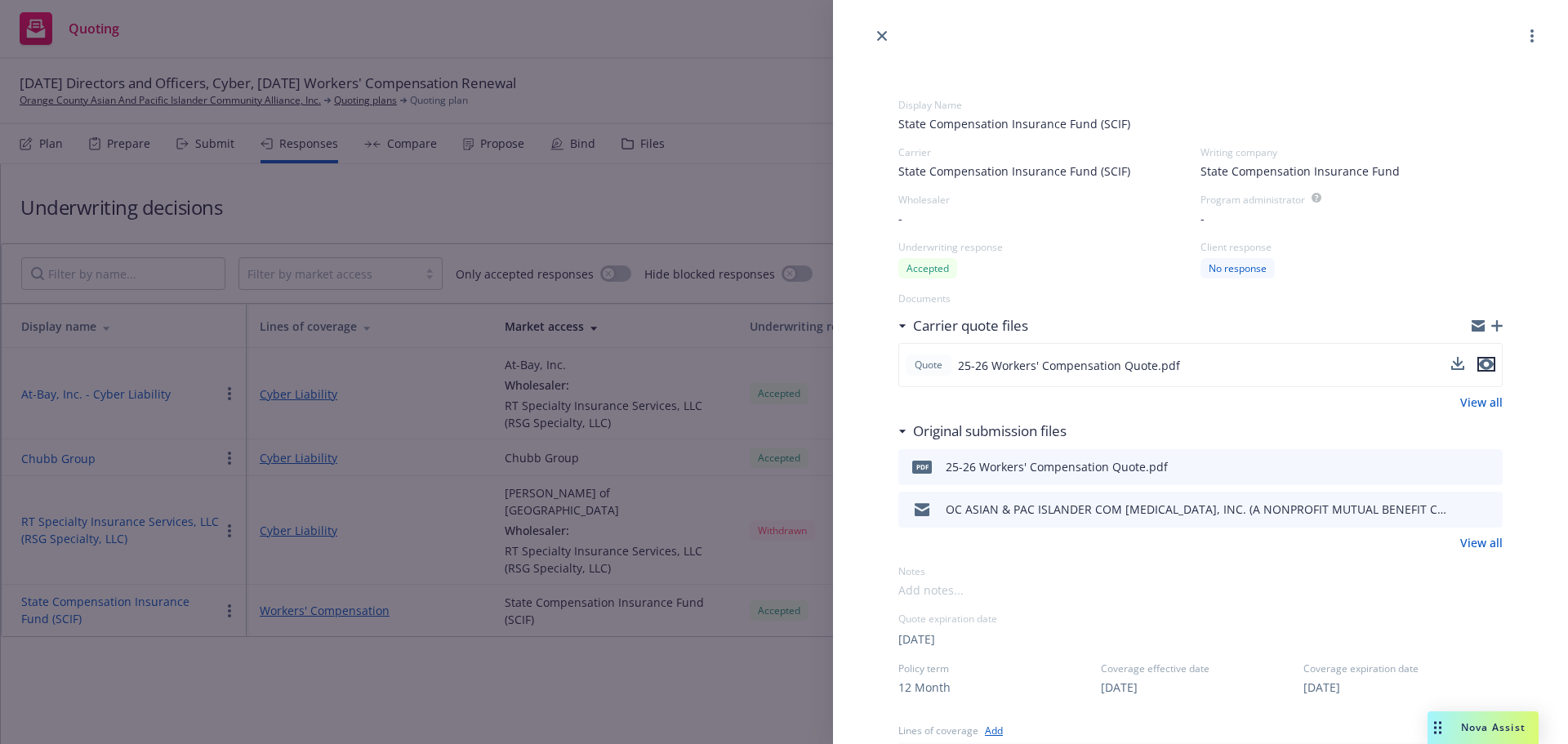
click at [1479, 365] on icon "preview file" at bounding box center [1487, 364] width 15 height 11
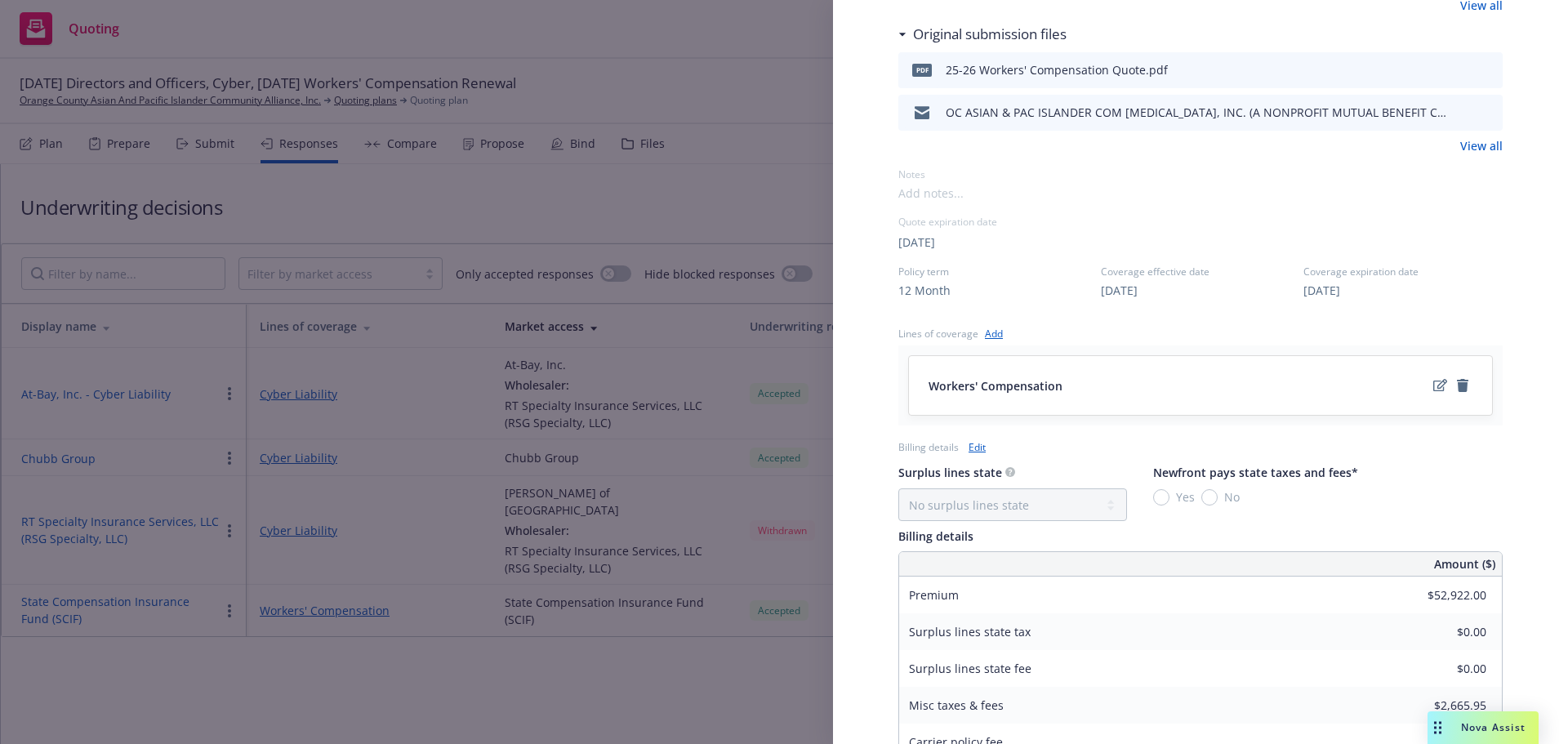
scroll to position [393, 0]
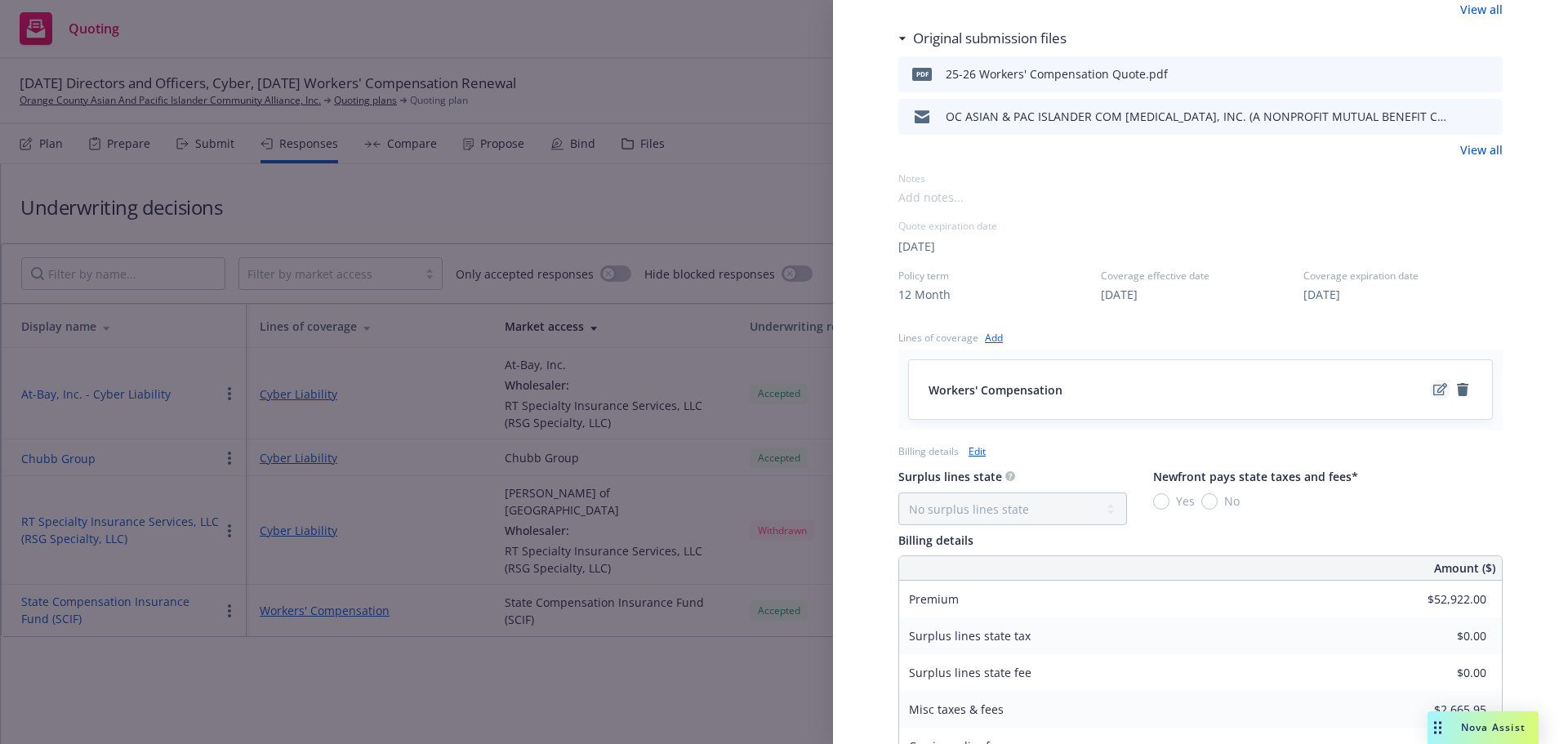
click at [1434, 394] on icon "edit" at bounding box center [1440, 390] width 14 height 13
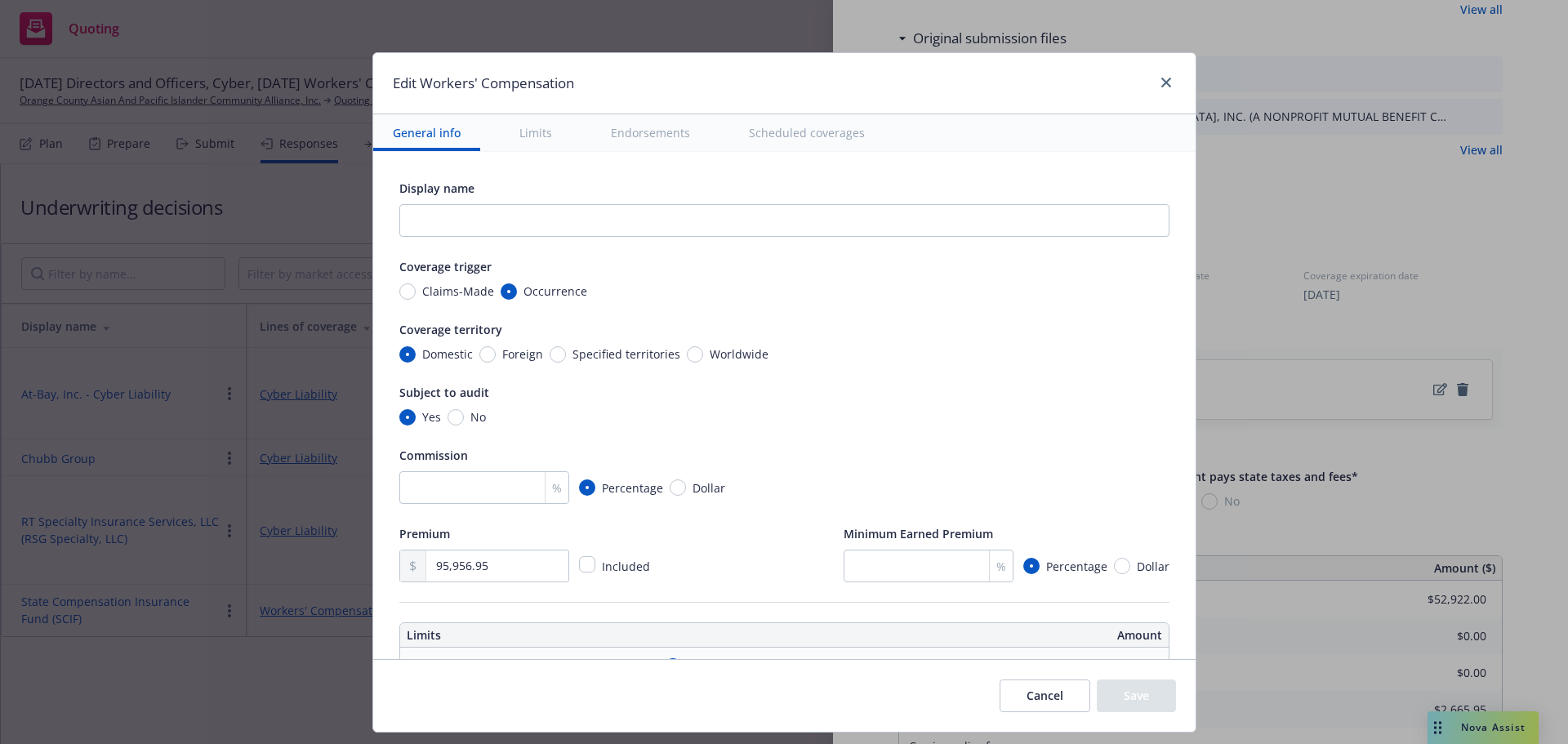
click at [778, 138] on button "Scheduled coverages" at bounding box center [807, 133] width 155 height 37
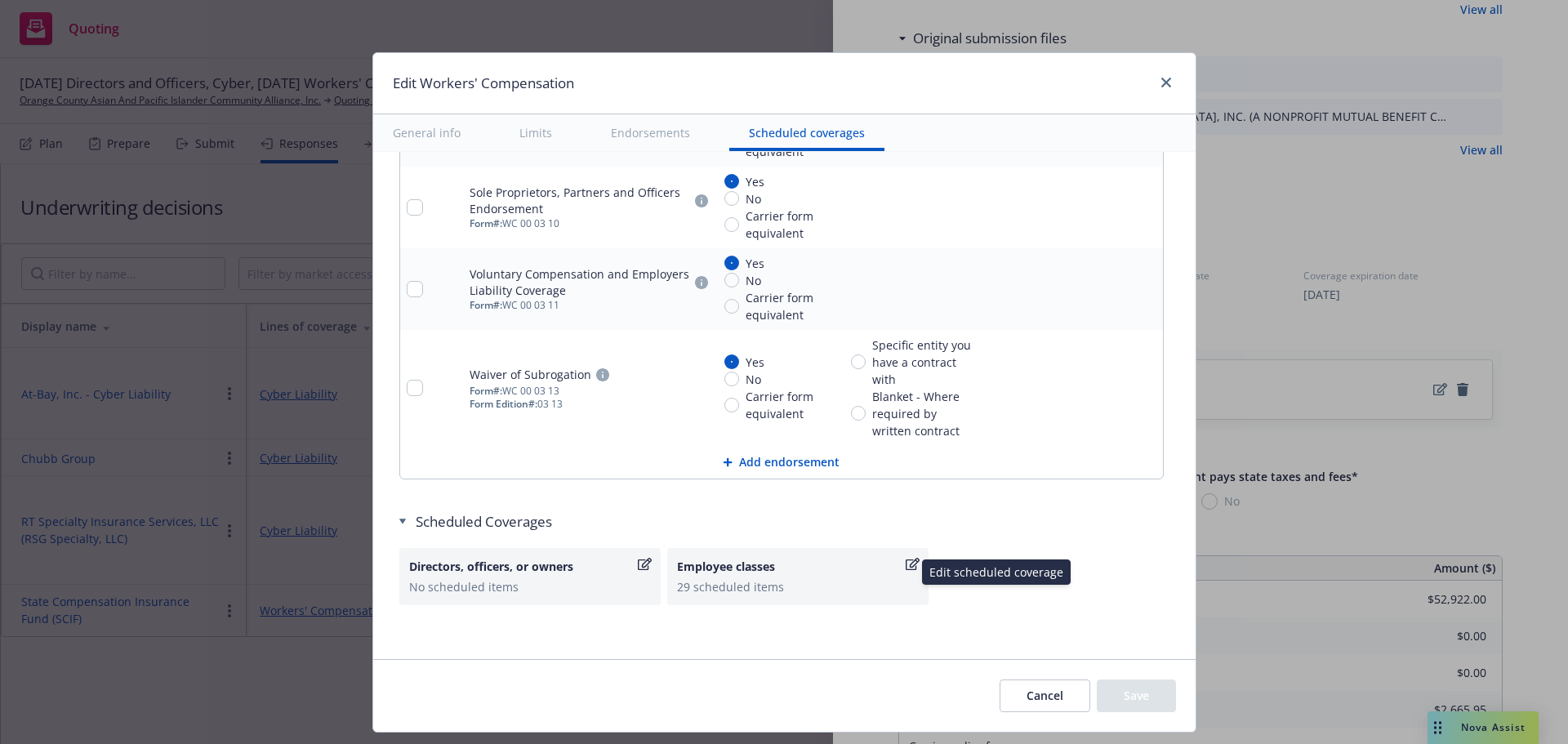
scroll to position [1957, 0]
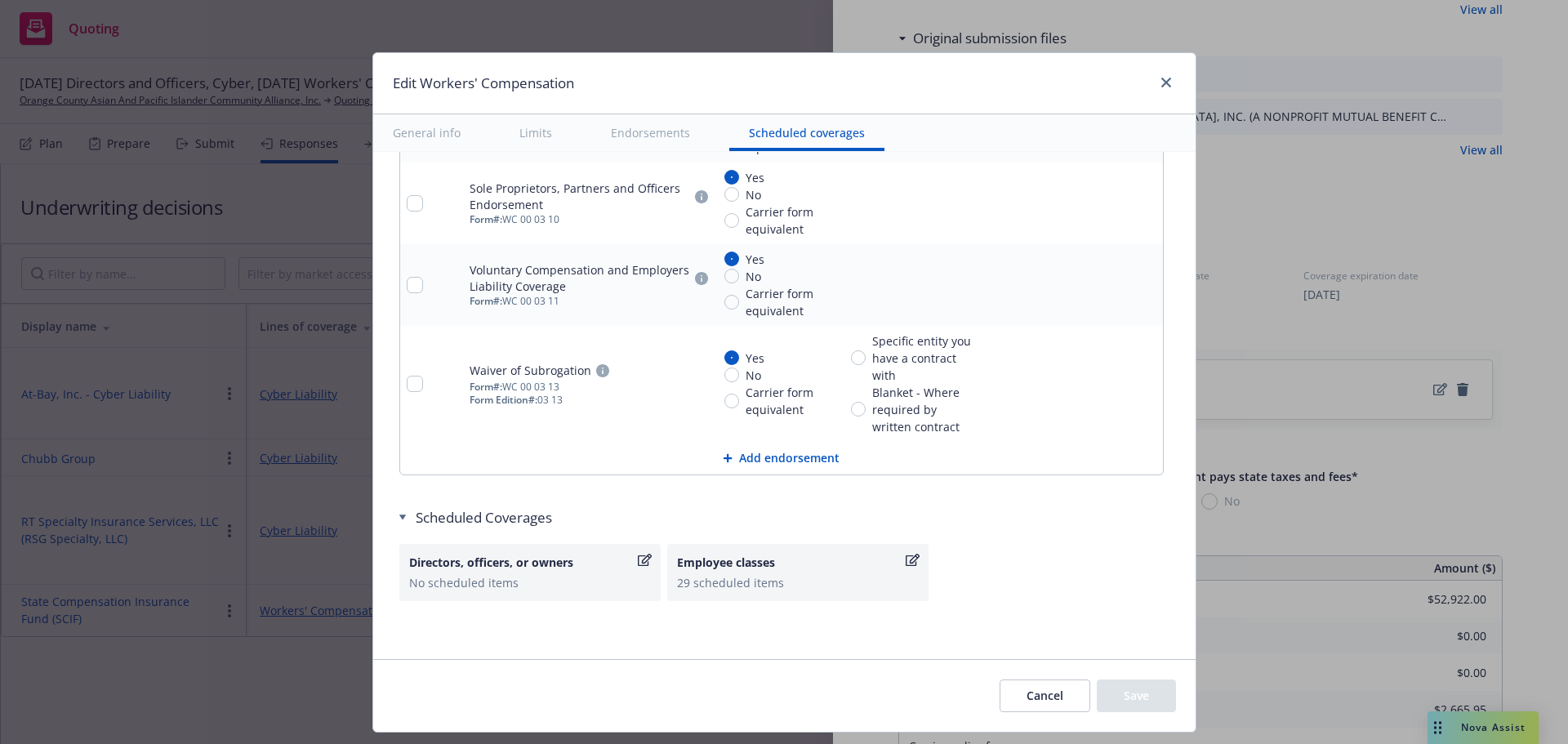
click at [739, 566] on div "Employee classes" at bounding box center [790, 562] width 225 height 17
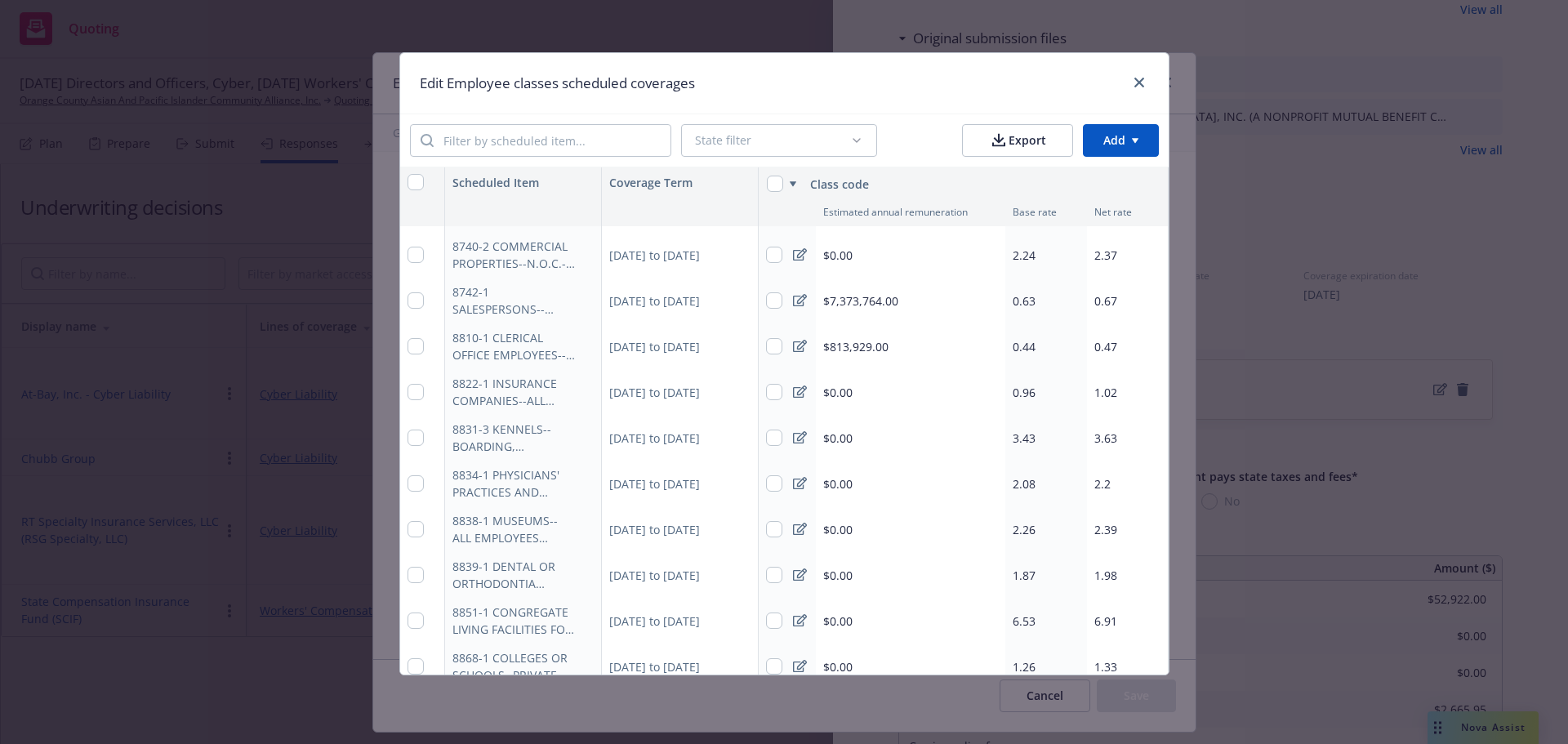
scroll to position [400, 0]
click at [1142, 80] on icon "close" at bounding box center [1139, 82] width 9 height 9
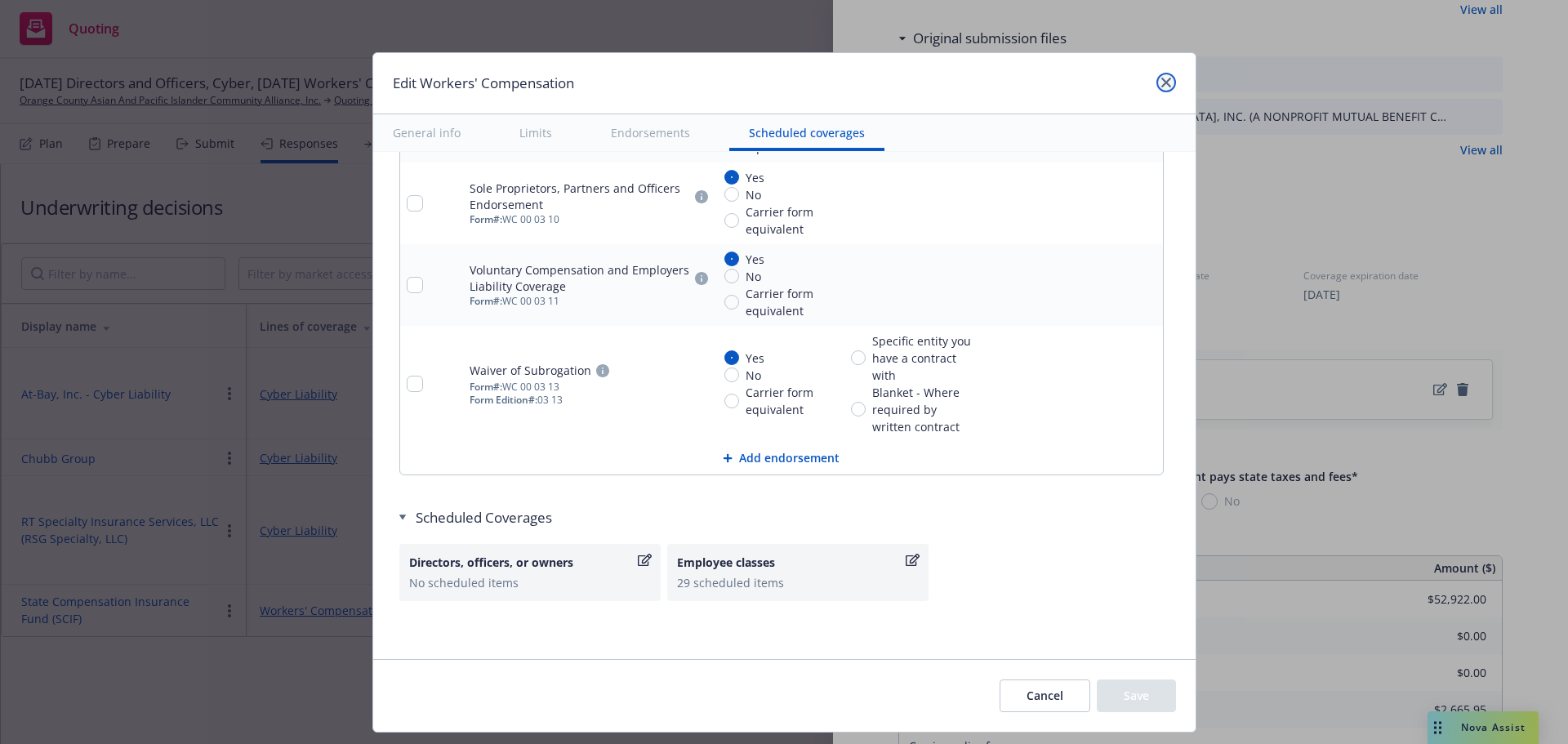
click at [1162, 83] on icon "close" at bounding box center [1167, 82] width 9 height 9
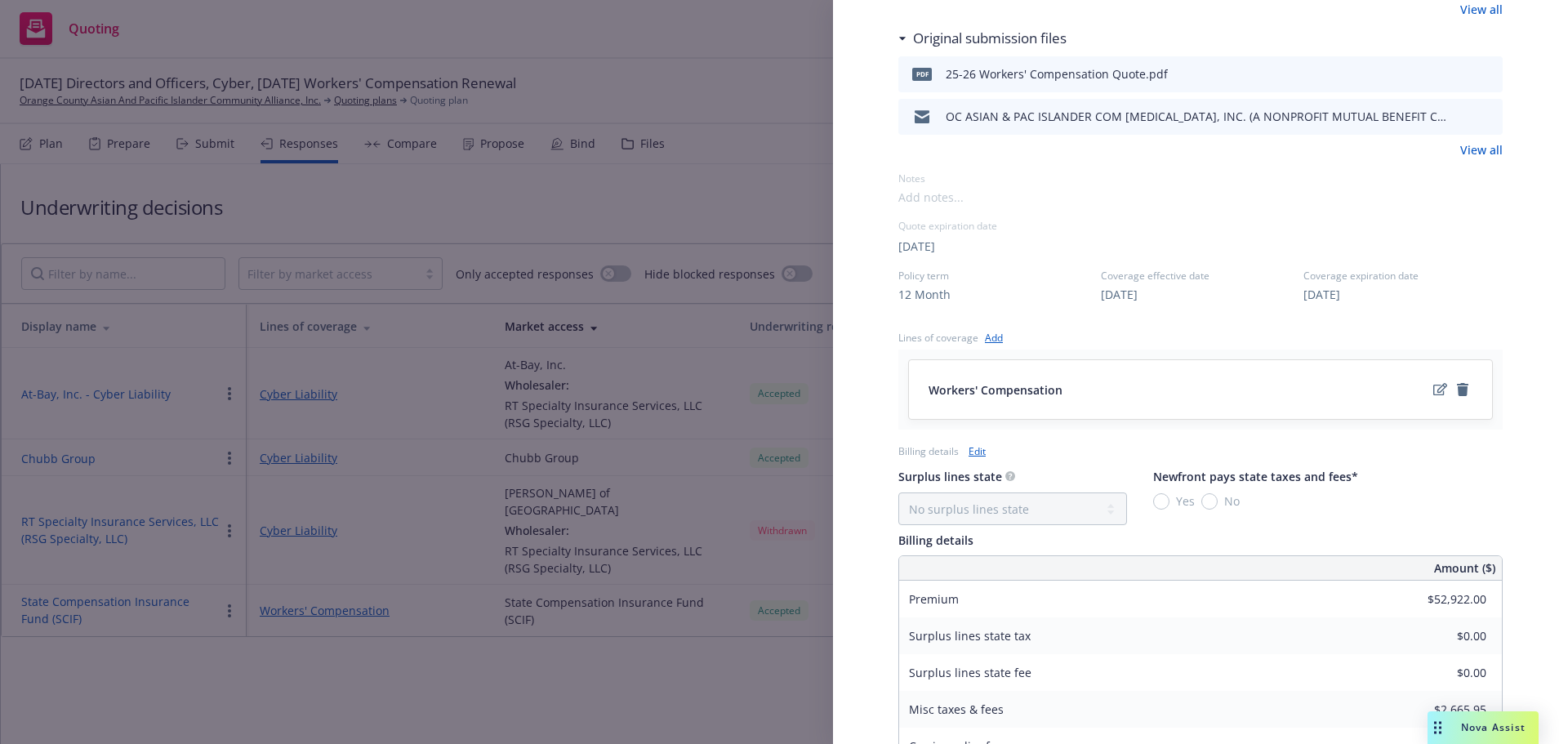
click at [413, 711] on div "Display Name State Compensation Insurance Fund (SCIF) Carrier State Compensatio…" at bounding box center [784, 372] width 1568 height 744
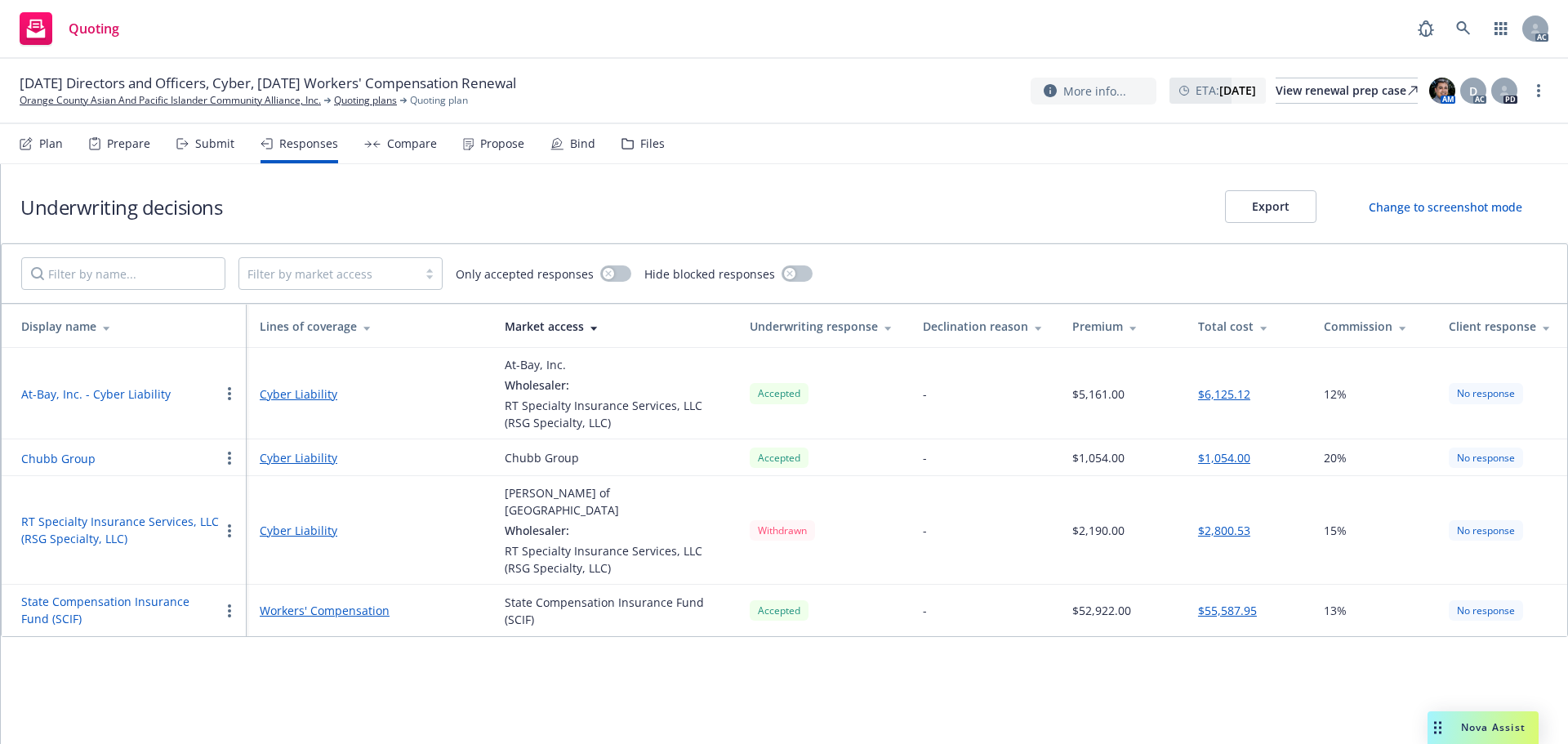
click at [486, 144] on div "Propose" at bounding box center [502, 144] width 45 height 13
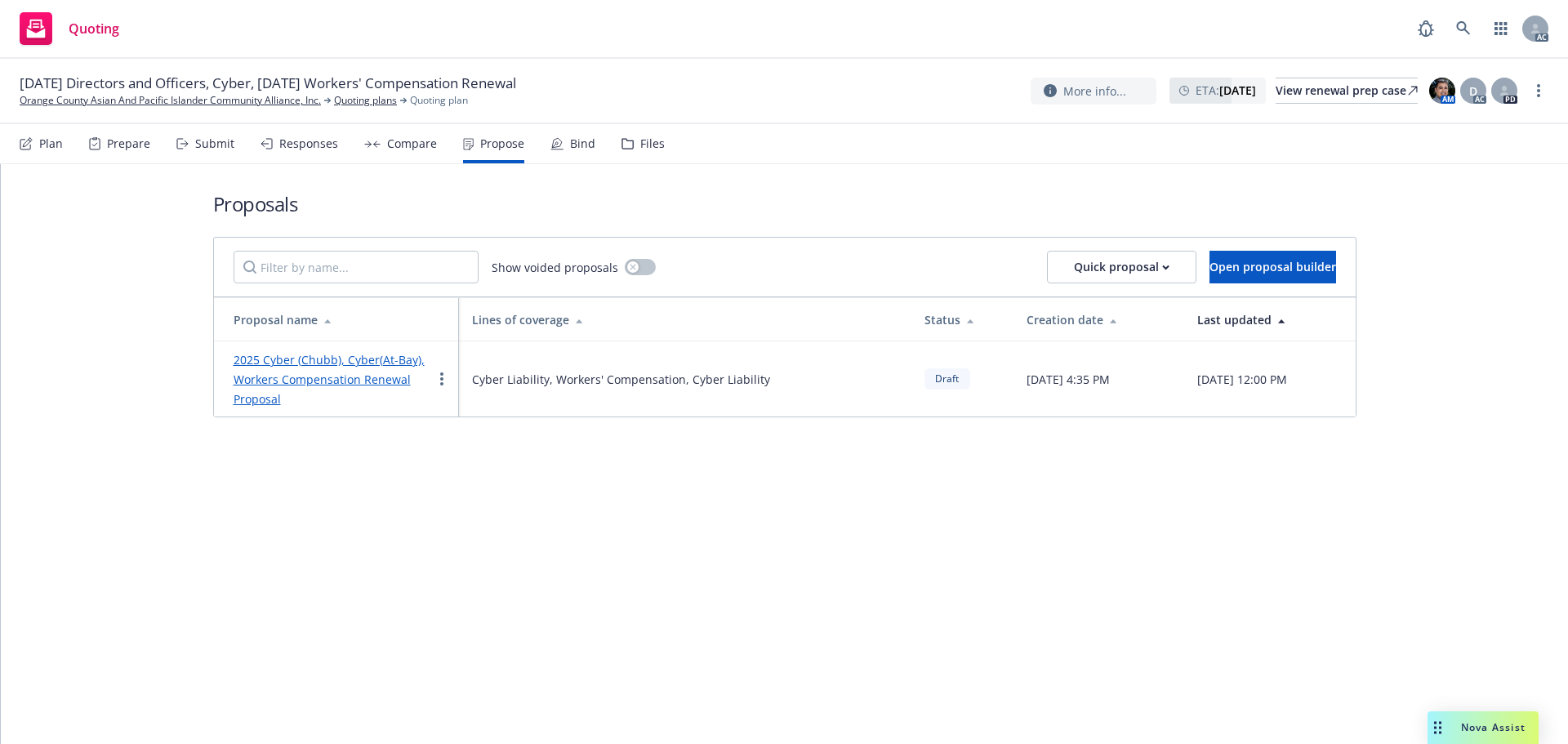
click at [318, 360] on link "2025 Cyber (Chubb), Cyber(At-Bay), Workers Compensation Renewal Proposal" at bounding box center [330, 380] width 191 height 55
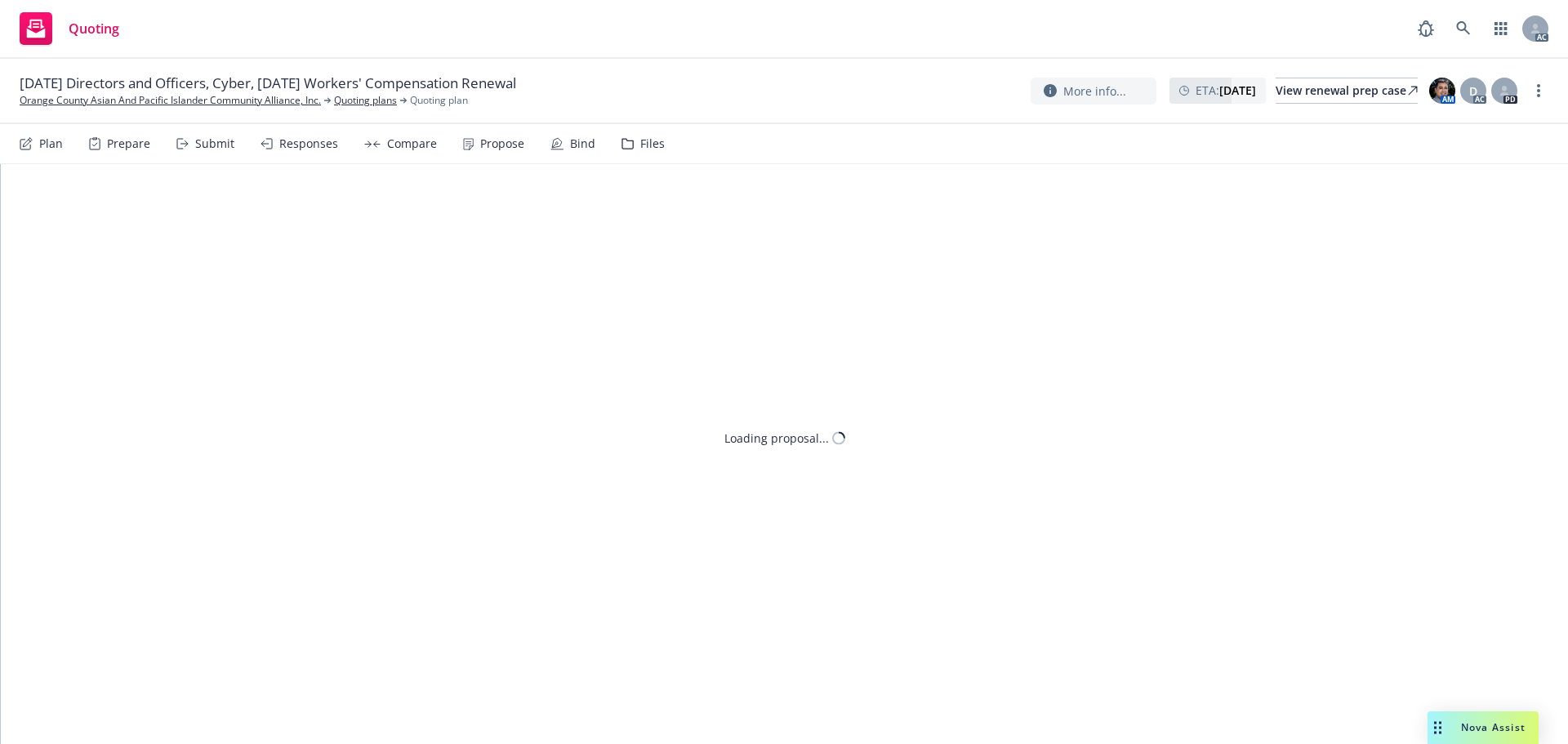
type textarea "x"
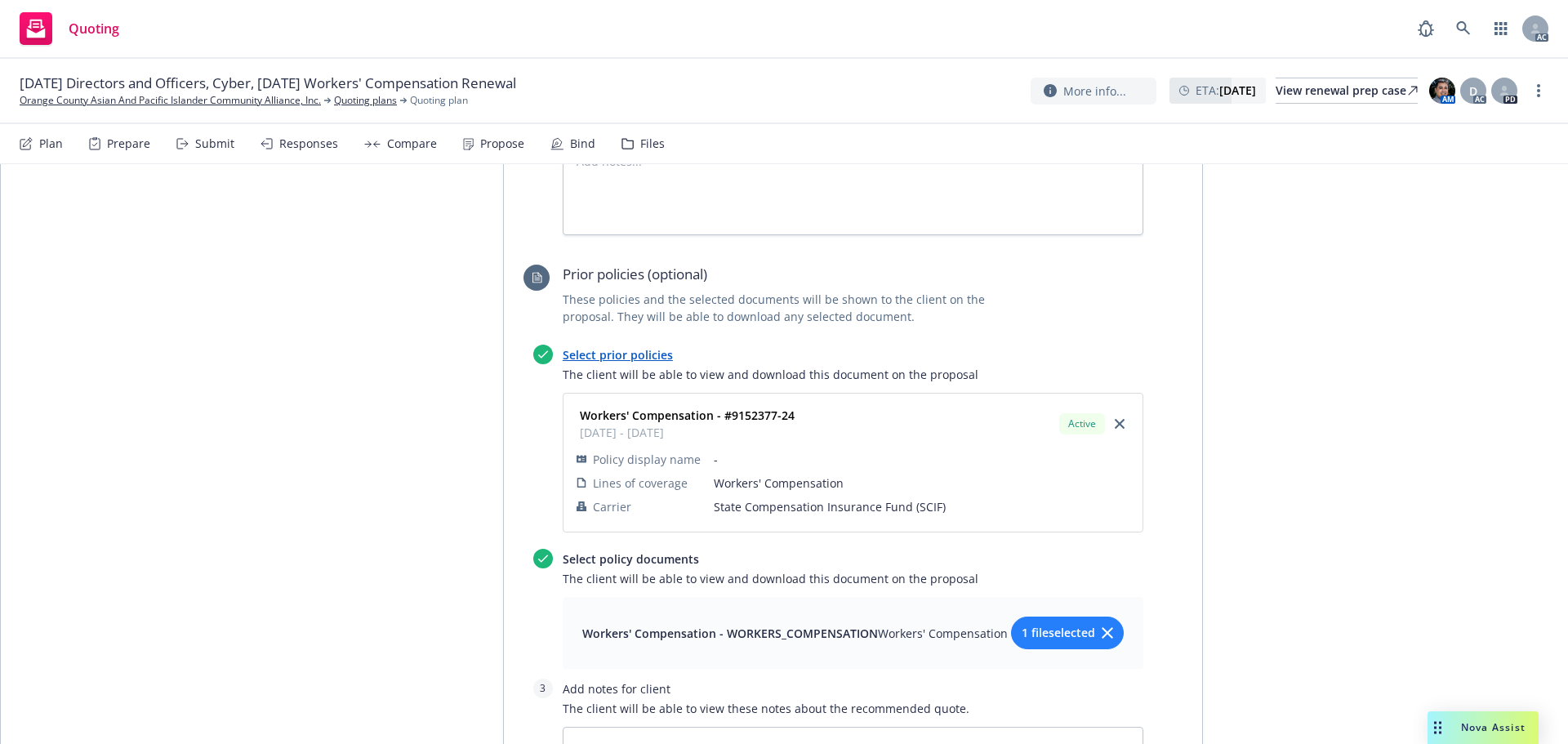
scroll to position [3685, 0]
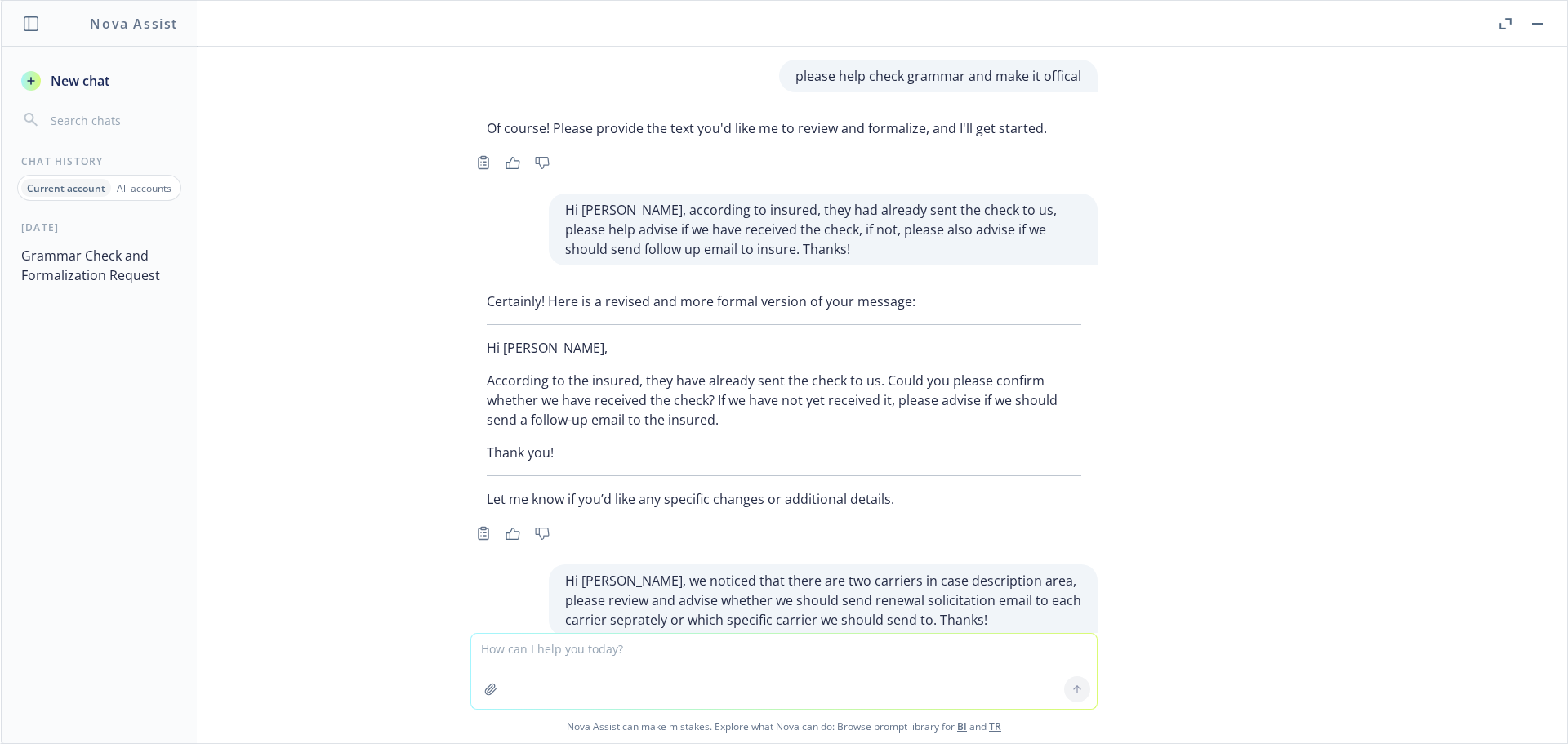
scroll to position [322, 0]
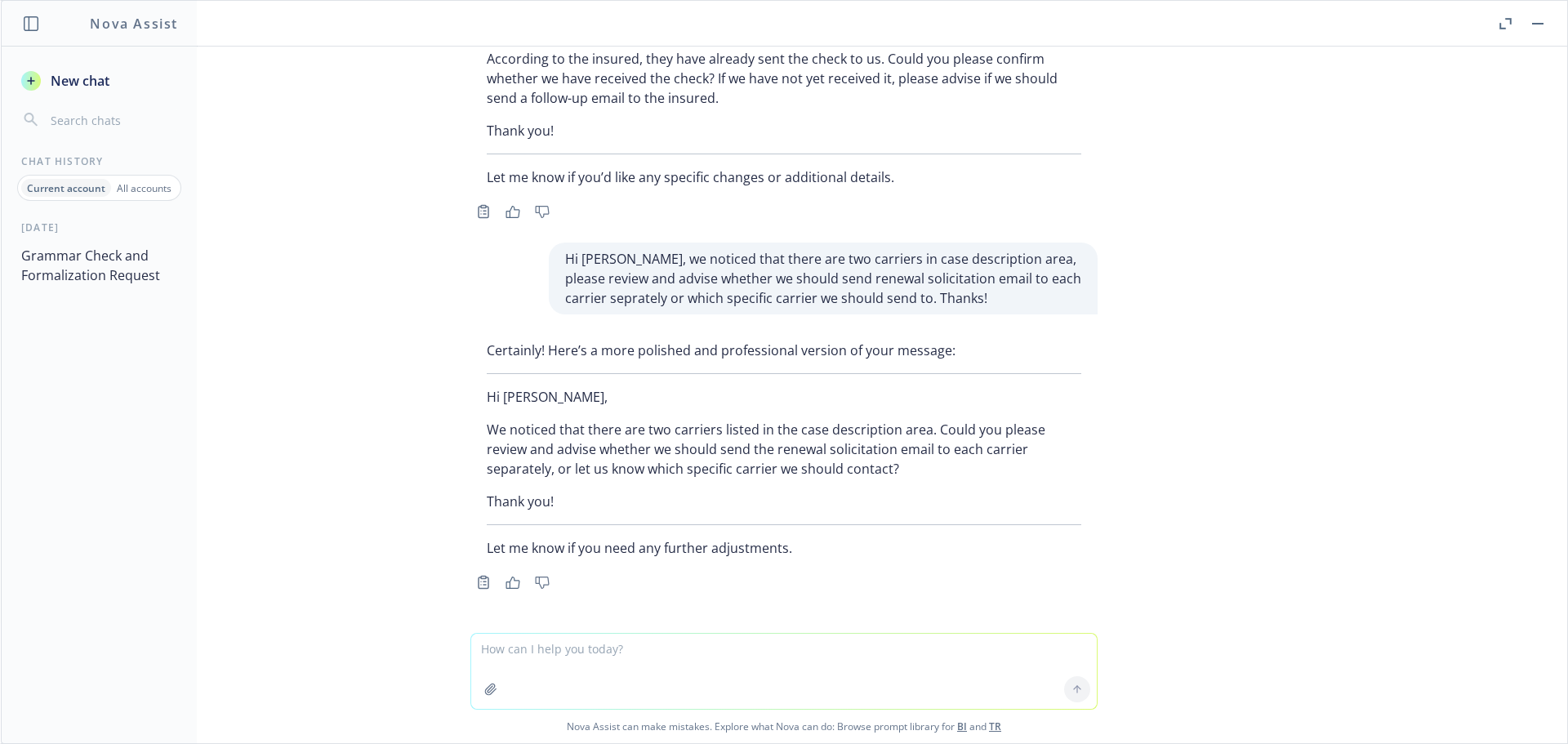
click at [126, 186] on p "All accounts" at bounding box center [144, 187] width 55 height 14
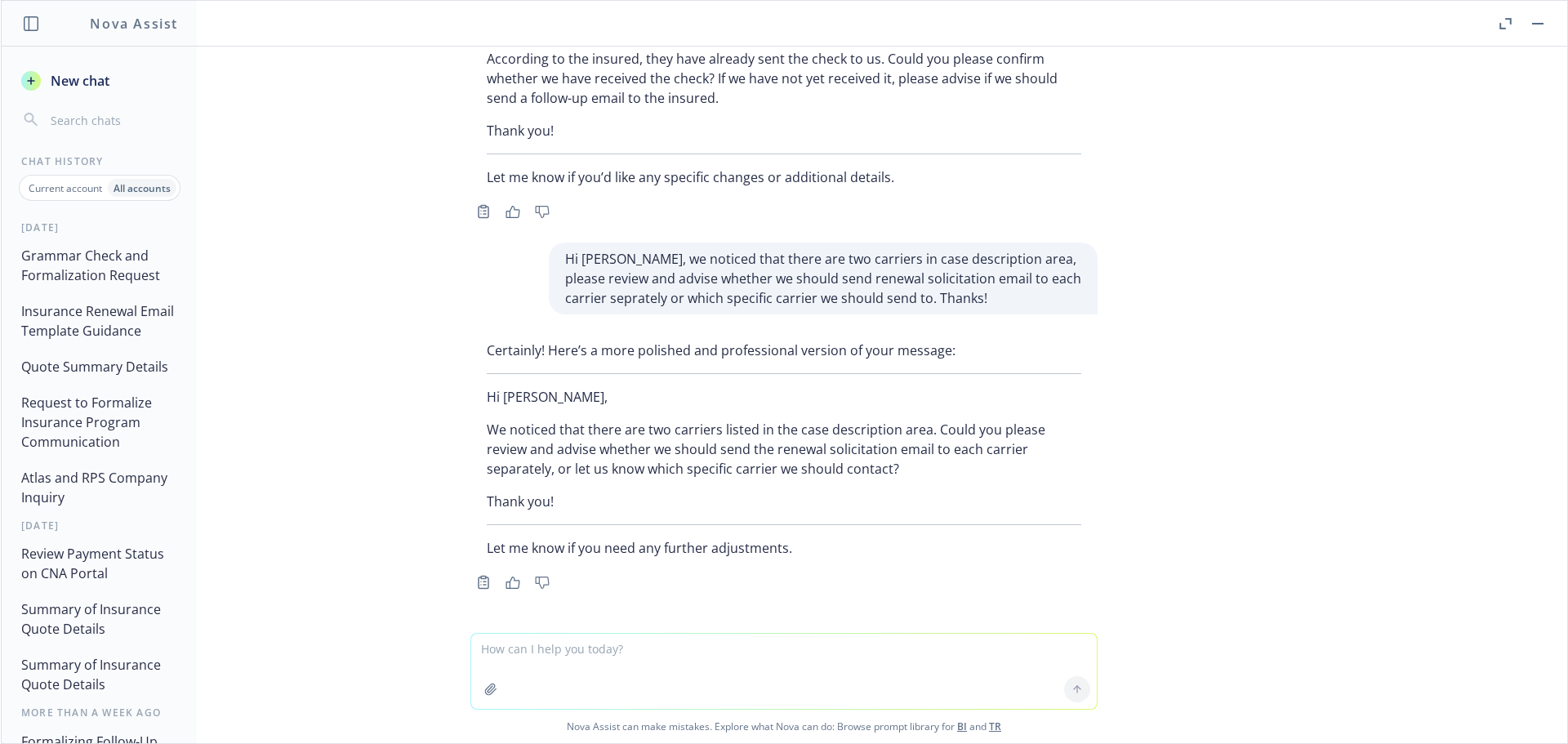
click at [34, 381] on button "Quote Summary Details" at bounding box center [99, 366] width 169 height 29
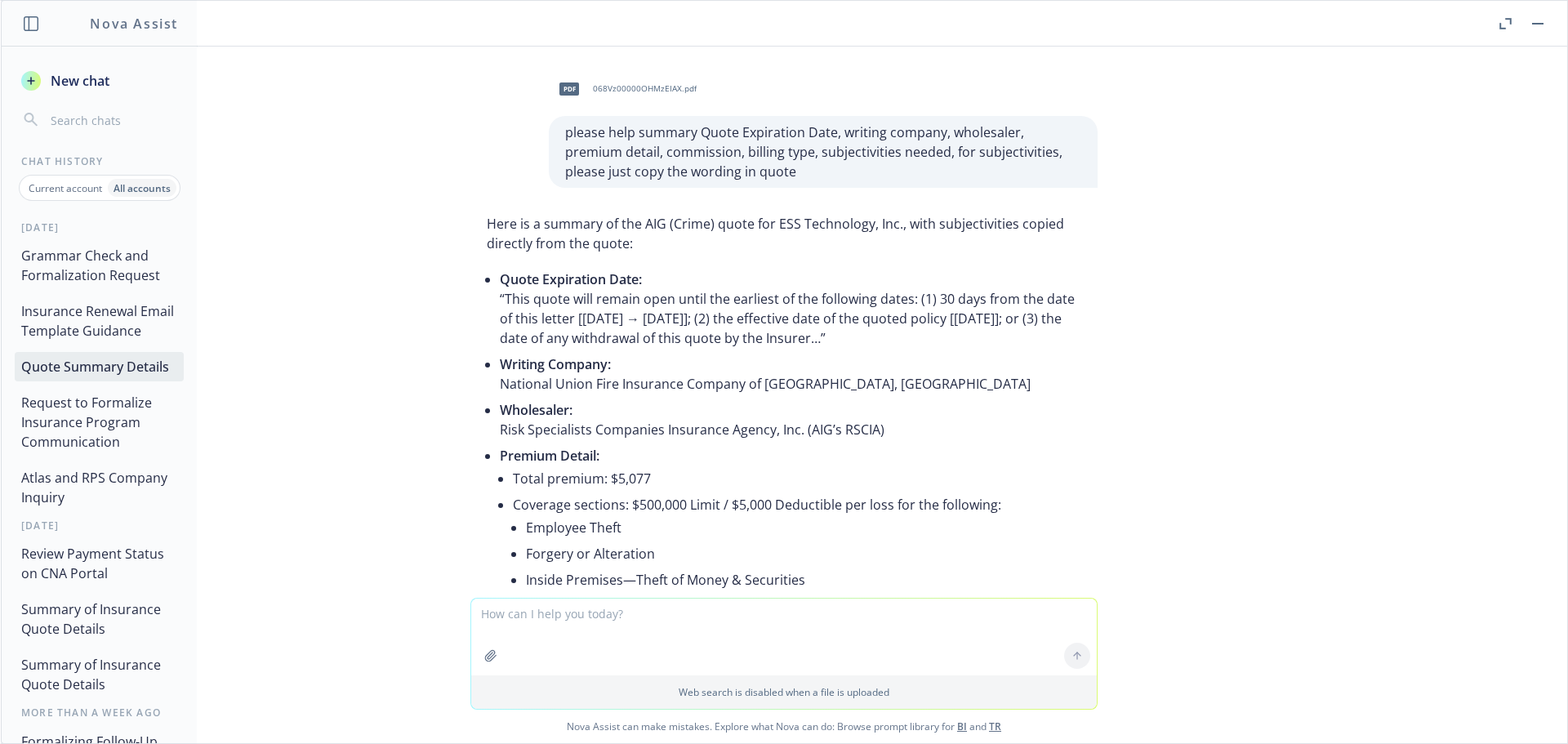
scroll to position [11299, 0]
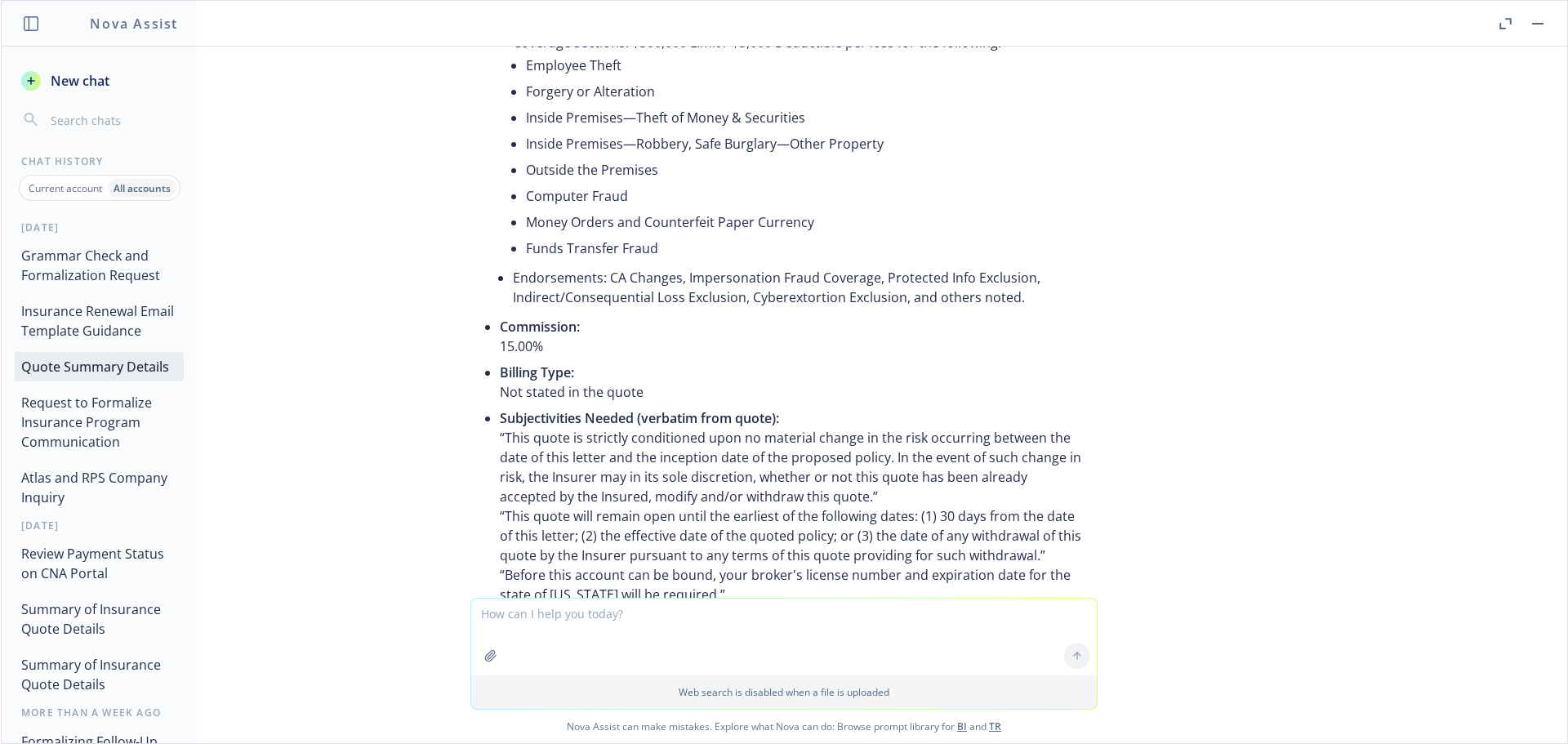
click at [485, 654] on icon "button" at bounding box center [490, 655] width 10 height 10
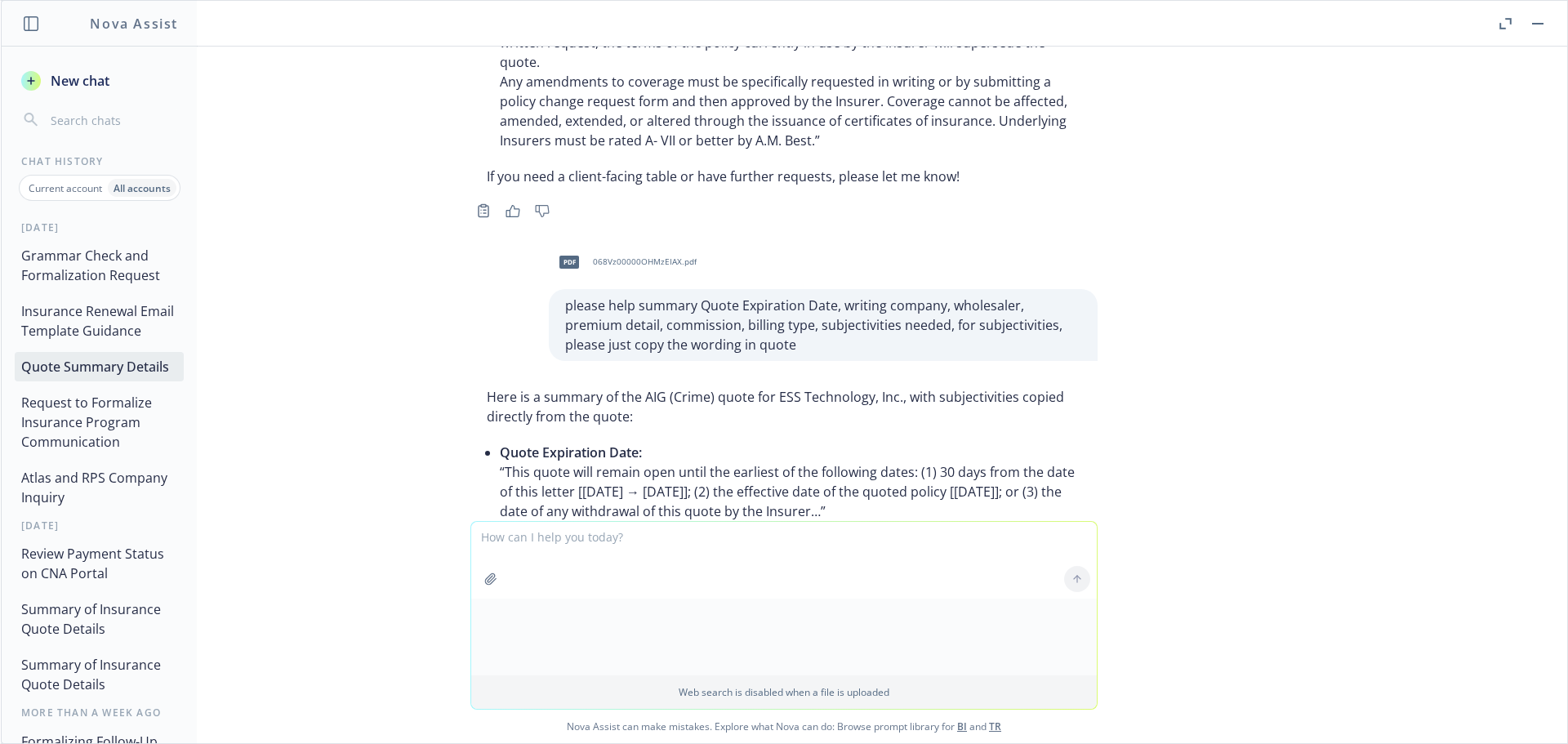
scroll to position [10565, 0]
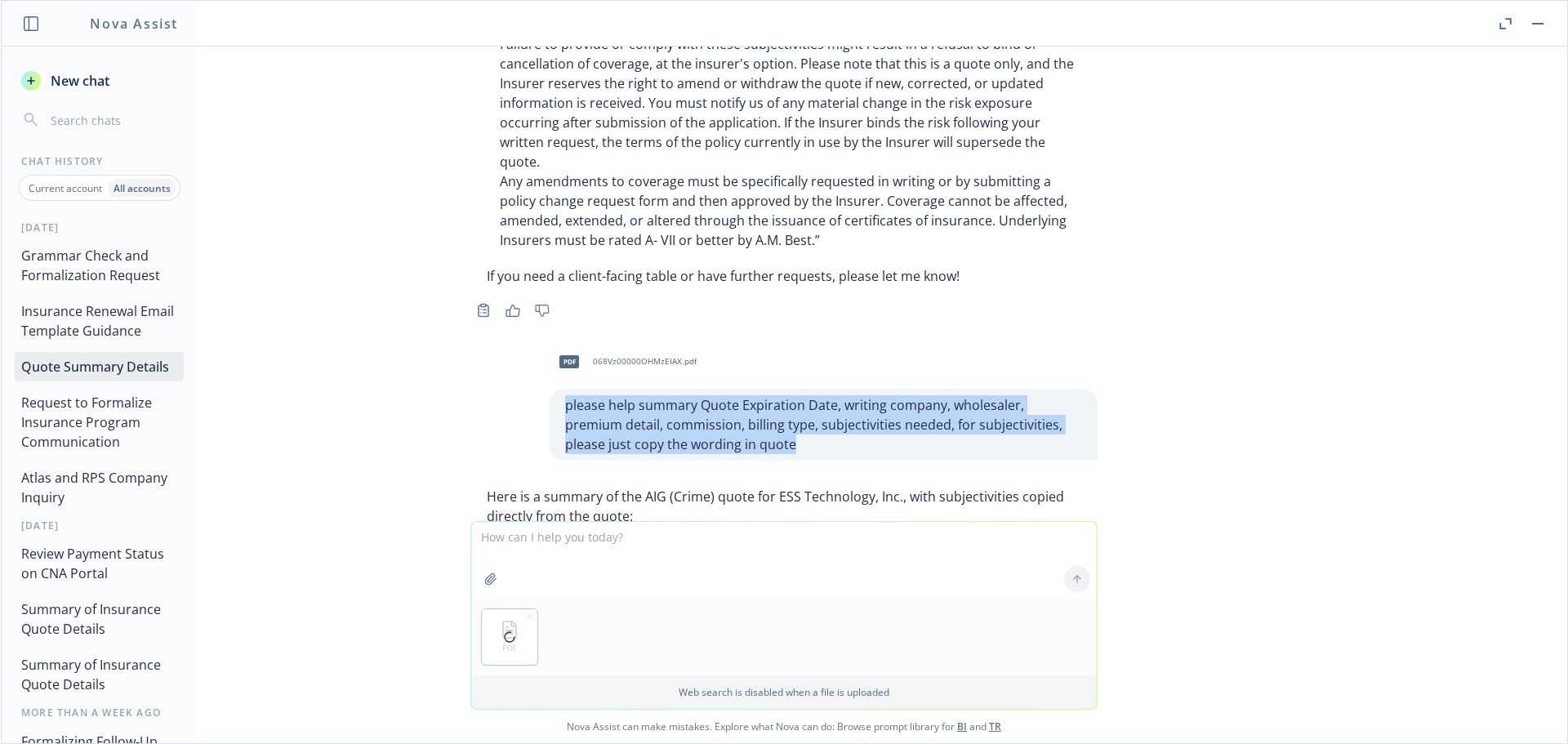
drag, startPoint x: 783, startPoint y: 328, endPoint x: 548, endPoint y: 288, distance: 238.4
click at [549, 389] on div "please help summary Quote Expiration Date, writing company, wholesaler, premium…" at bounding box center [824, 425] width 549 height 72
copy p "please help summary Quote Expiration Date, writing company, wholesaler, premium…"
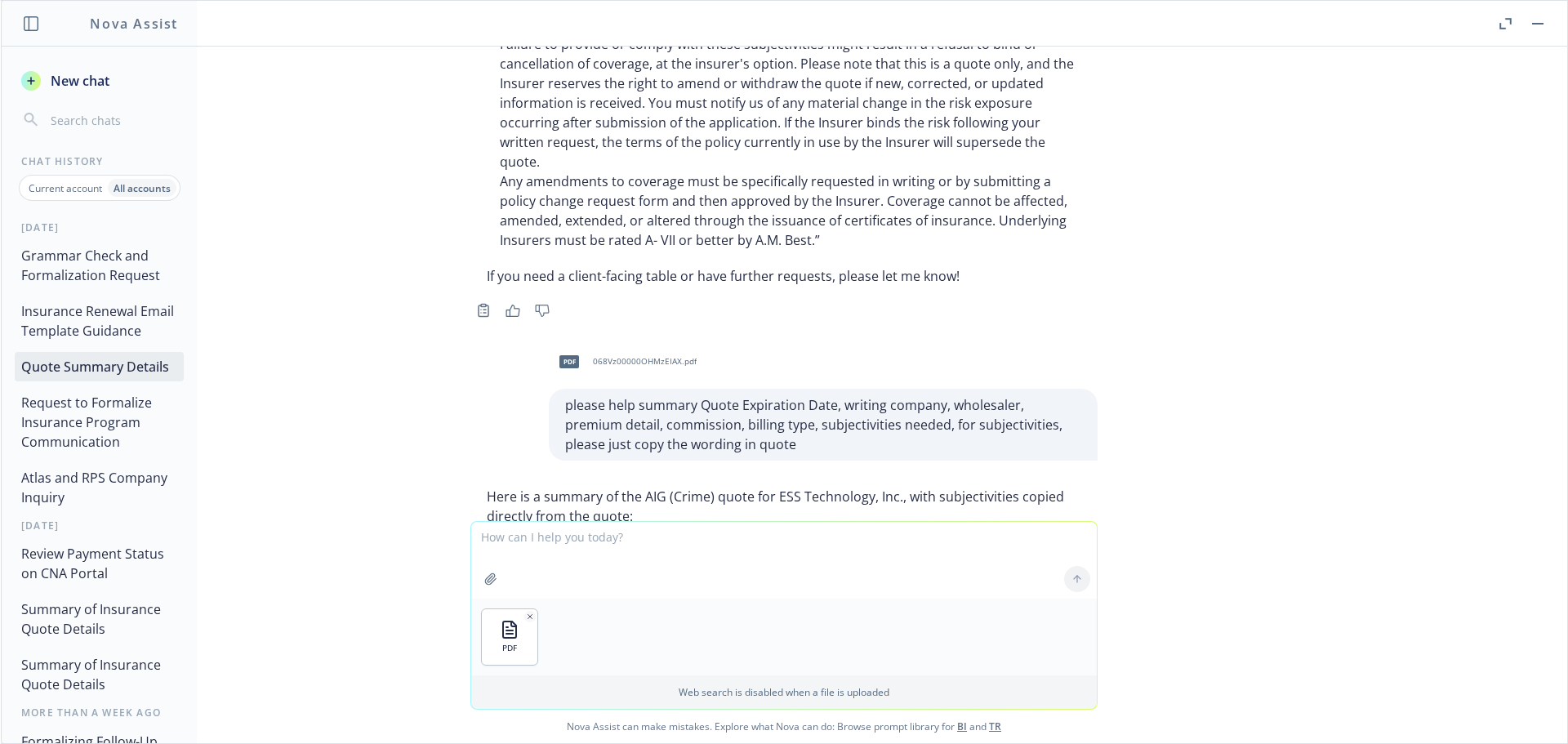
click at [519, 540] on textarea at bounding box center [784, 559] width 626 height 77
paste textarea "please help summary Quote Expiration Date, writing company, wholesaler, premium…"
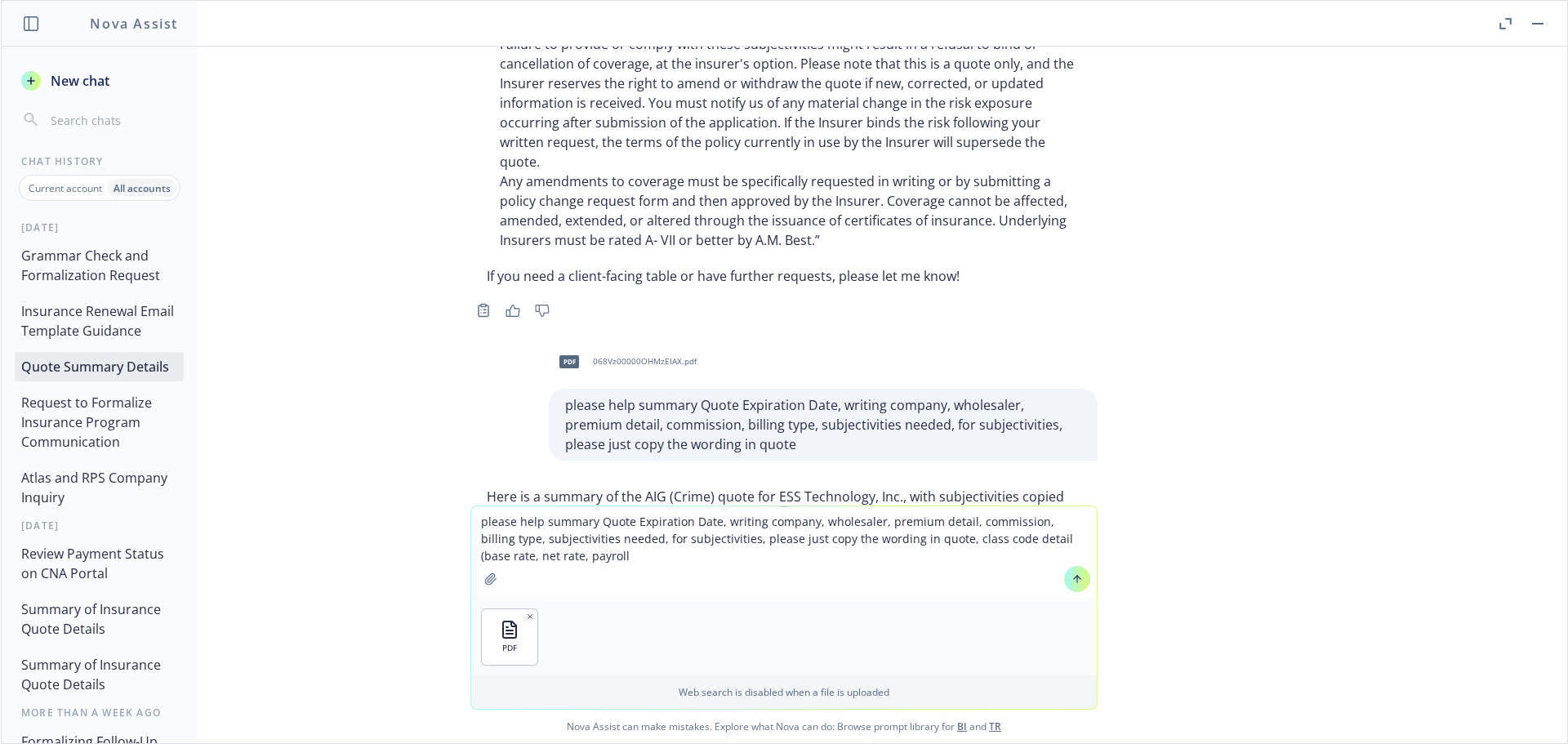
type textarea "please help summary Quote Expiration Date, writing company, wholesaler, premium…"
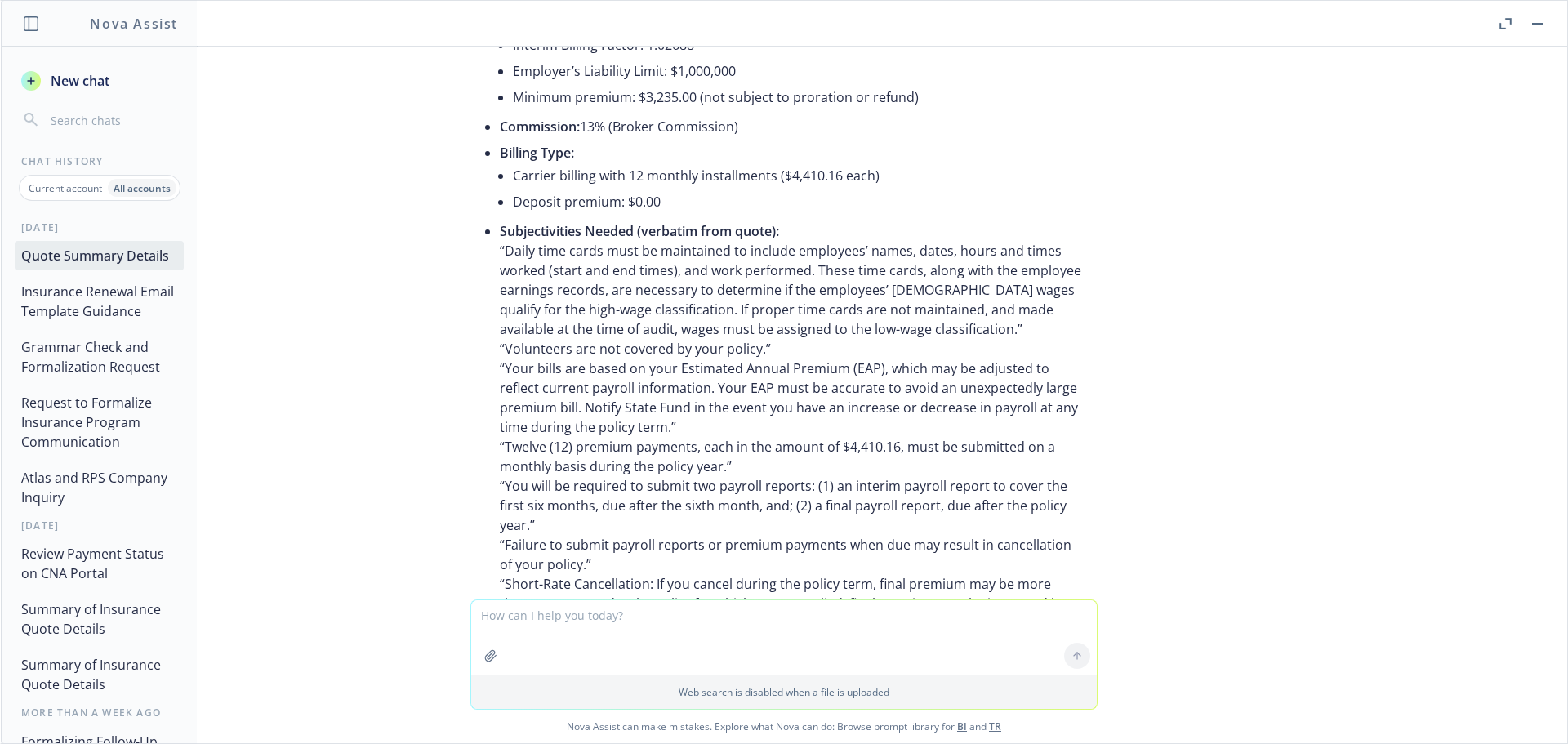
scroll to position [13084, 0]
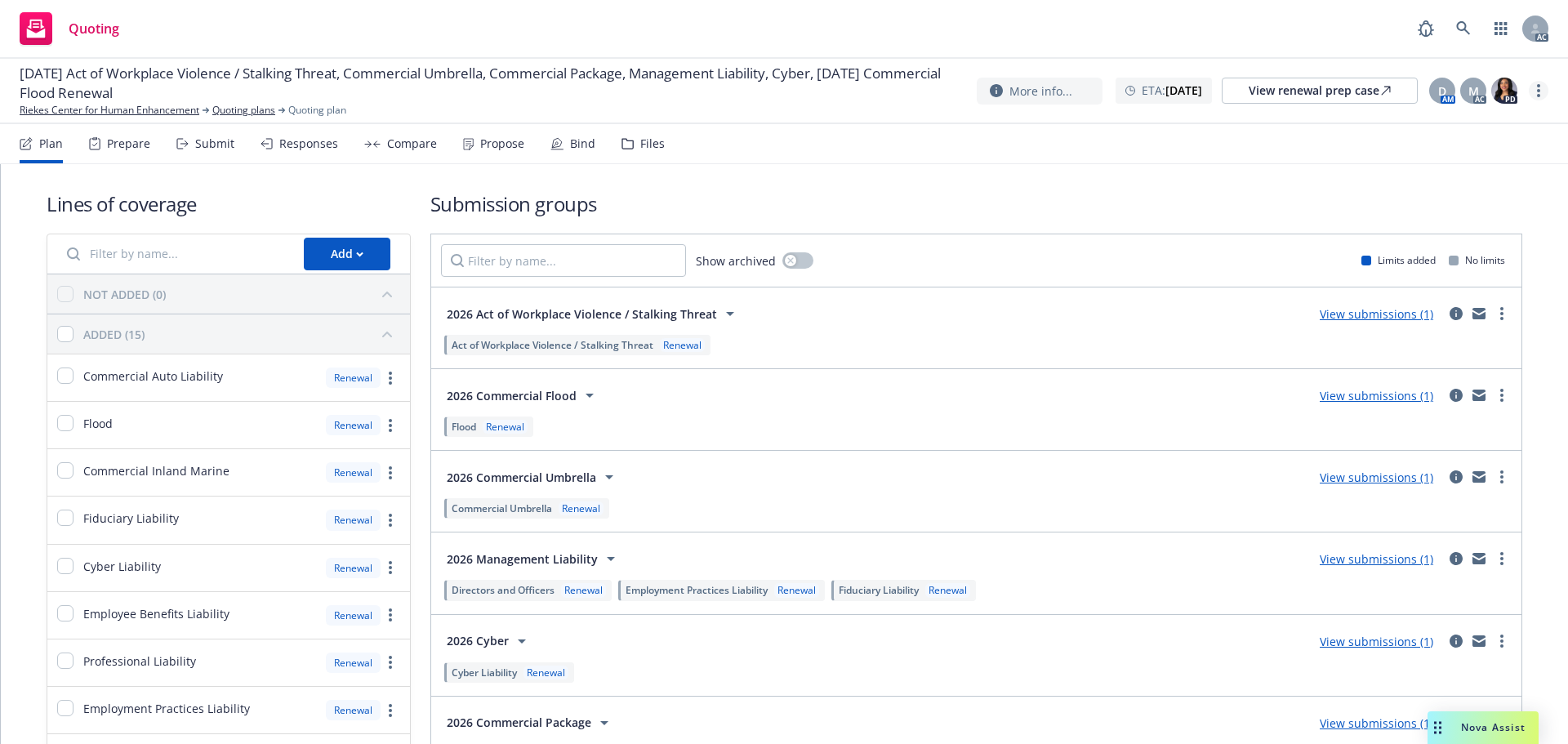
click at [1545, 91] on link "more" at bounding box center [1539, 90] width 20 height 20
drag, startPoint x: 1491, startPoint y: 129, endPoint x: 1455, endPoint y: 126, distance: 36.1
click at [1490, 129] on link "Copy logging email" at bounding box center [1456, 124] width 182 height 33
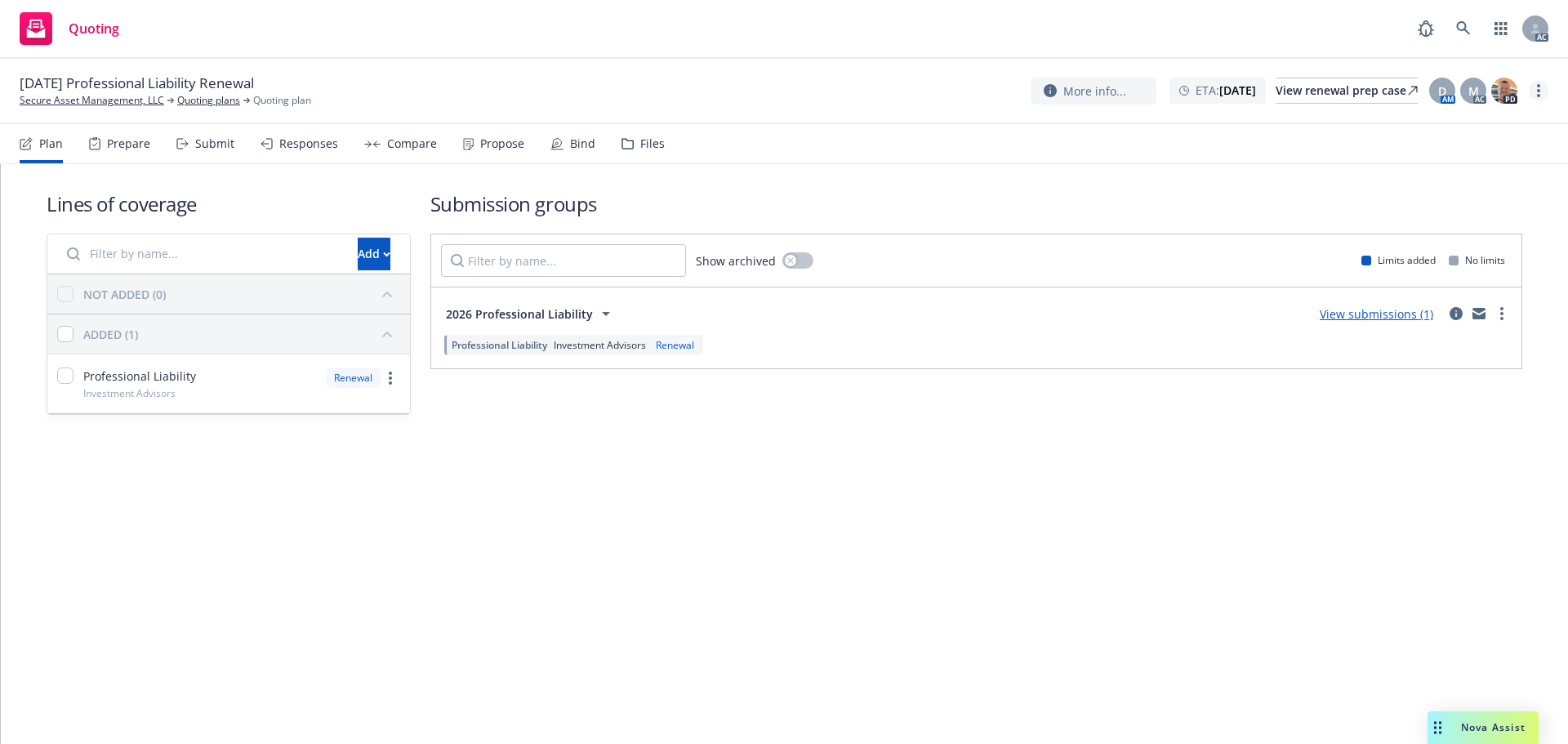
click at [1541, 83] on link "more" at bounding box center [1539, 90] width 20 height 20
click at [1476, 125] on link "Copy logging email" at bounding box center [1456, 124] width 182 height 33
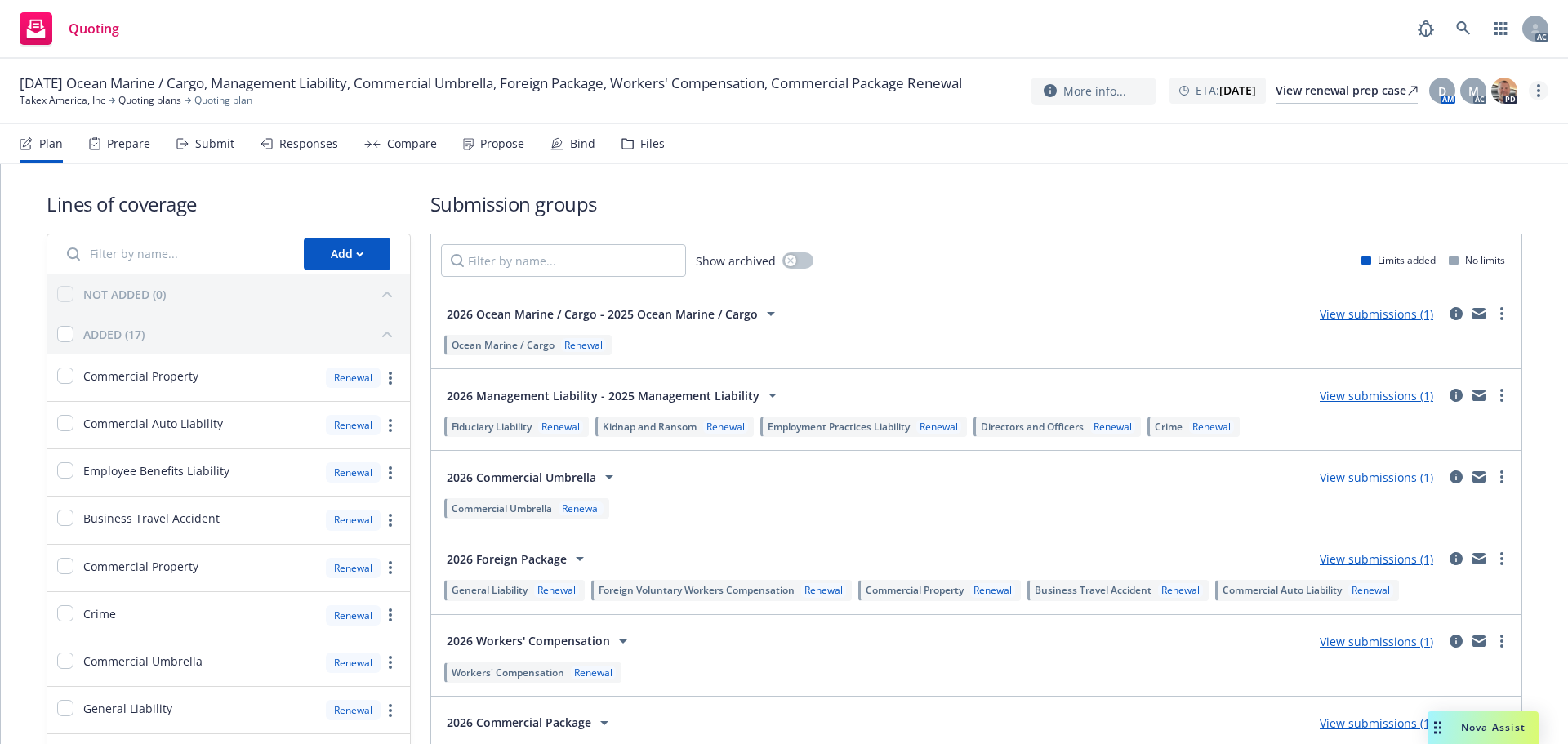
click at [1538, 92] on circle "more" at bounding box center [1538, 90] width 3 height 3
click at [1477, 128] on link "Copy logging email" at bounding box center [1456, 124] width 182 height 33
